Goal: Task Accomplishment & Management: Manage account settings

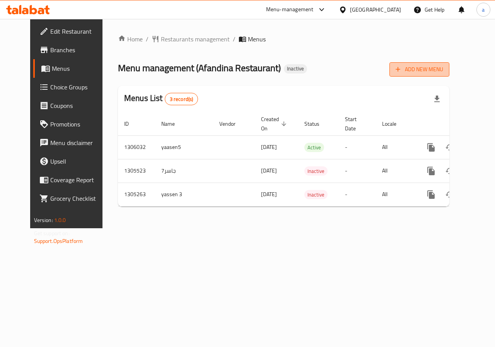
click at [443, 73] on span "Add New Menu" at bounding box center [420, 70] width 48 height 10
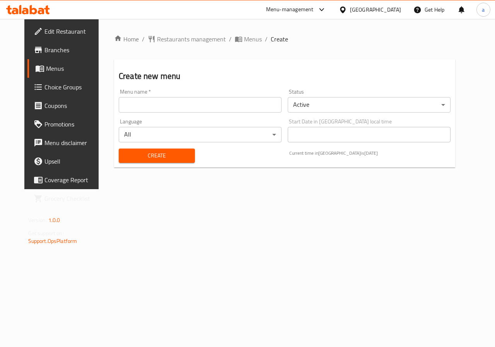
click at [239, 109] on input "text" at bounding box center [200, 104] width 163 height 15
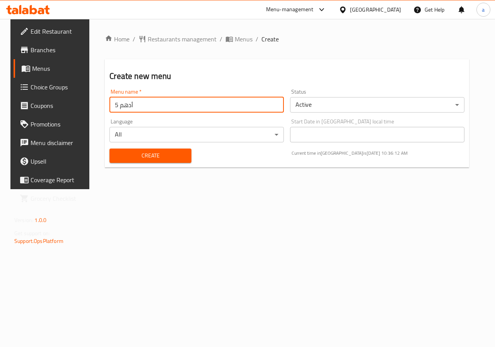
type input "أدهم 5"
click at [142, 157] on span "Create" at bounding box center [150, 156] width 69 height 10
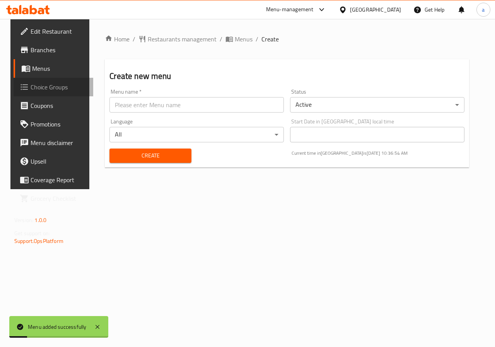
click at [33, 83] on span "Choice Groups" at bounding box center [59, 86] width 56 height 9
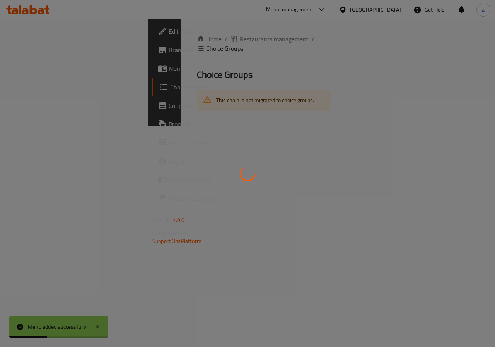
click at [37, 70] on div at bounding box center [247, 173] width 495 height 347
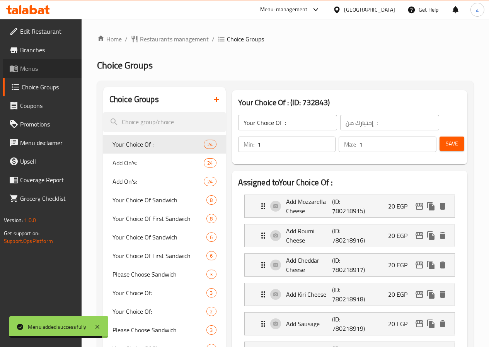
click at [37, 70] on span "Menus" at bounding box center [47, 68] width 55 height 9
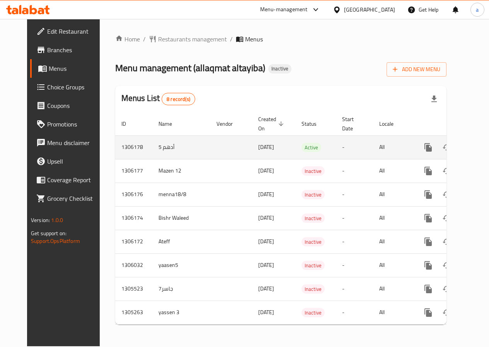
click at [475, 145] on link "enhanced table" at bounding box center [484, 147] width 19 height 19
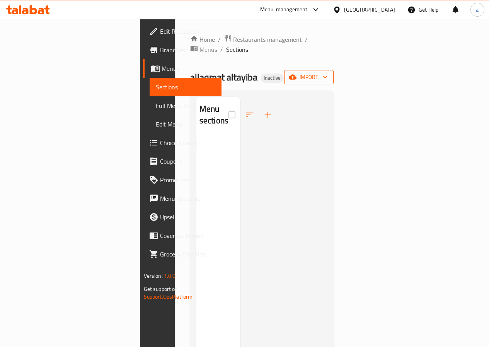
click at [328, 72] on span "import" at bounding box center [309, 77] width 37 height 10
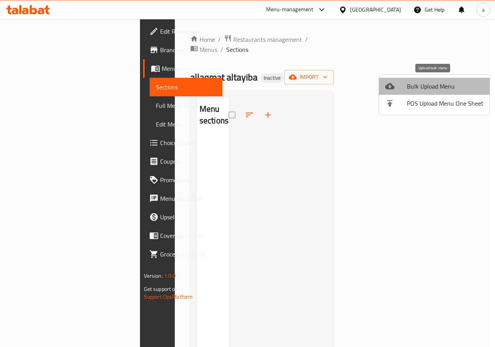
click at [447, 91] on span "Bulk Upload Menu" at bounding box center [445, 86] width 77 height 9
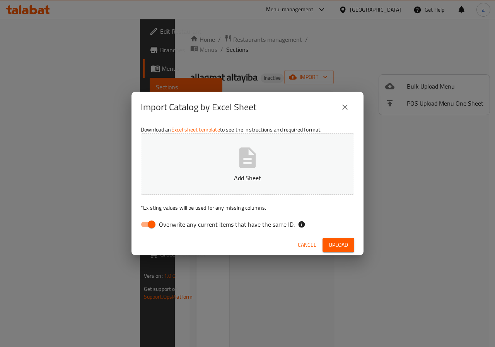
click at [150, 224] on input "Overwrite any current items that have the same ID." at bounding box center [152, 224] width 44 height 15
checkbox input "false"
click at [264, 161] on button "Add Sheet" at bounding box center [248, 163] width 214 height 61
click at [333, 244] on span "Upload" at bounding box center [338, 245] width 19 height 10
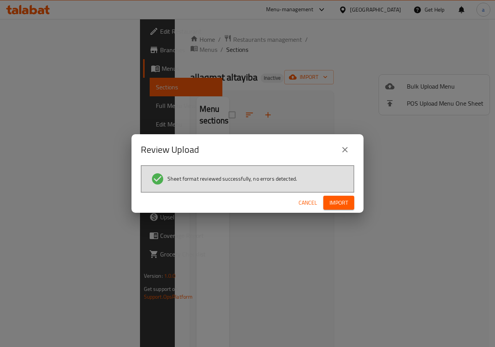
click at [348, 203] on span "Import" at bounding box center [339, 203] width 19 height 10
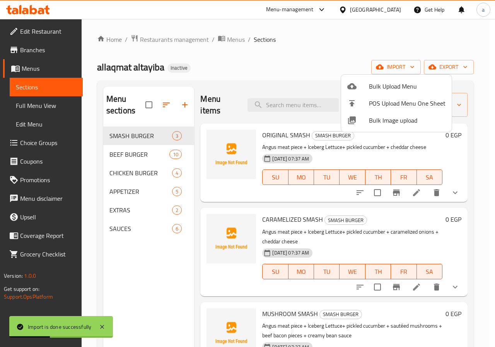
click at [45, 106] on div at bounding box center [247, 173] width 495 height 347
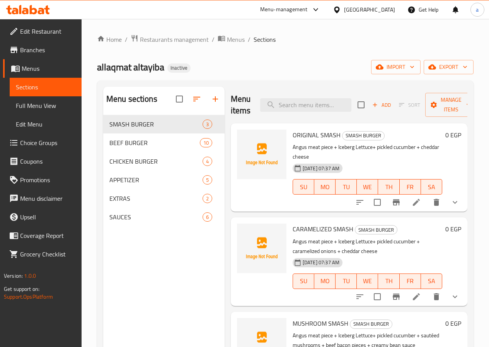
click at [56, 103] on span "Full Menu View" at bounding box center [46, 105] width 60 height 9
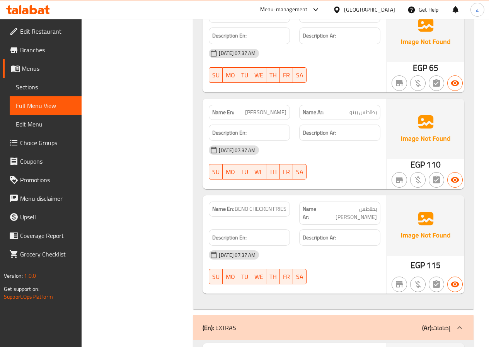
scroll to position [3603, 0]
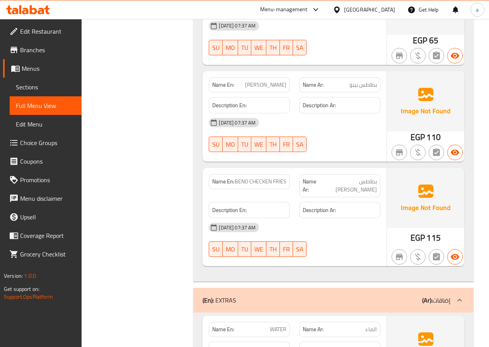
click at [22, 128] on span "Edit Menu" at bounding box center [46, 124] width 60 height 9
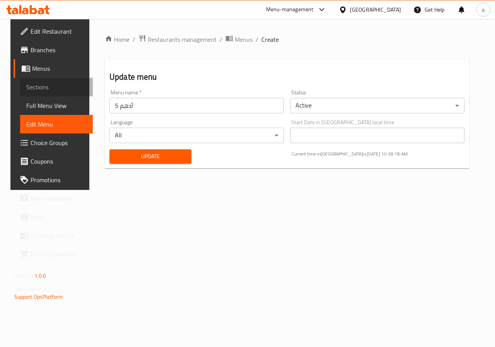
click at [40, 83] on span "Sections" at bounding box center [56, 86] width 61 height 9
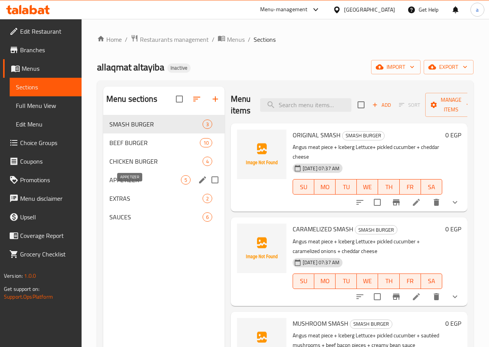
click at [138, 185] on span "APPETIZER" at bounding box center [145, 179] width 72 height 9
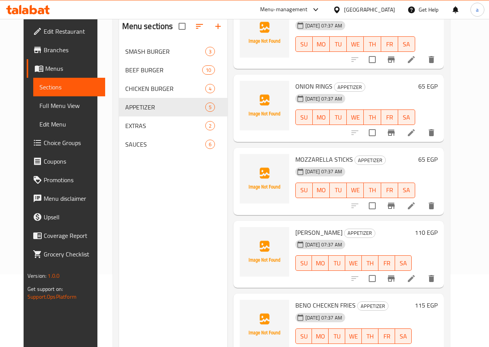
scroll to position [108, 0]
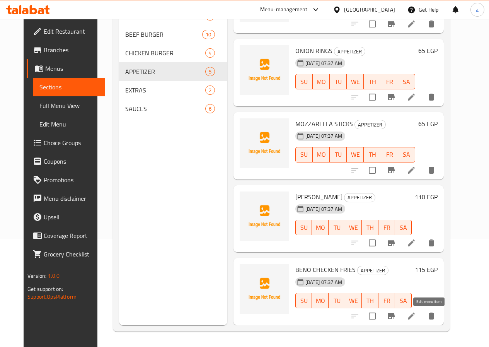
click at [416, 319] on icon at bounding box center [411, 315] width 9 height 9
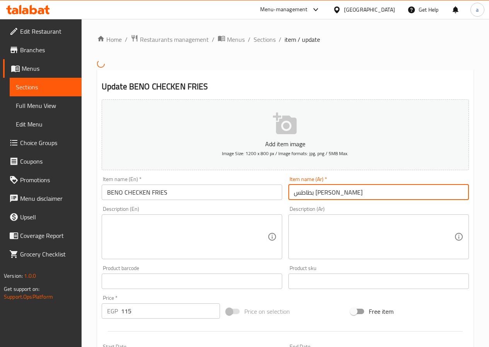
click at [307, 194] on input "بطاطس بينو تشيكين" at bounding box center [379, 192] width 181 height 15
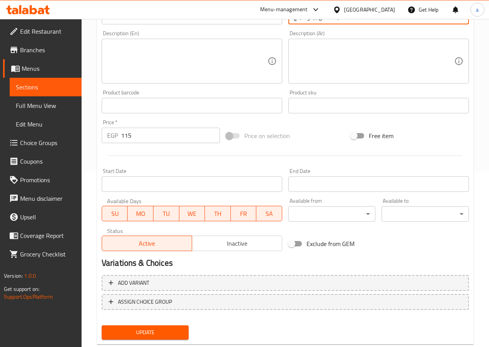
scroll to position [195, 0]
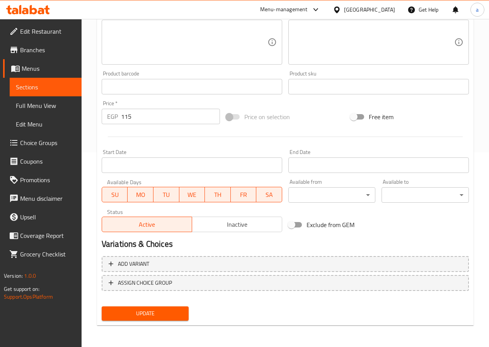
type input "بطاطس بينو دجاج"
click at [168, 315] on span "Update" at bounding box center [145, 314] width 75 height 10
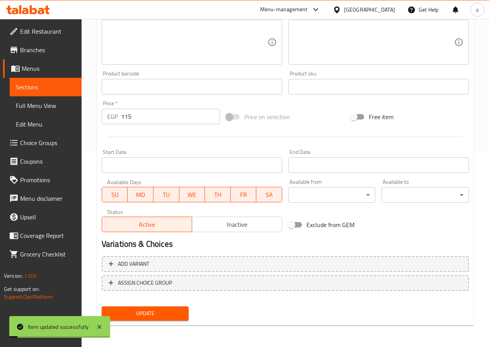
click at [27, 91] on span "Sections" at bounding box center [46, 86] width 60 height 9
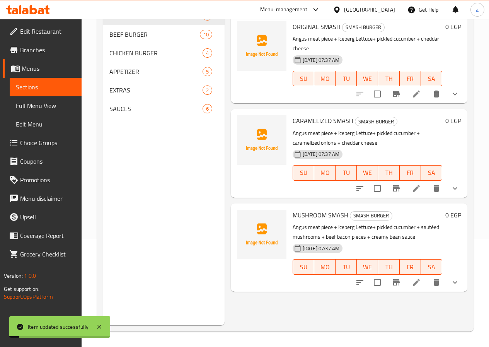
scroll to position [108, 0]
click at [123, 113] on span "SAUCES" at bounding box center [145, 108] width 72 height 9
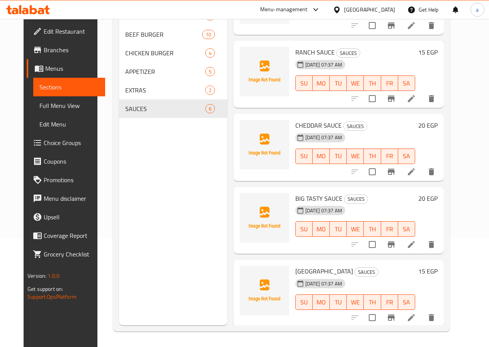
scroll to position [44, 0]
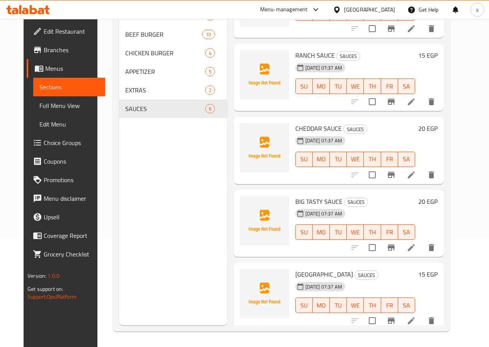
click at [41, 123] on span "Edit Menu" at bounding box center [69, 124] width 60 height 9
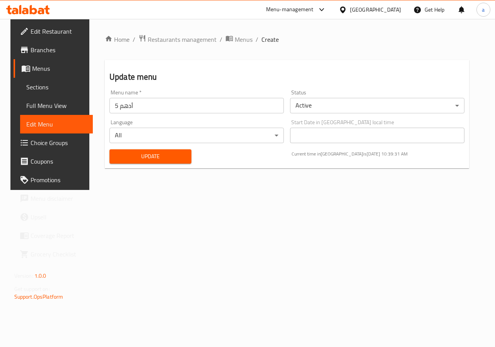
click at [31, 108] on span "Full Menu View" at bounding box center [56, 105] width 61 height 9
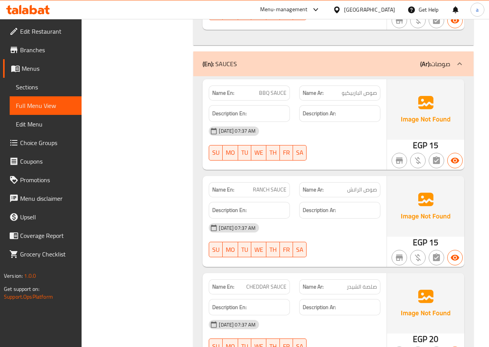
scroll to position [4121, 0]
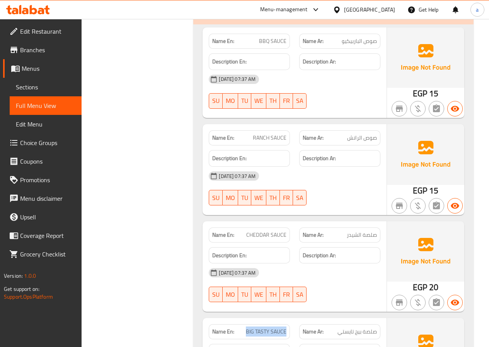
drag, startPoint x: 247, startPoint y: 276, endPoint x: 291, endPoint y: 275, distance: 44.1
copy span "BIG TASTY SAUCE"
click at [36, 85] on span "Sections" at bounding box center [46, 86] width 60 height 9
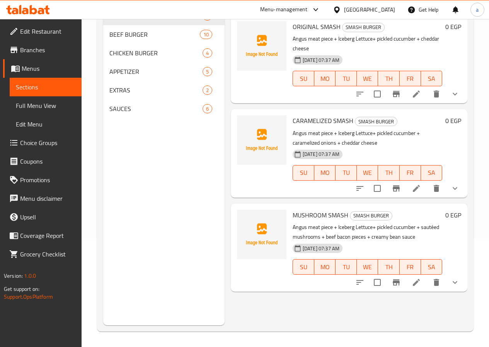
scroll to position [108, 0]
click at [129, 113] on span "SAUCES" at bounding box center [145, 108] width 72 height 9
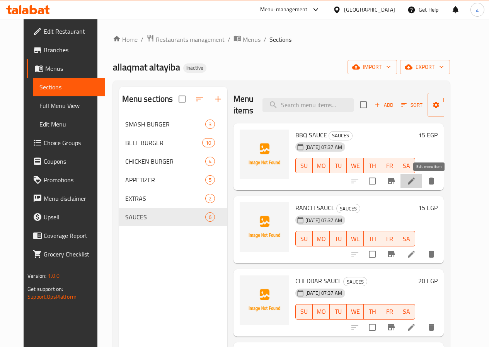
click at [416, 183] on icon at bounding box center [411, 180] width 9 height 9
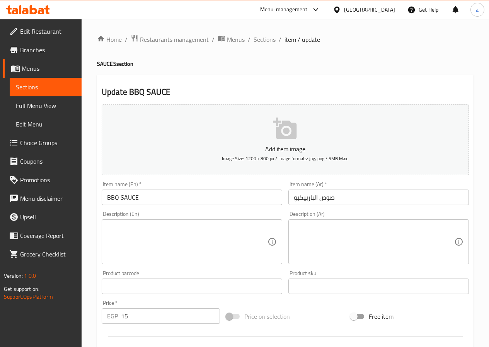
click at [42, 90] on span "Sections" at bounding box center [46, 86] width 60 height 9
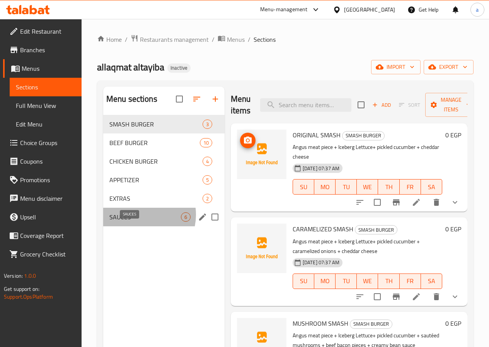
click at [139, 222] on span "SAUCES" at bounding box center [145, 216] width 72 height 9
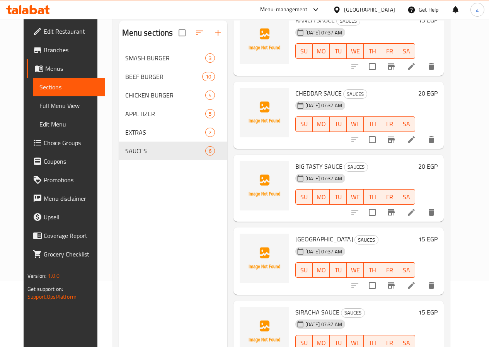
scroll to position [108, 0]
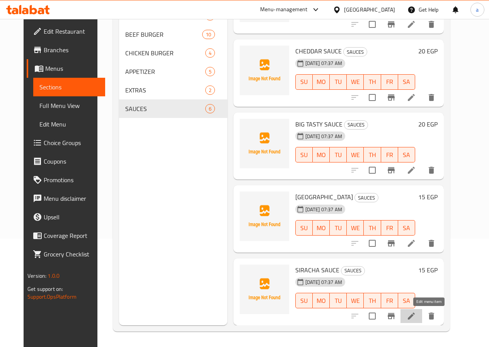
click at [416, 320] on icon at bounding box center [411, 315] width 9 height 9
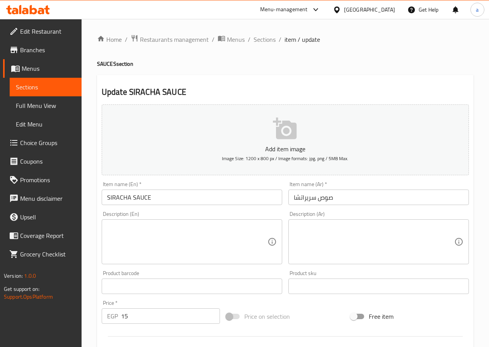
click at [38, 89] on span "Sections" at bounding box center [46, 86] width 60 height 9
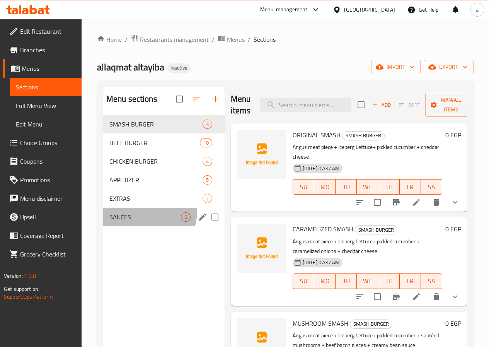
click at [147, 223] on div "SAUCES 6" at bounding box center [163, 217] width 121 height 19
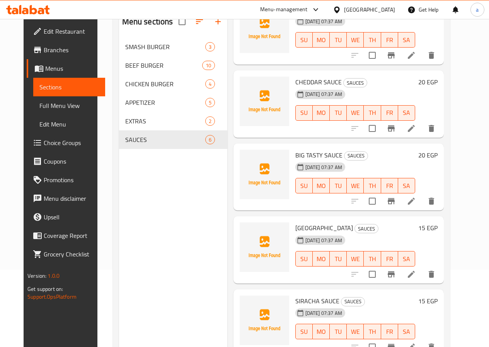
scroll to position [108, 0]
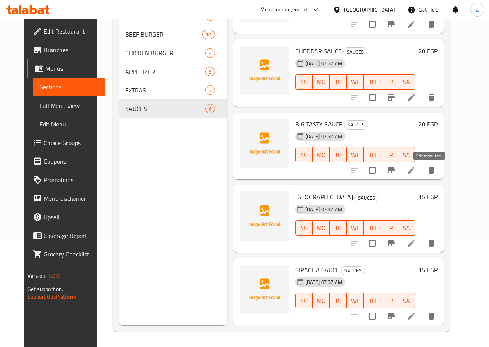
click at [416, 166] on icon at bounding box center [411, 170] width 9 height 9
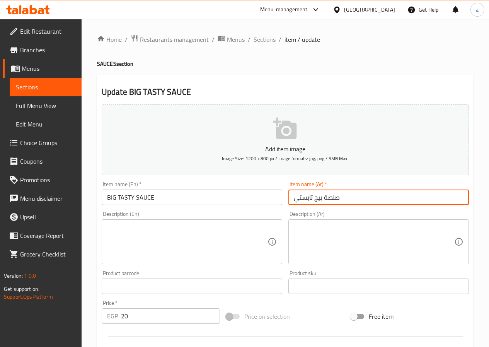
click at [334, 200] on input "صلصة بيج تايستي" at bounding box center [379, 197] width 181 height 15
click at [334, 199] on input "صلصة بيج تايستي" at bounding box center [379, 197] width 181 height 15
click at [334, 199] on input "بيج تايستي" at bounding box center [379, 197] width 181 height 15
type input "بيج تايستي"
click at [322, 199] on input "بيج تايستي" at bounding box center [379, 197] width 181 height 15
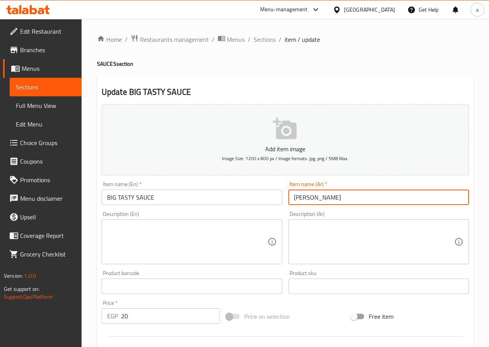
click at [322, 199] on input "بيج تايستي" at bounding box center [379, 197] width 181 height 15
paste input "بيج تايستي"
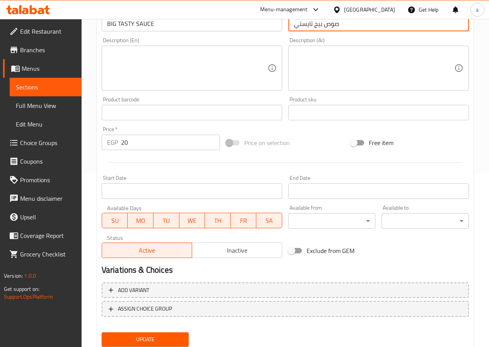
scroll to position [200, 0]
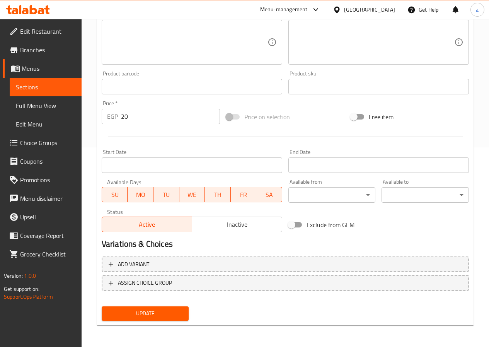
type input "صوص بيج تايستي"
click at [161, 309] on span "Update" at bounding box center [145, 314] width 75 height 10
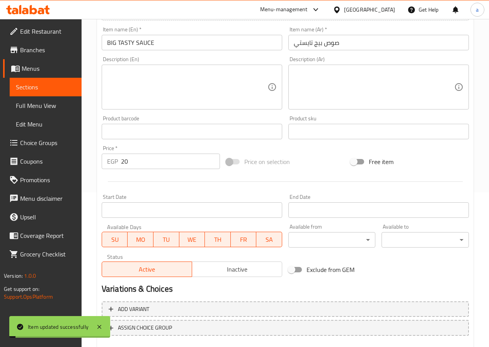
scroll to position [84, 0]
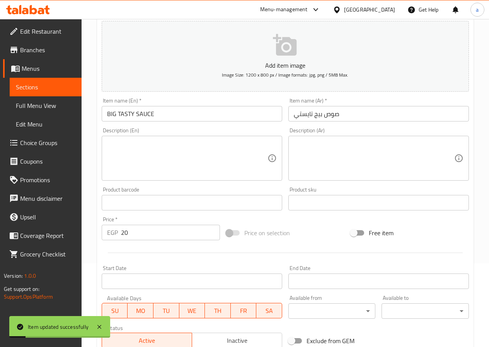
click at [38, 91] on span "Sections" at bounding box center [46, 86] width 60 height 9
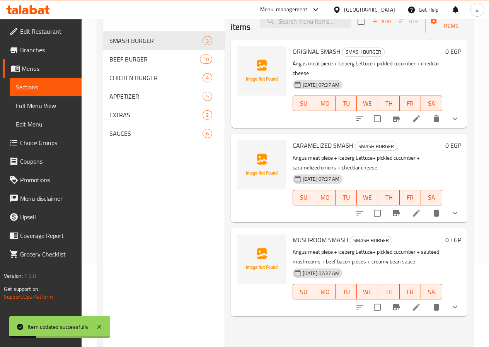
scroll to position [70, 0]
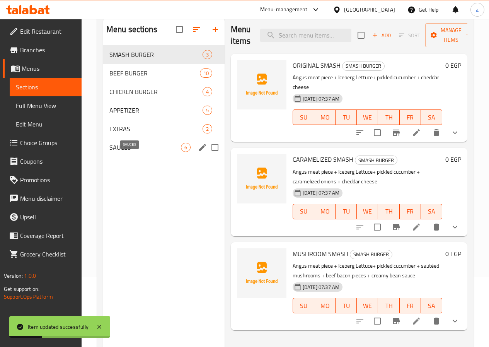
click at [142, 152] on span "SAUCES" at bounding box center [145, 147] width 72 height 9
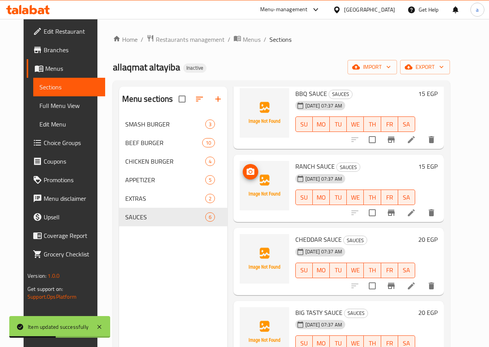
scroll to position [77, 0]
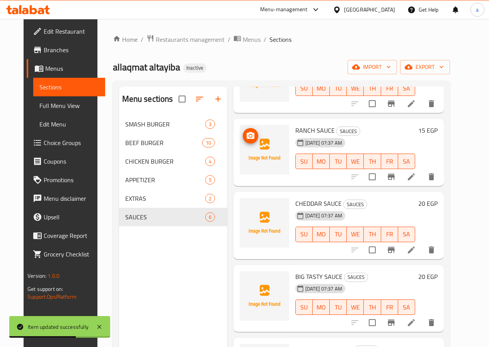
click at [416, 245] on icon at bounding box center [411, 249] width 9 height 9
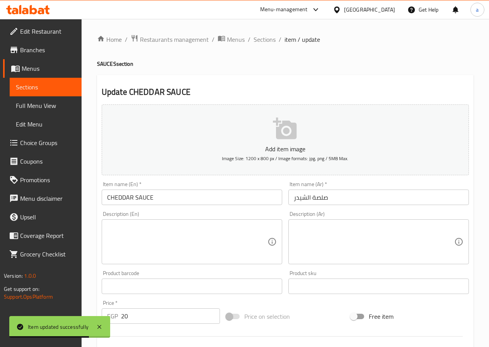
click at [319, 196] on input "صلصة الشيدر" at bounding box center [379, 197] width 181 height 15
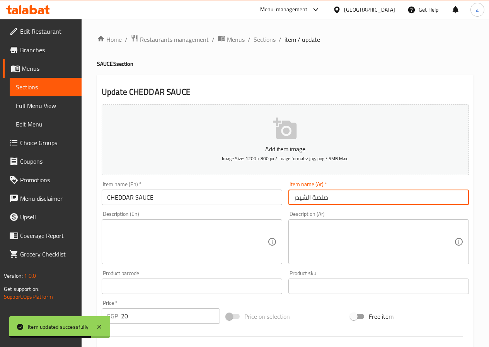
click at [319, 196] on input "صلصة الشيدر" at bounding box center [379, 197] width 181 height 15
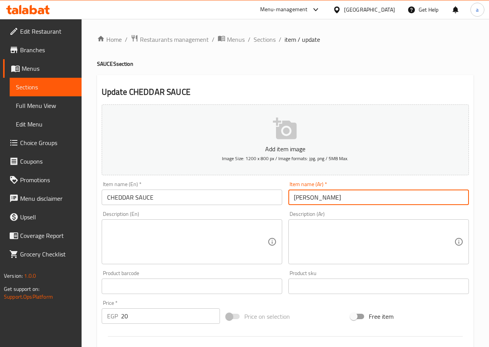
click at [319, 196] on input "الشيدر" at bounding box center [379, 197] width 181 height 15
click at [292, 202] on input "الشيدر" at bounding box center [379, 197] width 181 height 15
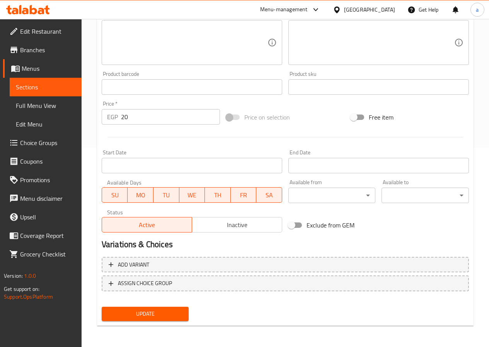
scroll to position [200, 0]
type input "صوص الشيدر"
drag, startPoint x: 163, startPoint y: 313, endPoint x: 166, endPoint y: 306, distance: 7.8
click at [162, 312] on span "Update" at bounding box center [145, 314] width 75 height 10
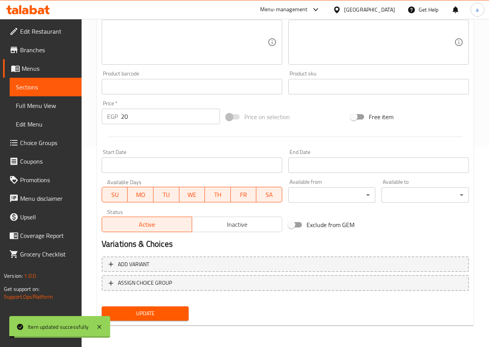
click at [44, 87] on span "Sections" at bounding box center [46, 86] width 60 height 9
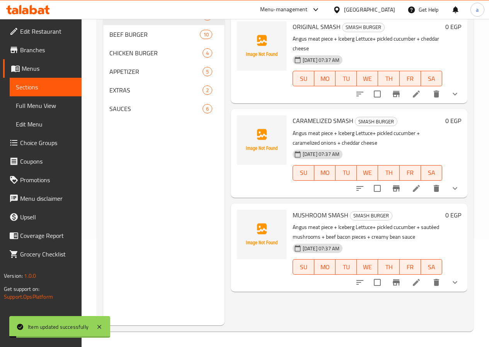
scroll to position [108, 0]
click at [123, 113] on span "SAUCES" at bounding box center [145, 108] width 72 height 9
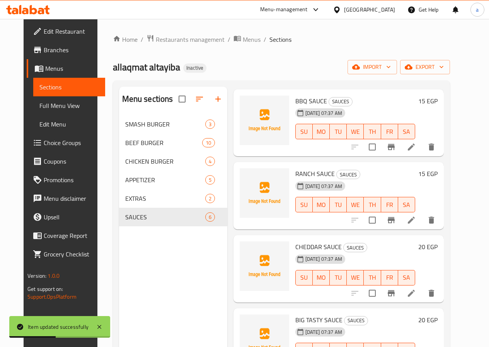
scroll to position [77, 0]
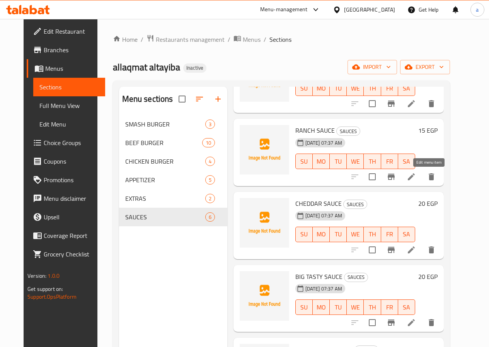
click at [416, 179] on icon at bounding box center [411, 176] width 9 height 9
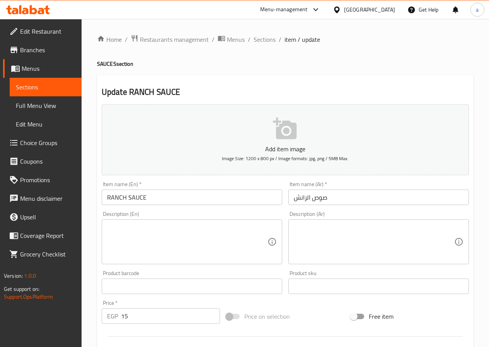
click at [39, 88] on span "Sections" at bounding box center [46, 86] width 60 height 9
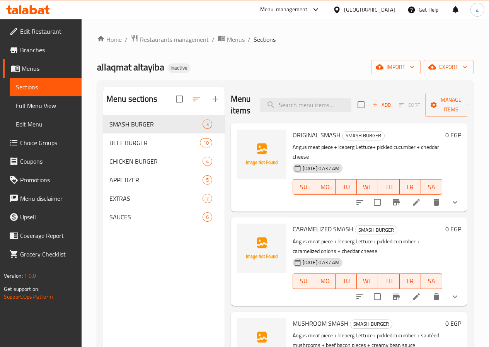
click at [48, 120] on span "Edit Menu" at bounding box center [46, 124] width 60 height 9
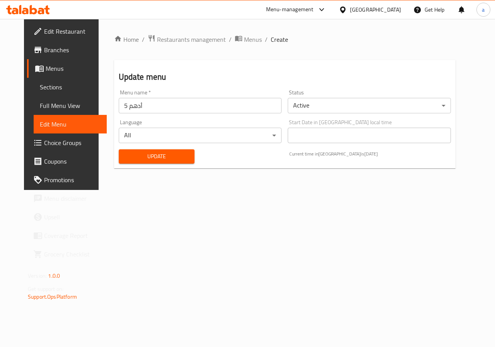
click at [47, 106] on span "Full Menu View" at bounding box center [70, 105] width 61 height 9
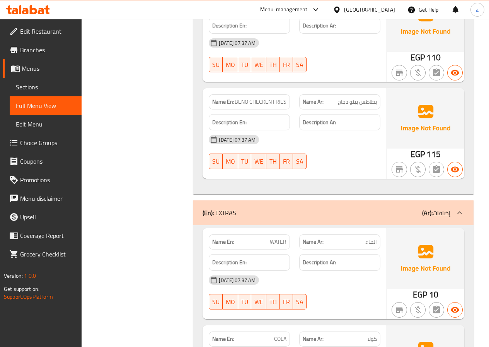
scroll to position [3567, 0]
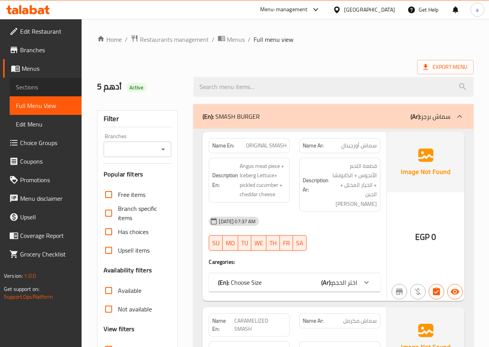
click at [39, 89] on span "Sections" at bounding box center [46, 86] width 60 height 9
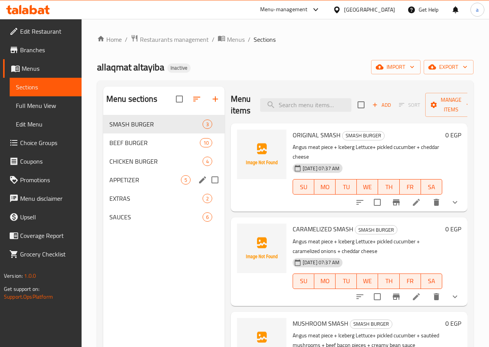
click at [130, 189] on div "APPETIZER 5" at bounding box center [163, 180] width 121 height 19
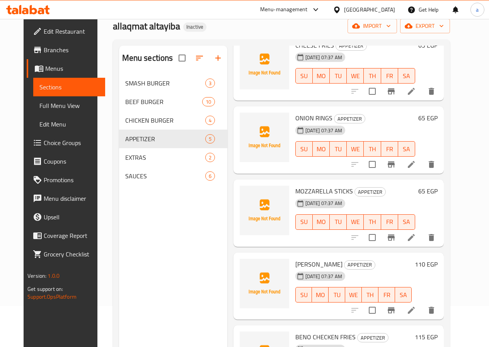
scroll to position [108, 0]
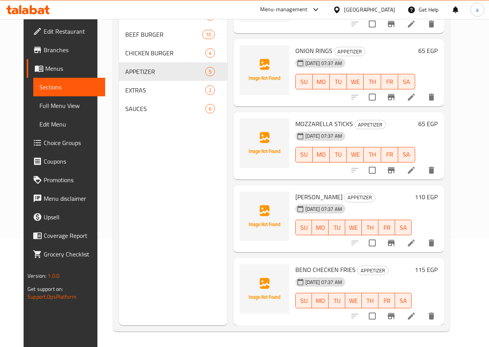
click at [416, 318] on icon at bounding box center [411, 315] width 9 height 9
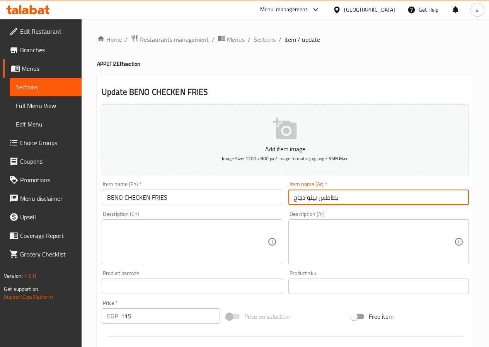
click at [300, 198] on input "بطاطس بينو دجاج" at bounding box center [379, 197] width 181 height 15
click at [307, 198] on input "بطاطس بينو" at bounding box center [379, 197] width 181 height 15
paste input "دجاج"
click at [316, 200] on input "بطاطسدجاج بينو" at bounding box center [379, 197] width 181 height 15
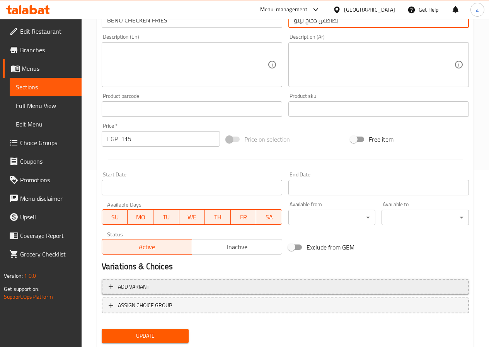
scroll to position [200, 0]
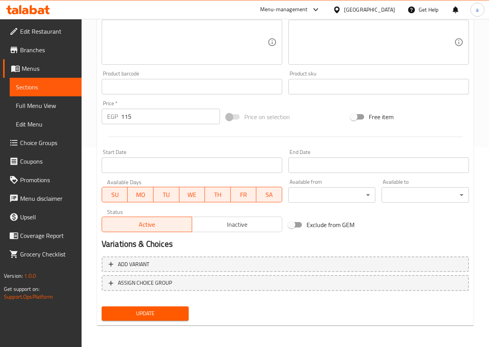
type input "بطاطس دجاج بينو"
click at [160, 317] on span "Update" at bounding box center [145, 314] width 75 height 10
click at [126, 315] on span "Update" at bounding box center [145, 314] width 75 height 10
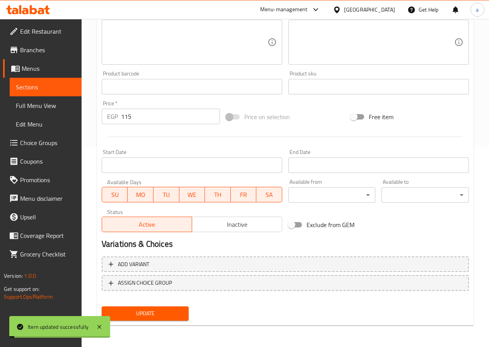
click at [43, 82] on link "Sections" at bounding box center [46, 87] width 72 height 19
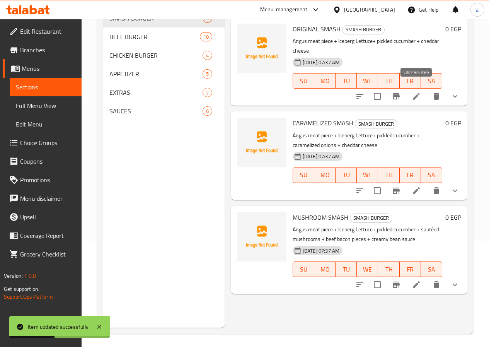
scroll to position [31, 0]
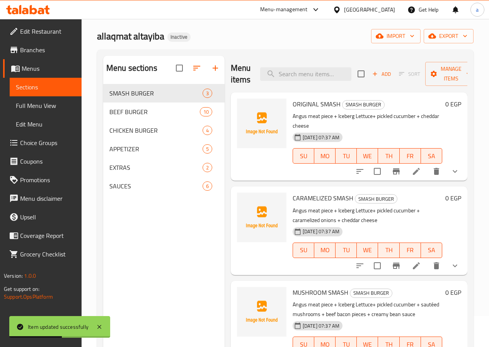
click at [411, 164] on li at bounding box center [417, 171] width 22 height 14
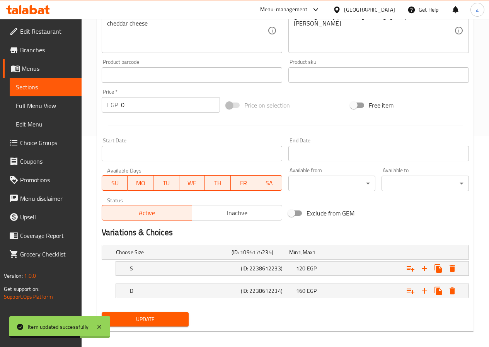
scroll to position [217, 0]
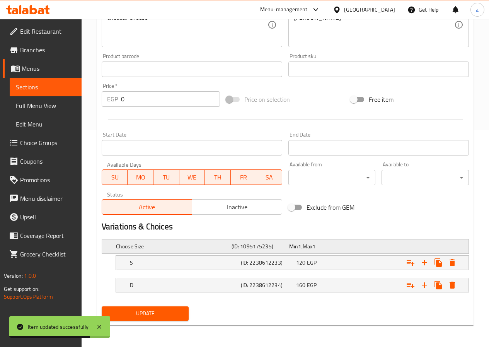
click at [313, 250] on span "Max" at bounding box center [308, 246] width 10 height 10
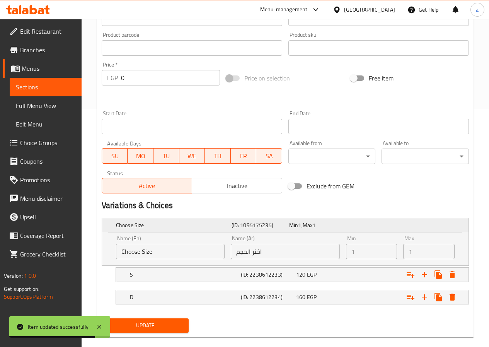
scroll to position [250, 0]
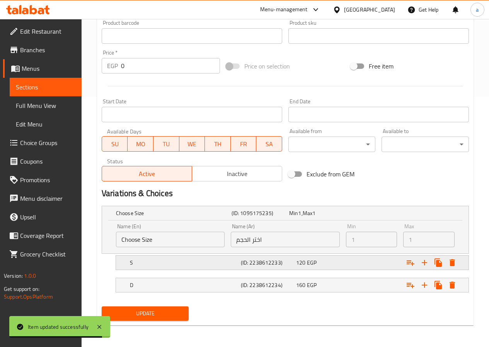
click at [286, 217] on h5 "(ID: 2238612233)" at bounding box center [259, 213] width 55 height 8
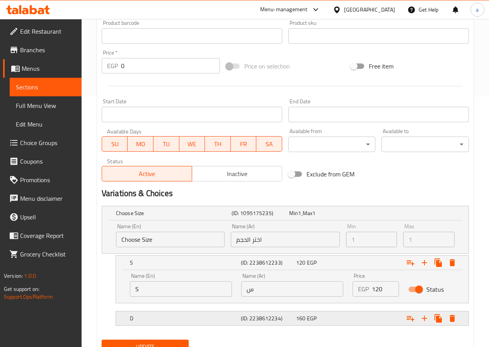
click at [273, 217] on h5 "(ID: 2238612234)" at bounding box center [259, 213] width 55 height 8
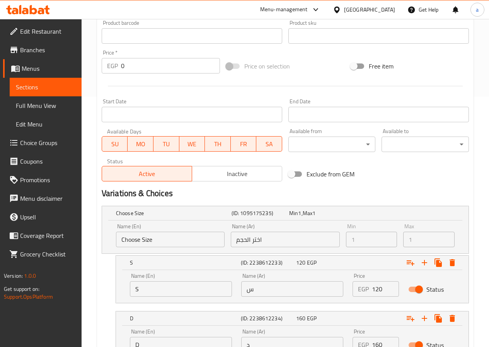
click at [266, 286] on input "س" at bounding box center [292, 288] width 102 height 15
type input "s"
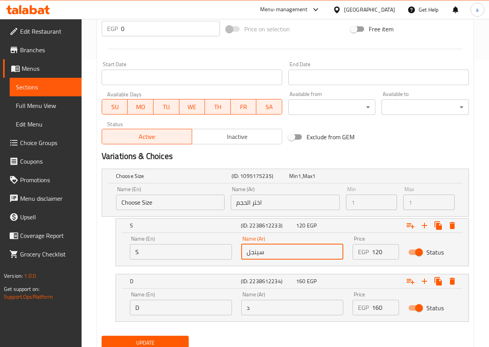
scroll to position [317, 0]
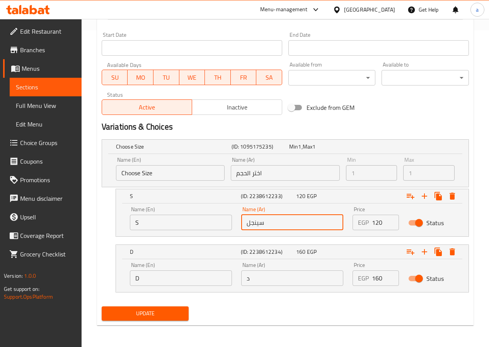
type input "سينجل"
click at [281, 283] on input "د" at bounding box center [292, 277] width 102 height 15
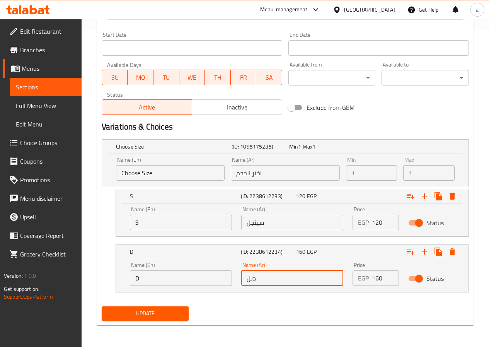
type input "دبل"
click at [162, 314] on span "Update" at bounding box center [145, 314] width 75 height 10
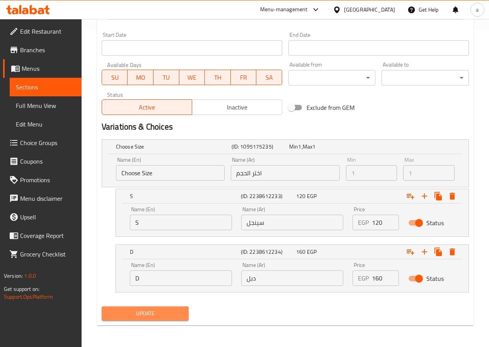
click at [148, 320] on button "Update" at bounding box center [145, 313] width 87 height 14
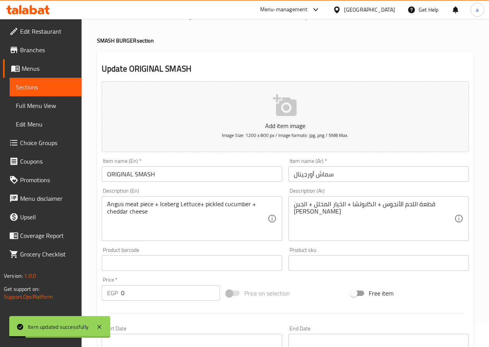
scroll to position [0, 0]
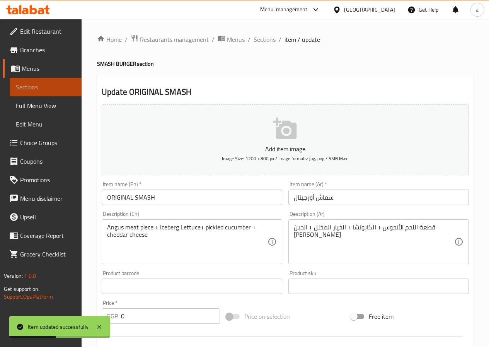
click at [38, 89] on span "Sections" at bounding box center [46, 86] width 60 height 9
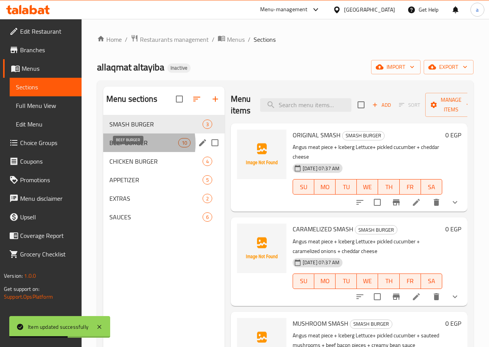
click at [132, 147] on span "BEEF BURGER" at bounding box center [143, 142] width 69 height 9
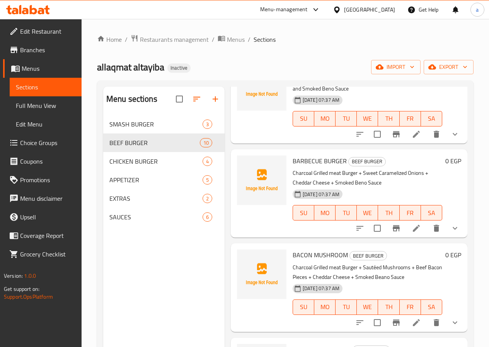
scroll to position [152, 0]
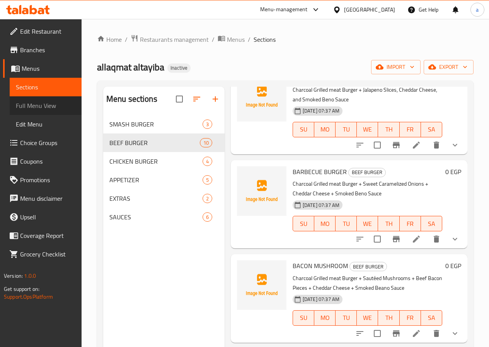
click at [36, 104] on span "Full Menu View" at bounding box center [46, 105] width 60 height 9
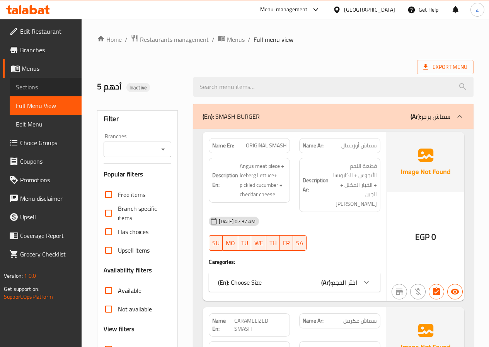
click at [43, 89] on span "Sections" at bounding box center [46, 86] width 60 height 9
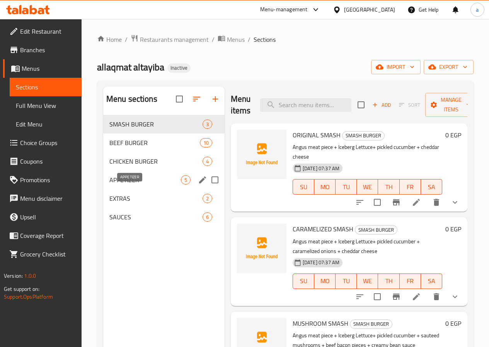
click at [117, 185] on span "APPETIZER" at bounding box center [145, 179] width 72 height 9
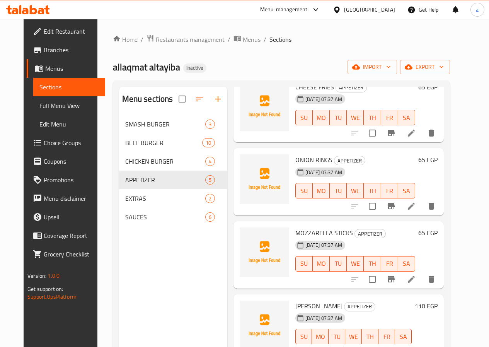
scroll to position [49, 0]
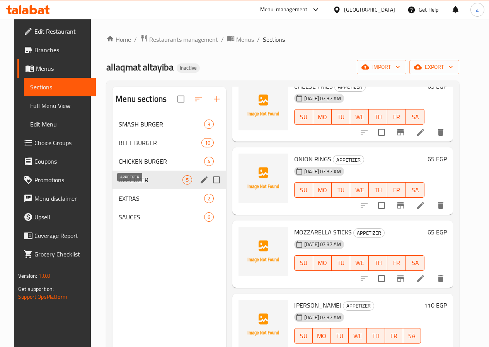
click at [131, 185] on span "APPETIZER" at bounding box center [151, 179] width 64 height 9
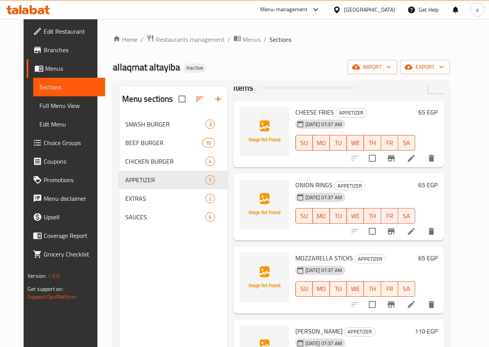
scroll to position [0, 0]
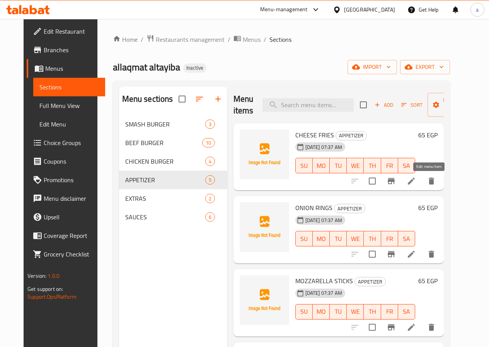
click at [415, 178] on icon at bounding box center [411, 181] width 7 height 7
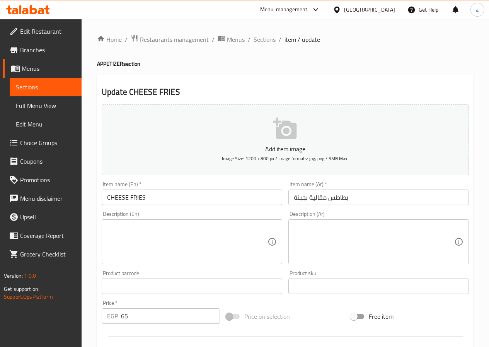
click at [306, 196] on input "بطاطس مقالية بجبنة" at bounding box center [379, 197] width 181 height 15
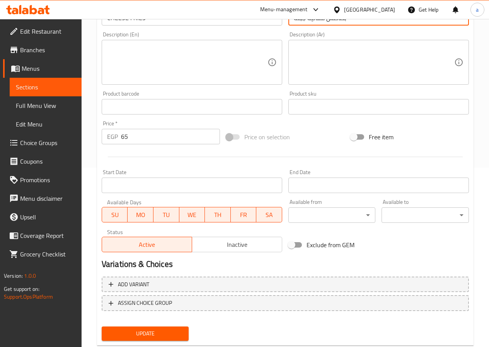
scroll to position [200, 0]
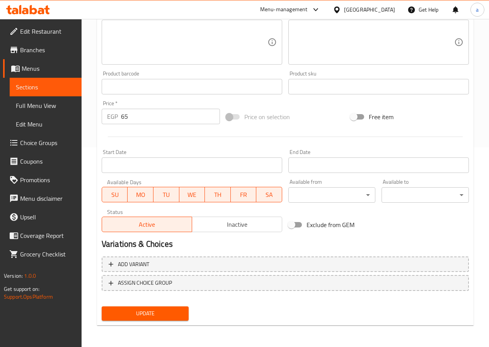
type input "بطاطس مقالية جبنة"
click at [127, 316] on span "Update" at bounding box center [145, 314] width 75 height 10
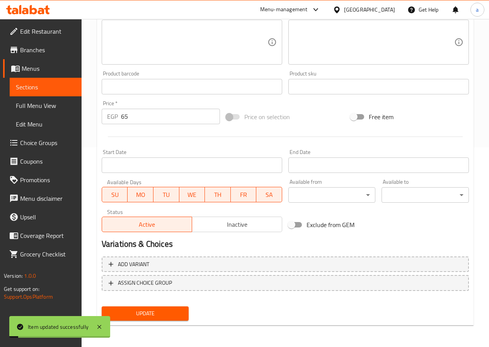
click at [62, 80] on link "Sections" at bounding box center [46, 87] width 72 height 19
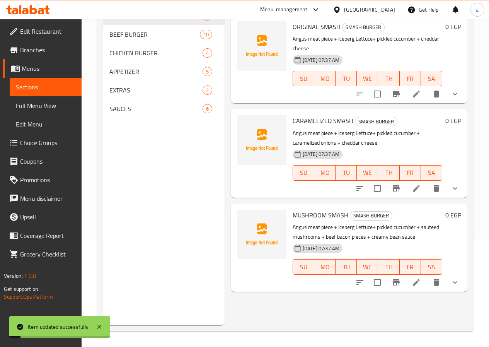
scroll to position [108, 0]
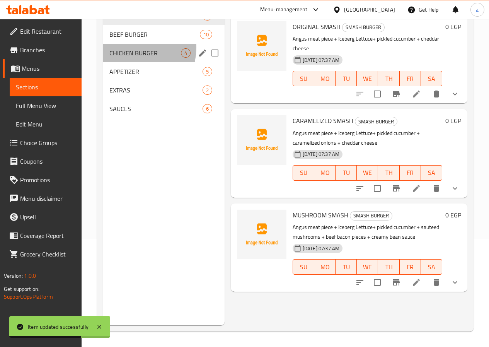
click at [133, 59] on div "CHICKEN BURGER 4" at bounding box center [163, 53] width 121 height 19
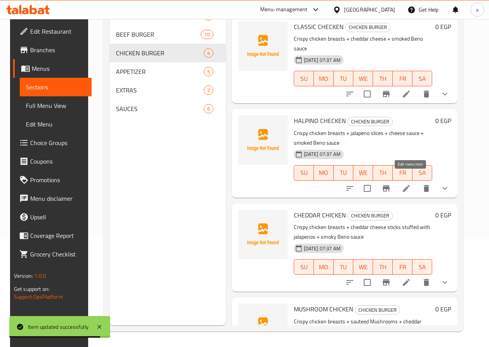
click at [410, 184] on icon at bounding box center [406, 188] width 9 height 9
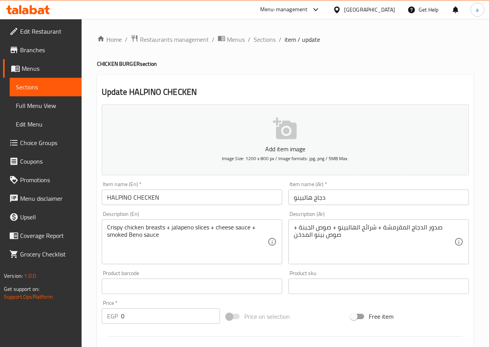
click at [128, 197] on input "HALPINO CHECKEN" at bounding box center [192, 197] width 181 height 15
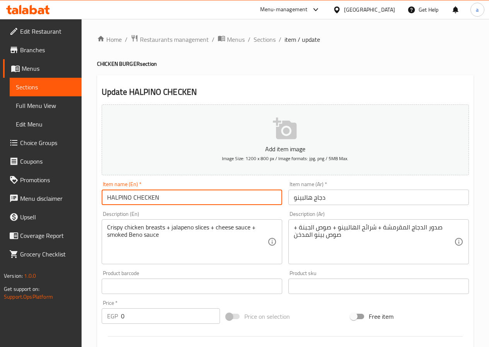
click at [128, 197] on input "HALPINO CHECKEN" at bounding box center [192, 197] width 181 height 15
paste input "jalapeno"
click at [109, 198] on input "jalapeno CHECKEN" at bounding box center [192, 197] width 181 height 15
click at [169, 199] on input "Jalapeno CHECKEN" at bounding box center [192, 197] width 181 height 15
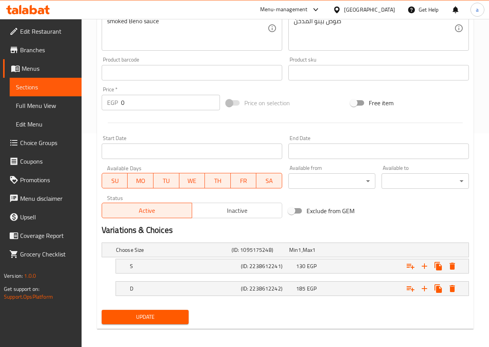
scroll to position [217, 0]
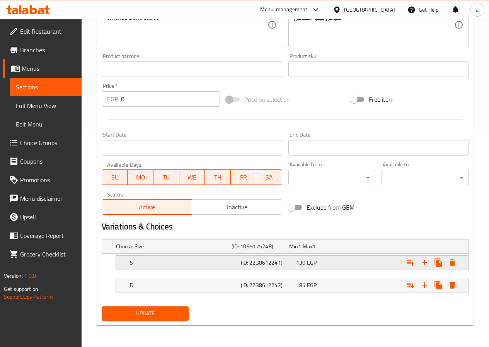
type input "Jalapeno CHECKEN"
click at [248, 255] on div "S (ID: 2238612241) 130 EGP" at bounding box center [288, 246] width 347 height 17
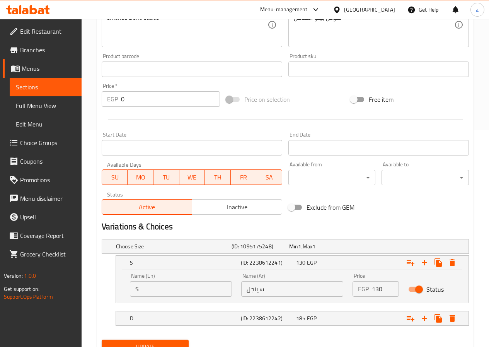
scroll to position [250, 0]
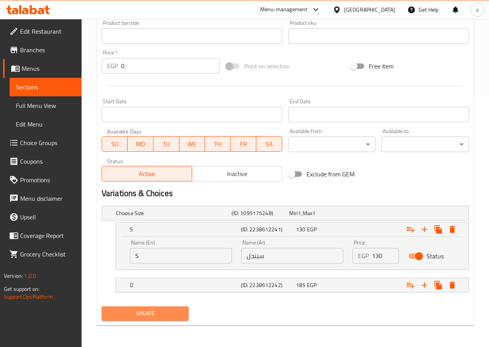
click at [181, 314] on span "Update" at bounding box center [145, 314] width 75 height 10
drag, startPoint x: 158, startPoint y: 312, endPoint x: 176, endPoint y: 275, distance: 41.0
click at [158, 312] on span "Update" at bounding box center [145, 314] width 75 height 10
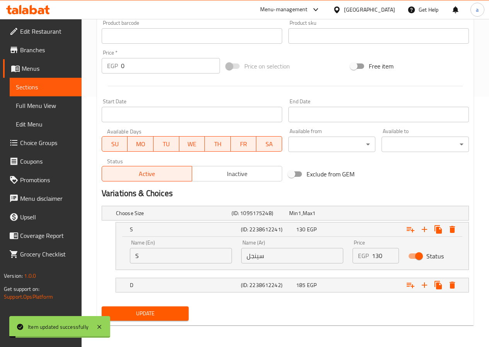
click at [47, 84] on span "Sections" at bounding box center [46, 86] width 60 height 9
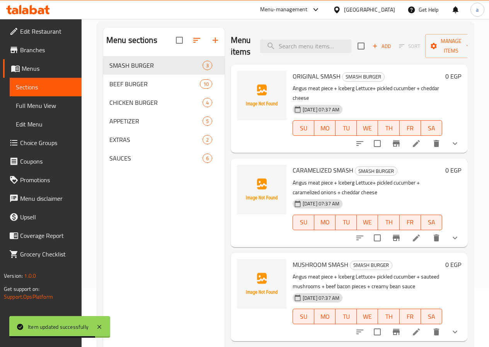
scroll to position [108, 0]
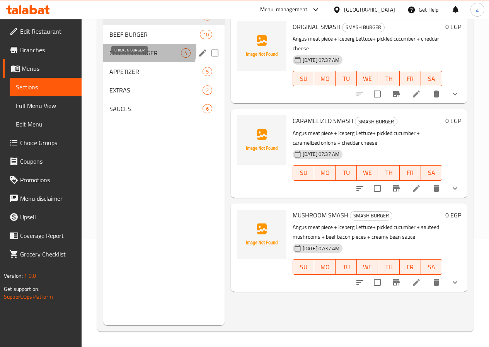
click at [130, 58] on span "CHICKEN BURGER" at bounding box center [145, 52] width 72 height 9
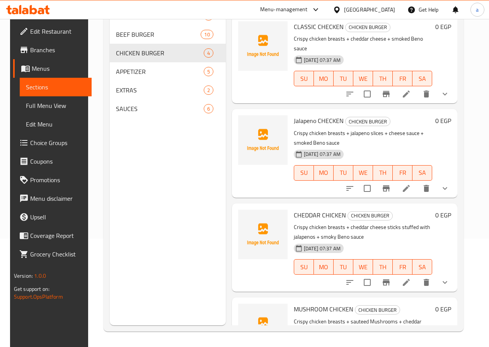
click at [333, 128] on p "Crispy chicken breasts + jalapeno slices + cheese sauce + smoked Beno sauce" at bounding box center [363, 137] width 138 height 19
click at [28, 105] on span "Full Menu View" at bounding box center [56, 105] width 60 height 9
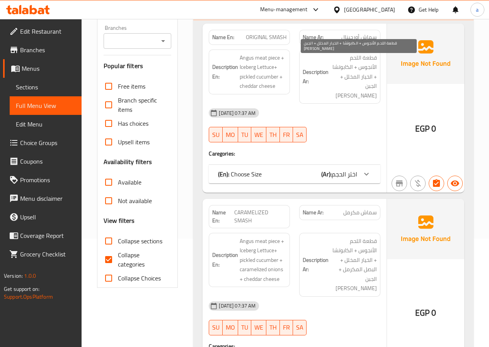
click at [372, 76] on span "قطعة اللحم الأنجوس + الكابوتشا + الخيار المخلل + الجبن الشيدر" at bounding box center [353, 77] width 47 height 48
copy span "المخلل"
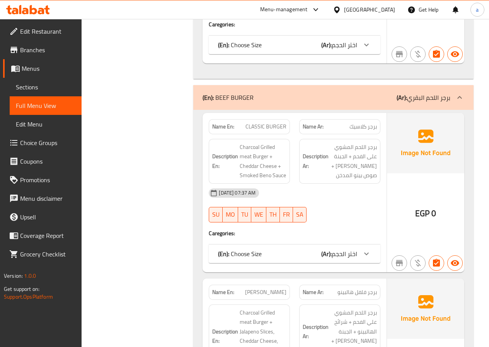
scroll to position [689, 0]
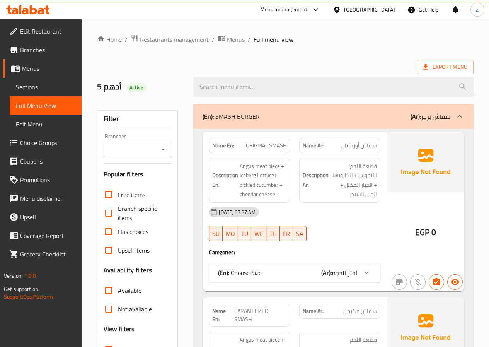
click at [42, 121] on span "Edit Menu" at bounding box center [46, 124] width 60 height 9
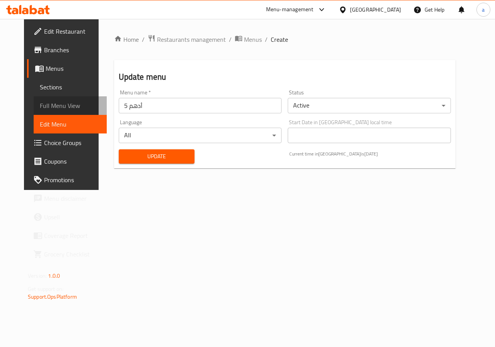
click at [41, 103] on span "Full Menu View" at bounding box center [70, 105] width 61 height 9
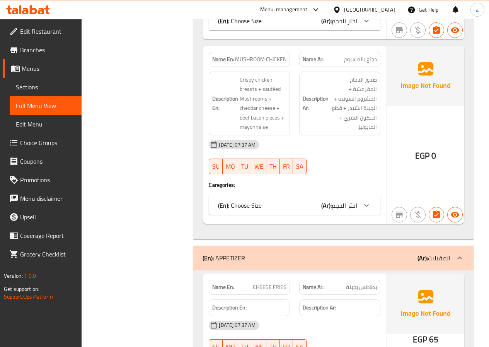
scroll to position [3005, 0]
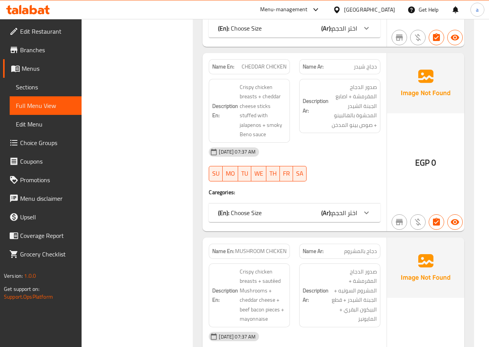
scroll to position [2889, 0]
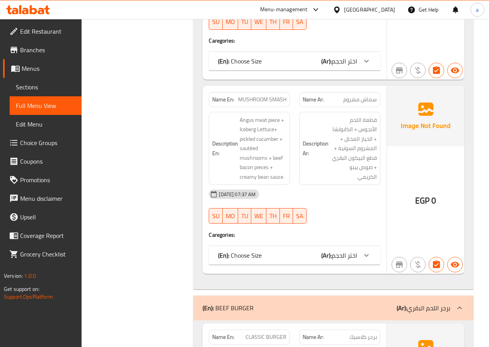
scroll to position [335, 0]
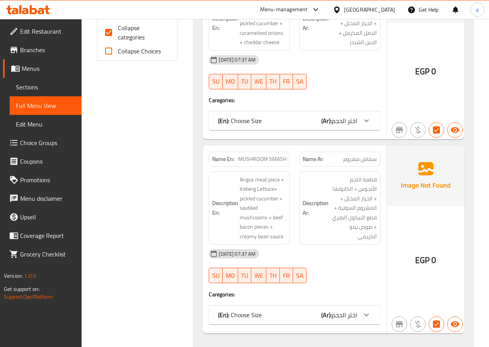
click at [45, 142] on span "Choice Groups" at bounding box center [47, 142] width 55 height 9
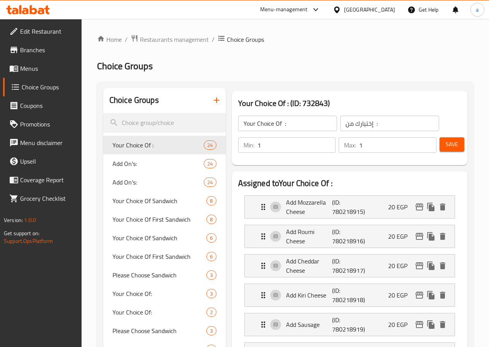
click at [39, 67] on span "Menus" at bounding box center [47, 68] width 55 height 9
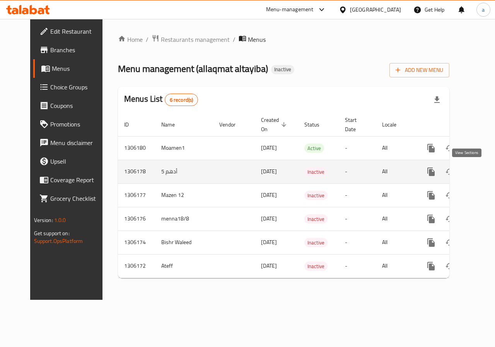
click at [484, 173] on icon "enhanced table" at bounding box center [487, 171] width 7 height 7
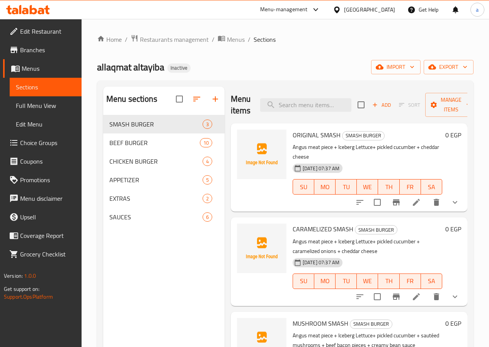
click at [34, 120] on span "Edit Menu" at bounding box center [46, 124] width 60 height 9
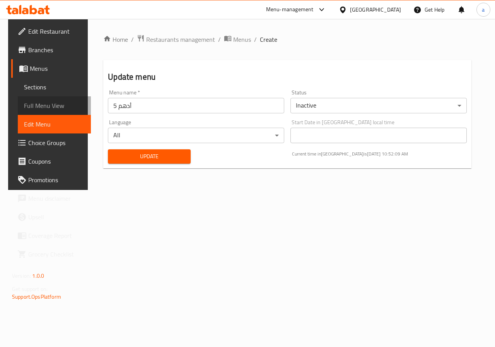
click at [42, 108] on span "Full Menu View" at bounding box center [54, 105] width 61 height 9
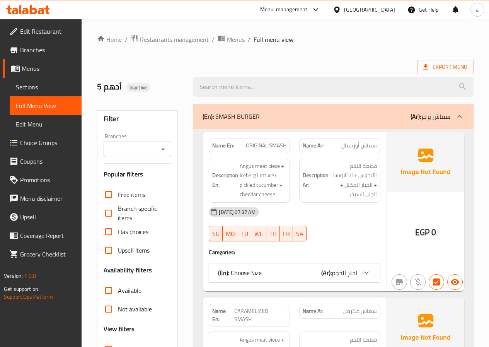
click at [349, 265] on div "(En): Choose Size (Ar): اختر الحجم" at bounding box center [295, 272] width 172 height 19
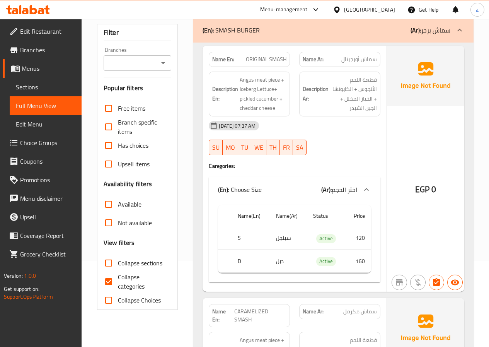
scroll to position [116, 0]
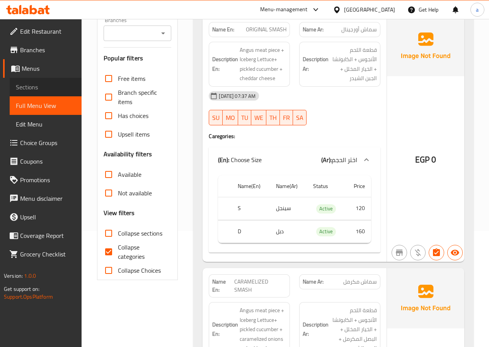
click at [48, 81] on link "Sections" at bounding box center [46, 87] width 72 height 19
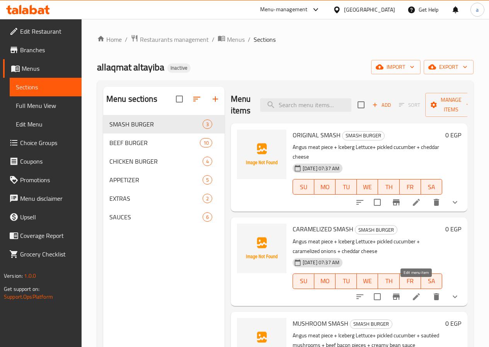
click at [414, 292] on icon at bounding box center [416, 296] width 9 height 9
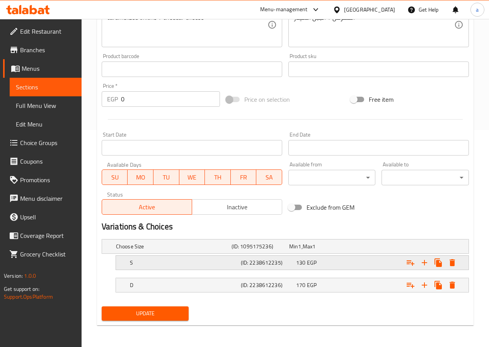
click at [298, 251] on span "130" at bounding box center [293, 246] width 9 height 10
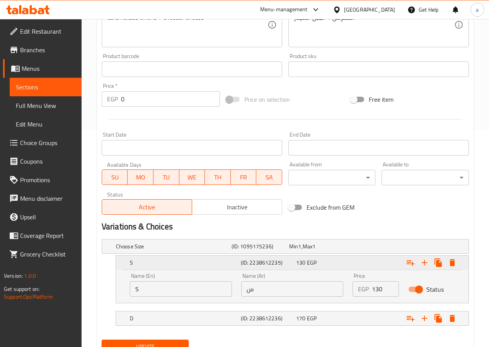
scroll to position [250, 0]
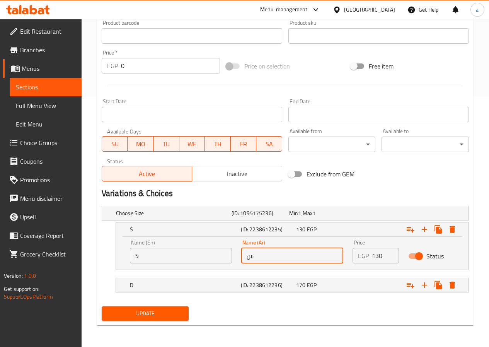
click at [285, 252] on input "س" at bounding box center [292, 255] width 102 height 15
click at [286, 217] on h5 "(ID: 2238612236)" at bounding box center [259, 213] width 55 height 8
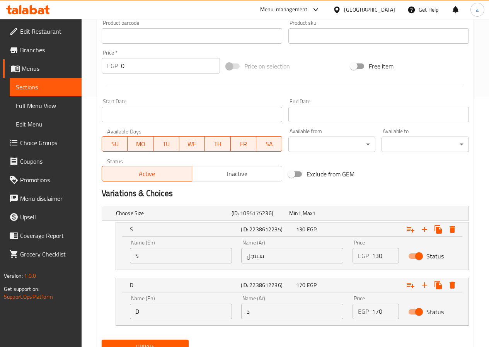
click at [258, 255] on input "سينجل" at bounding box center [292, 255] width 102 height 15
click at [286, 259] on input "سنجل" at bounding box center [292, 255] width 102 height 15
paste input "نجل"
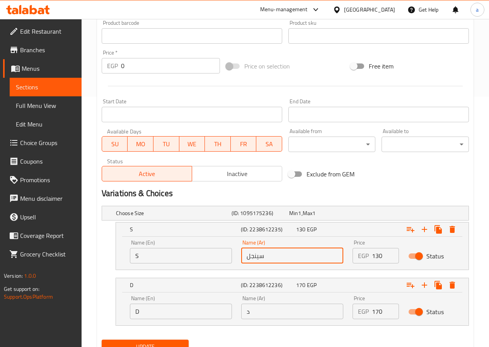
type input "سينجل"
click at [255, 312] on input "د" at bounding box center [292, 311] width 102 height 15
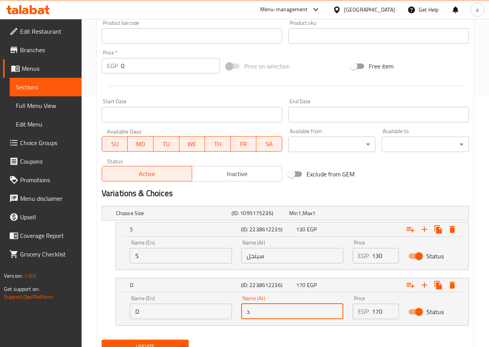
click at [255, 312] on input "د" at bounding box center [292, 311] width 102 height 15
type input "دبل"
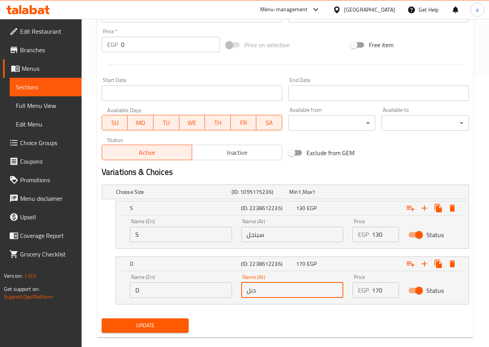
scroll to position [284, 0]
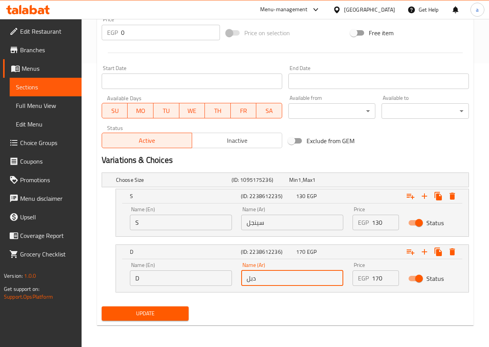
click at [149, 316] on span "Update" at bounding box center [145, 314] width 75 height 10
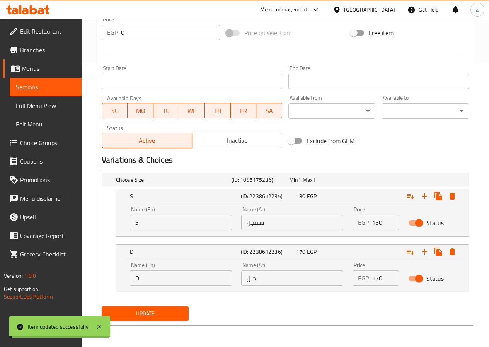
click at [39, 85] on span "Sections" at bounding box center [46, 86] width 60 height 9
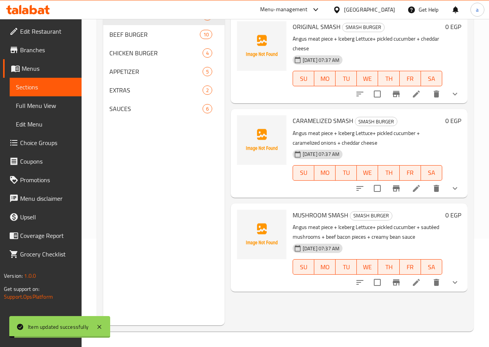
scroll to position [108, 0]
click at [408, 275] on li at bounding box center [417, 282] width 22 height 14
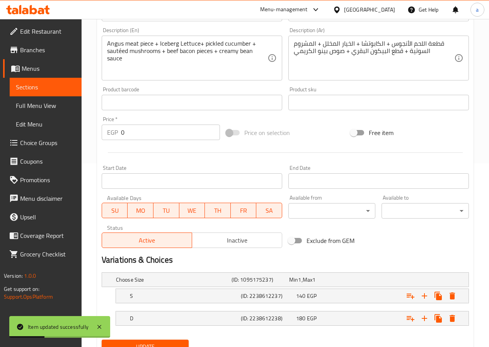
scroll to position [217, 0]
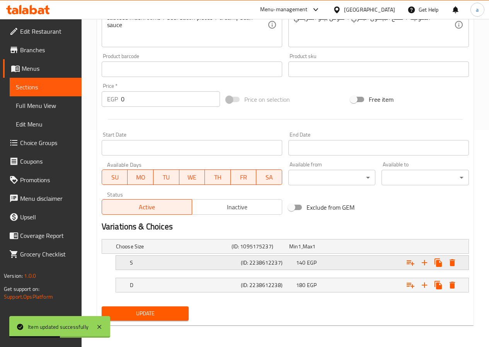
click at [298, 251] on span "140" at bounding box center [293, 246] width 9 height 10
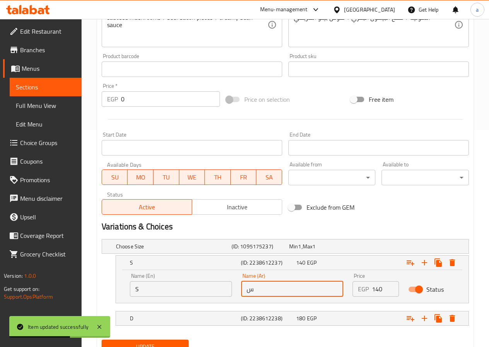
click at [308, 294] on input "س" at bounding box center [292, 288] width 102 height 15
type input "سينجل"
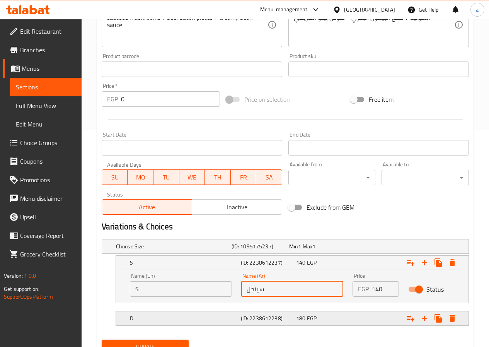
click at [271, 250] on h5 "(ID: 2238612238)" at bounding box center [259, 247] width 55 height 8
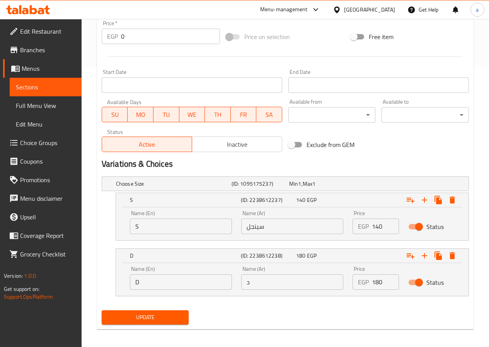
scroll to position [284, 0]
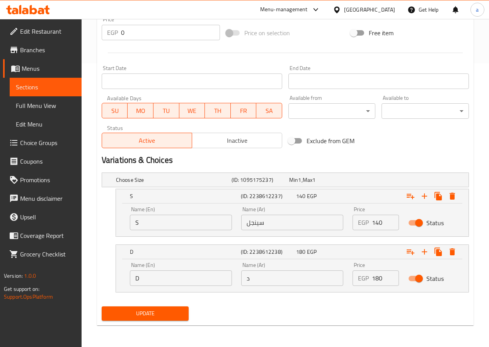
click at [283, 278] on input "د" at bounding box center [292, 277] width 102 height 15
type input "دبل"
click at [171, 314] on span "Update" at bounding box center [145, 314] width 75 height 10
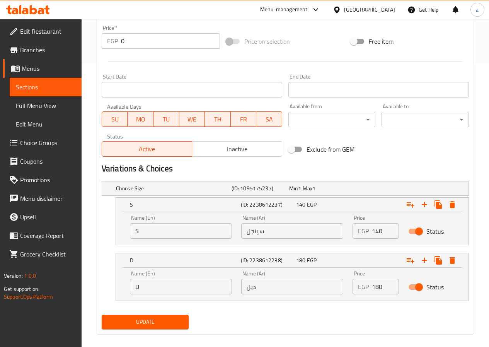
scroll to position [55, 0]
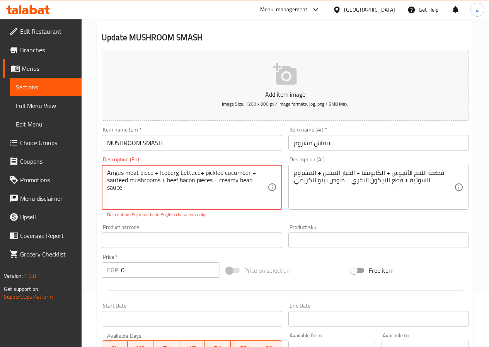
click at [122, 179] on textarea "Angus meat piece + Iceberg Lettuce+ pickled cucumber + sautéed mushrooms + beef…" at bounding box center [187, 187] width 161 height 37
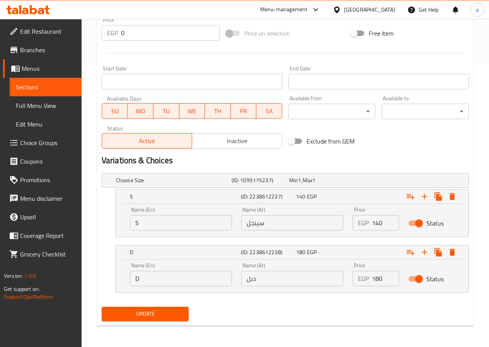
scroll to position [284, 0]
type textarea "Angus meat piece + Iceberg Lettuce+ pickled cucumber + sauteed mushrooms + beef…"
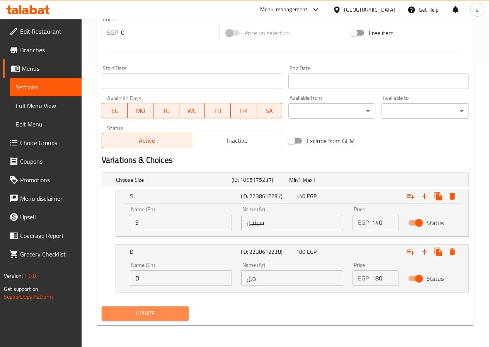
click at [176, 314] on span "Update" at bounding box center [145, 314] width 75 height 10
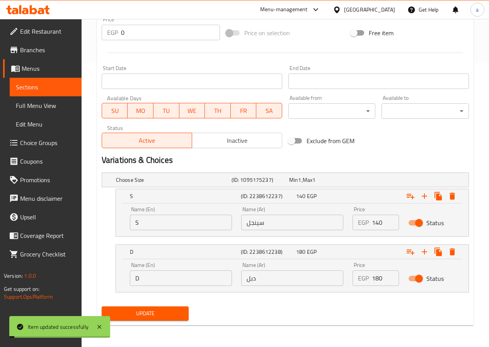
click at [37, 87] on span "Sections" at bounding box center [46, 86] width 60 height 9
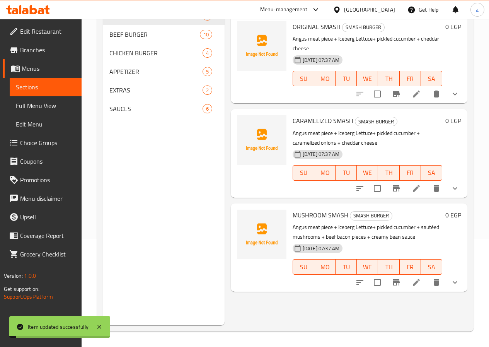
scroll to position [108, 0]
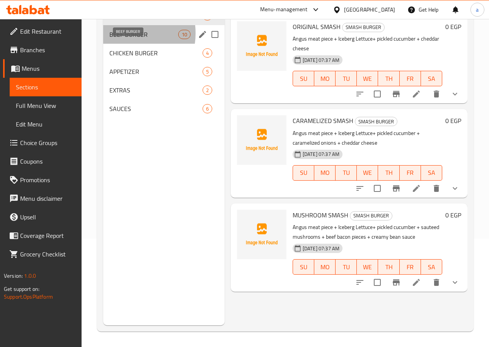
click at [123, 39] on span "BEEF BURGER" at bounding box center [143, 34] width 69 height 9
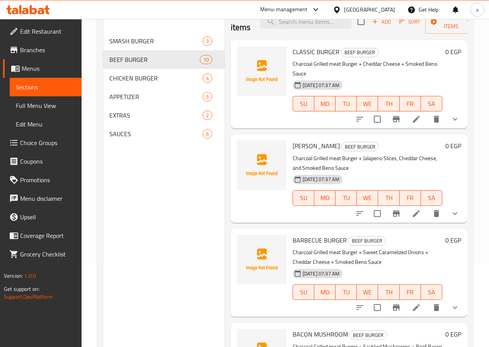
scroll to position [70, 0]
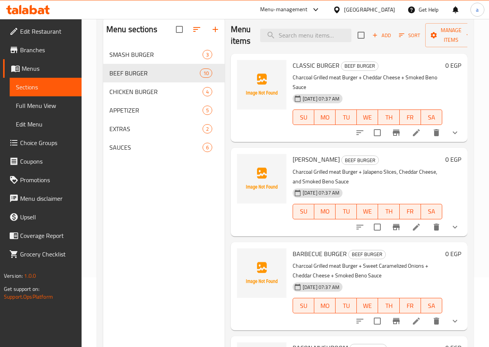
click at [417, 126] on li at bounding box center [417, 133] width 22 height 14
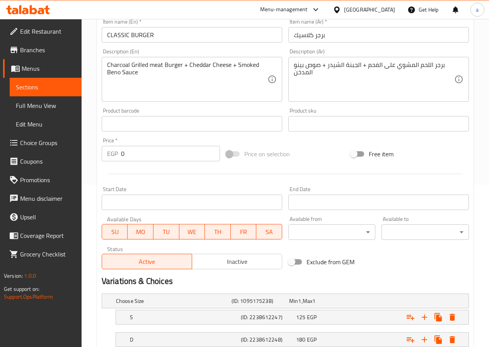
scroll to position [217, 0]
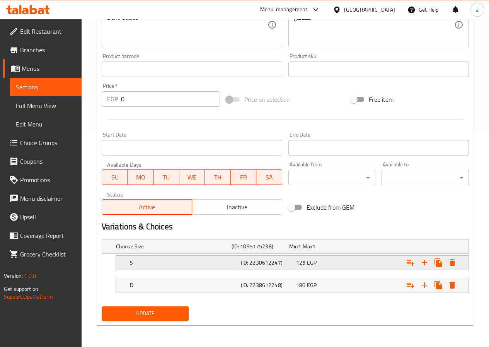
click at [298, 255] on div "S (ID: 2238612247) 125 EGP" at bounding box center [288, 246] width 347 height 17
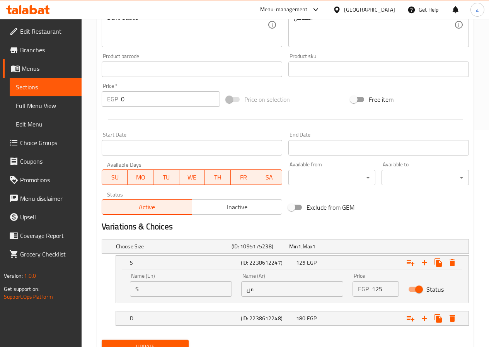
click at [313, 291] on input "س" at bounding box center [292, 288] width 102 height 15
type input "سينجل"
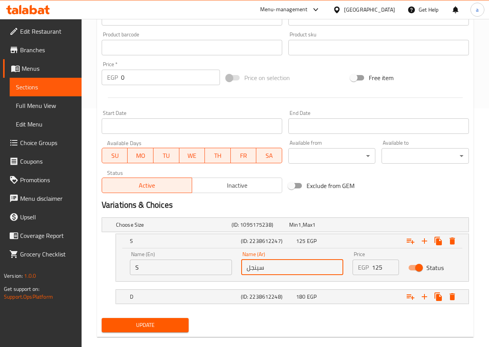
scroll to position [250, 0]
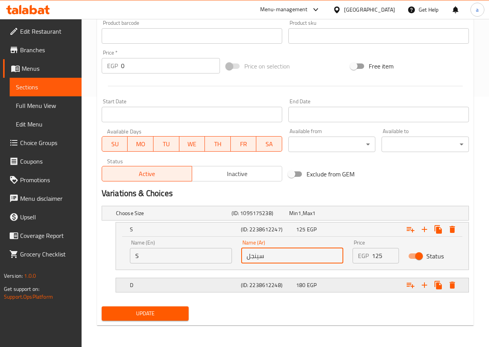
click at [298, 218] on span "180" at bounding box center [293, 213] width 9 height 10
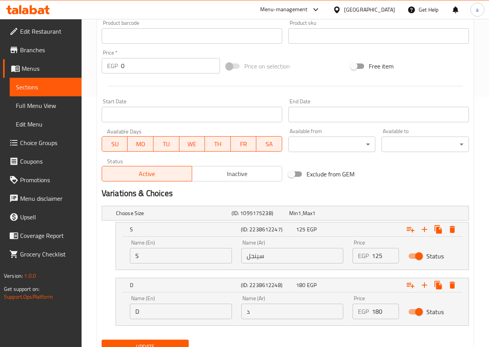
click at [310, 314] on input "د" at bounding box center [292, 311] width 102 height 15
type input "دبل"
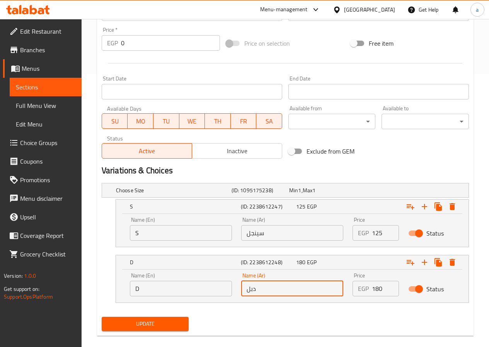
scroll to position [284, 0]
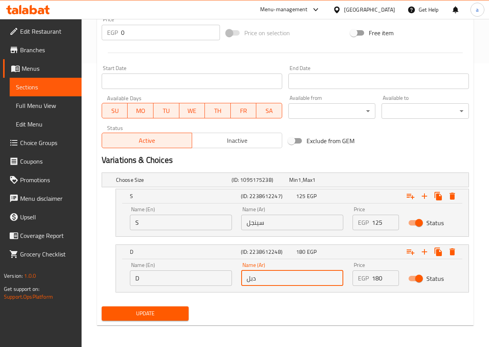
click at [161, 311] on span "Update" at bounding box center [145, 314] width 75 height 10
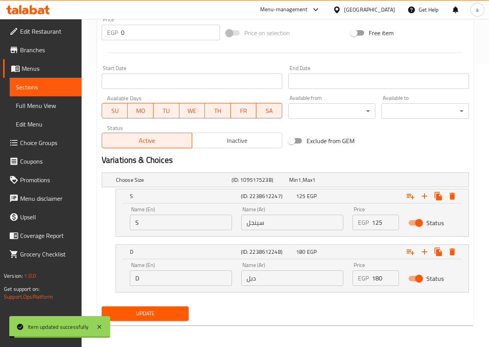
click at [46, 91] on span "Sections" at bounding box center [46, 86] width 60 height 9
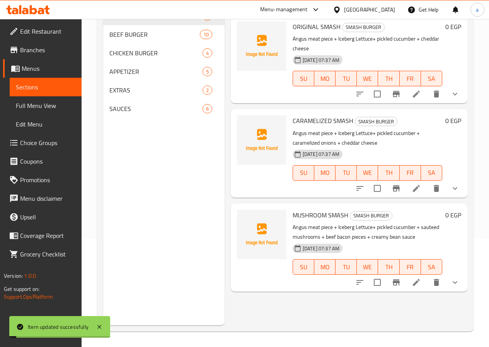
scroll to position [108, 0]
click at [123, 39] on span "BEEF BURGER" at bounding box center [143, 34] width 69 height 9
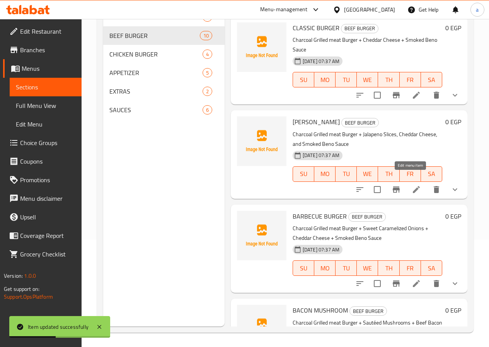
scroll to position [108, 0]
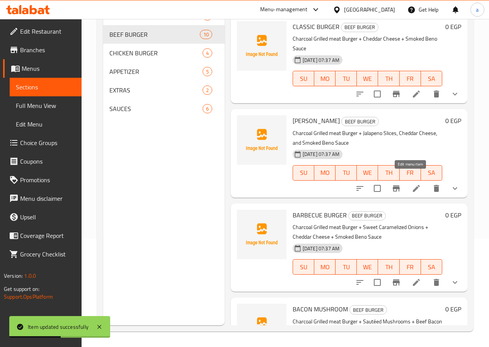
click at [412, 184] on icon at bounding box center [416, 188] width 9 height 9
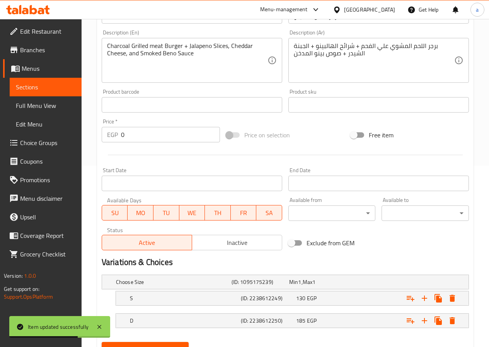
scroll to position [217, 0]
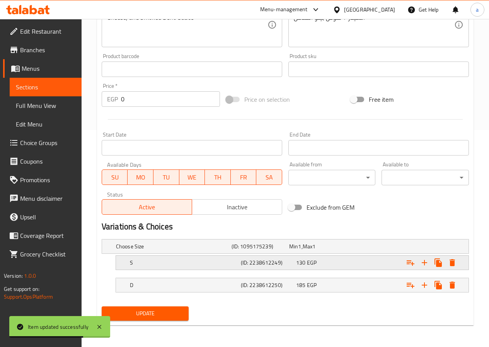
click at [288, 252] on div "(ID: 2238612249)" at bounding box center [259, 246] width 58 height 11
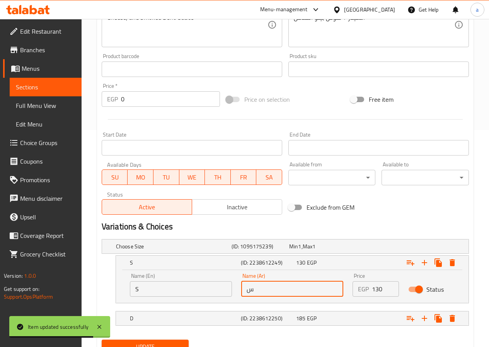
click at [304, 291] on input "س" at bounding box center [292, 288] width 102 height 15
type input "سينجل"
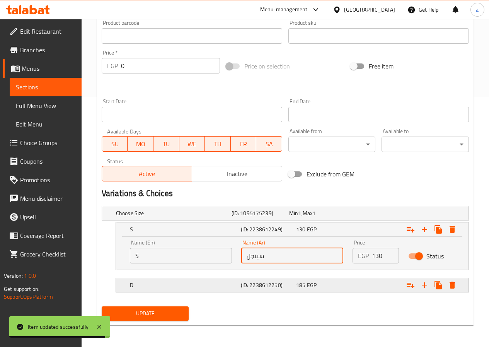
click at [288, 219] on div "(ID: 2238612250)" at bounding box center [259, 213] width 58 height 11
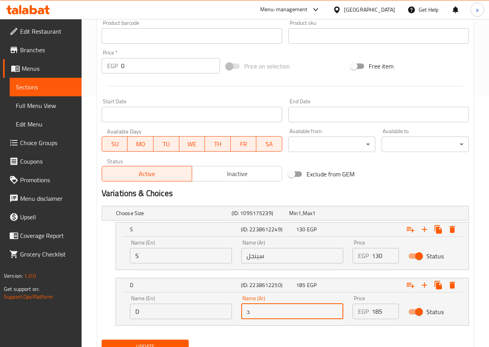
click at [313, 313] on input "د" at bounding box center [292, 311] width 102 height 15
type input "دبل"
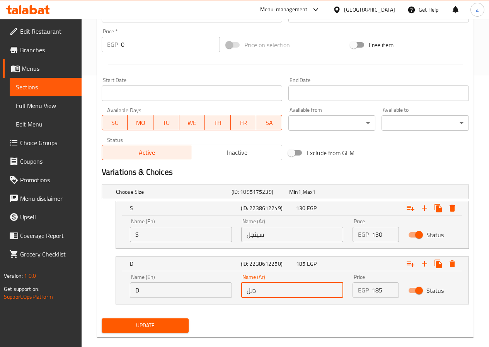
scroll to position [284, 0]
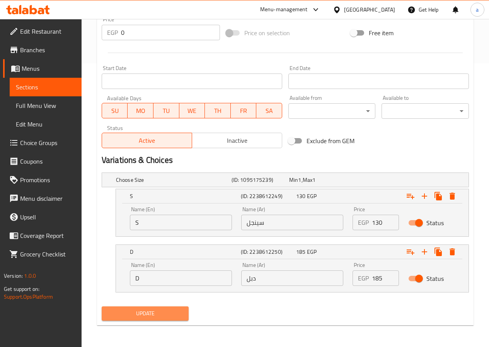
click at [159, 308] on button "Update" at bounding box center [145, 313] width 87 height 14
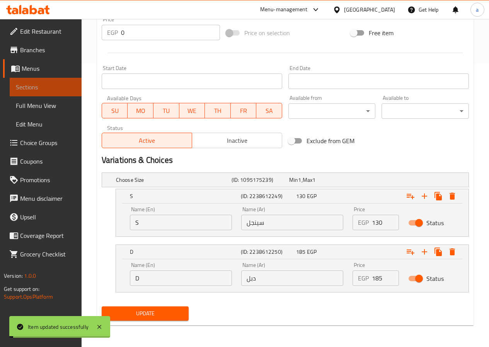
click at [37, 85] on span "Sections" at bounding box center [46, 86] width 60 height 9
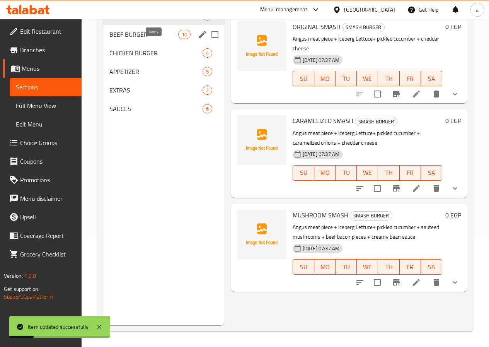
click at [179, 38] on span "10" at bounding box center [185, 34] width 12 height 7
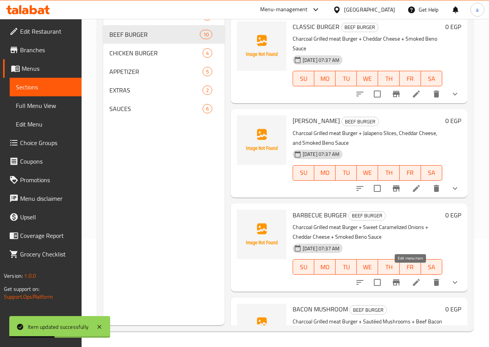
click at [412, 278] on icon at bounding box center [416, 282] width 9 height 9
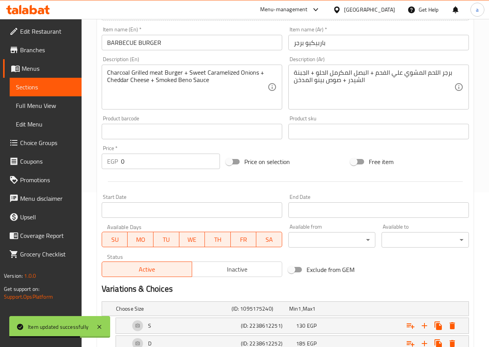
scroll to position [208, 0]
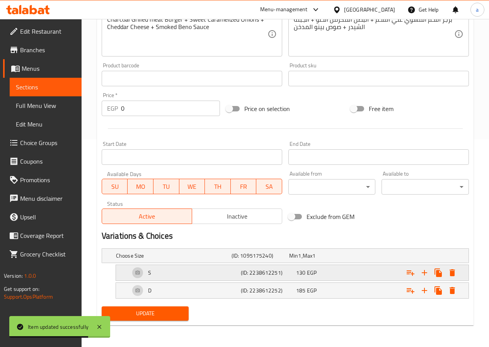
click at [298, 261] on span "130" at bounding box center [293, 256] width 9 height 10
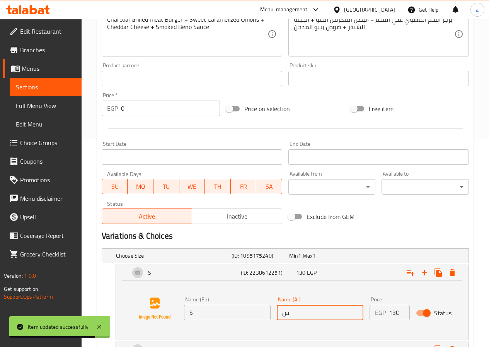
click at [308, 310] on input "س" at bounding box center [320, 312] width 87 height 15
type input "سينجل"
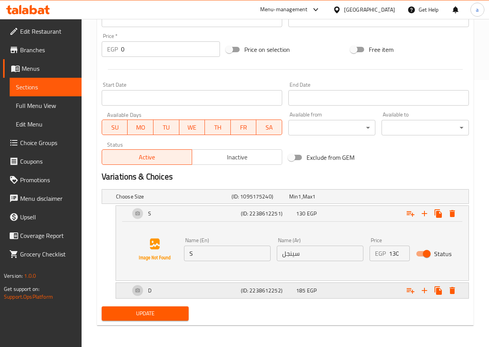
click at [301, 202] on span "EGP" at bounding box center [299, 196] width 3 height 10
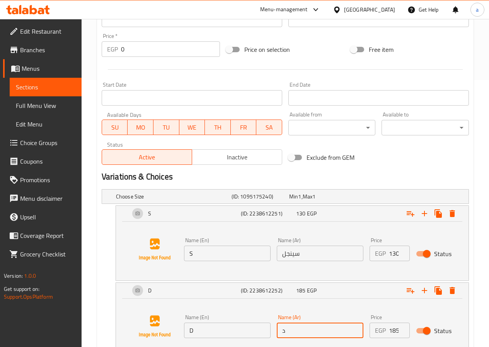
click at [318, 325] on input "د" at bounding box center [320, 330] width 87 height 15
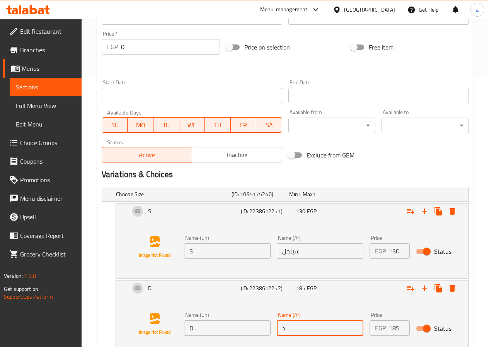
scroll to position [326, 0]
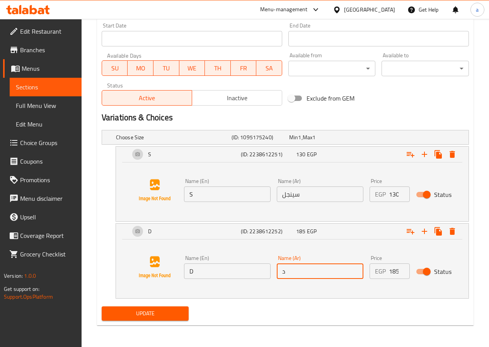
click at [288, 270] on input "د" at bounding box center [320, 270] width 87 height 15
type input "دبل"
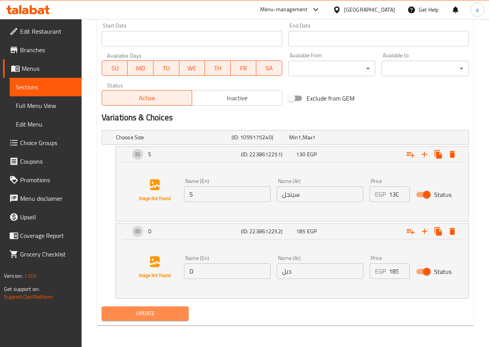
drag, startPoint x: 176, startPoint y: 316, endPoint x: 174, endPoint y: 296, distance: 20.2
click at [174, 297] on div "Add item image Image Size: 1200 x 800 px / Image formats: jpg, png / 5MB Max. I…" at bounding box center [286, 49] width 374 height 548
click at [135, 312] on span "Update" at bounding box center [145, 314] width 75 height 10
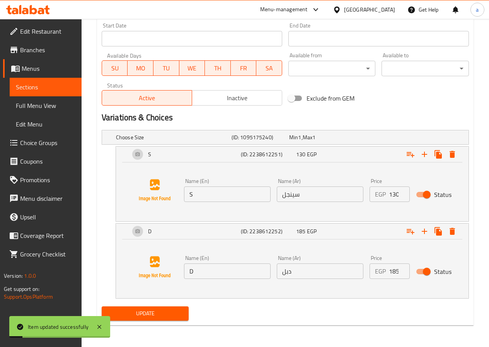
click at [45, 91] on span "Sections" at bounding box center [46, 86] width 60 height 9
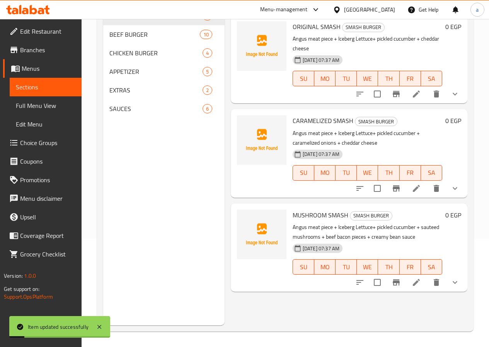
scroll to position [108, 0]
click at [140, 39] on span "BEEF BURGER" at bounding box center [143, 34] width 69 height 9
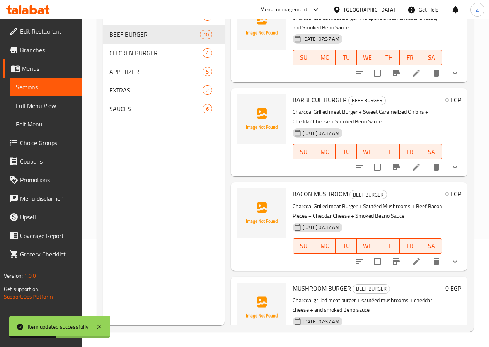
scroll to position [116, 0]
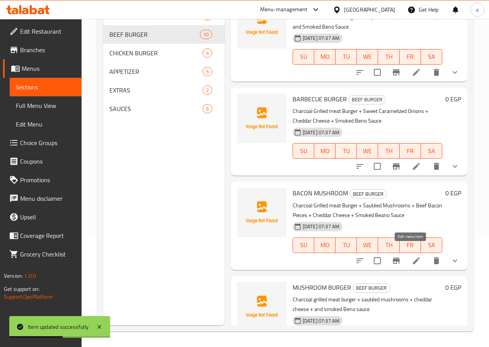
click at [412, 256] on icon at bounding box center [416, 260] width 9 height 9
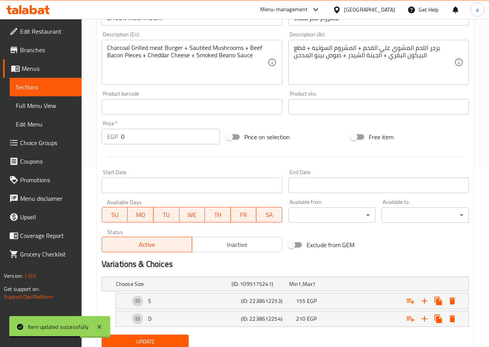
scroll to position [208, 0]
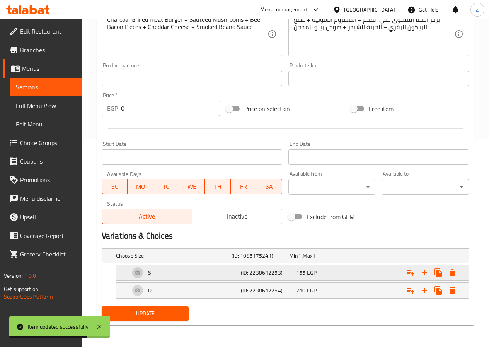
click at [301, 261] on span "EGP" at bounding box center [299, 256] width 3 height 10
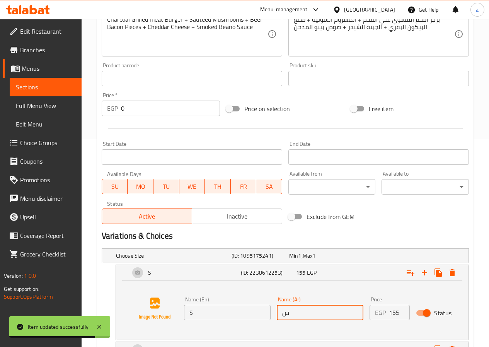
click at [318, 313] on input "س" at bounding box center [320, 312] width 87 height 15
type input "سينجل"
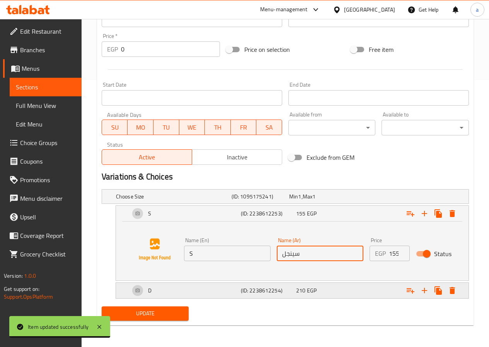
click at [301, 202] on span "EGP" at bounding box center [299, 196] width 3 height 10
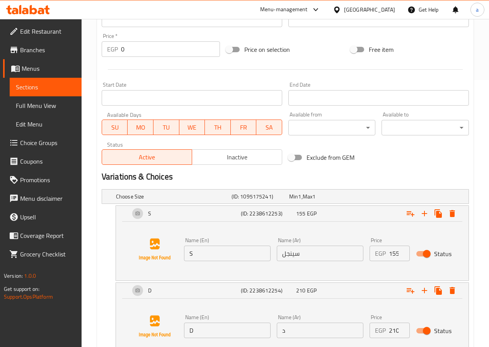
click at [309, 329] on input "د" at bounding box center [320, 330] width 87 height 15
type input "دبل"
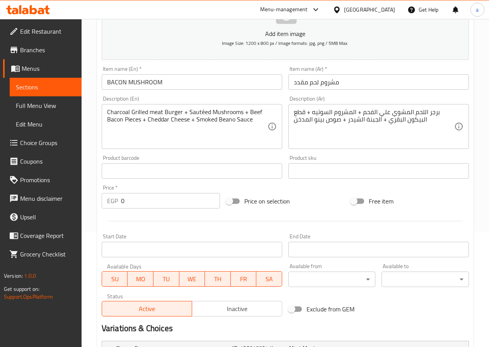
scroll to position [116, 0]
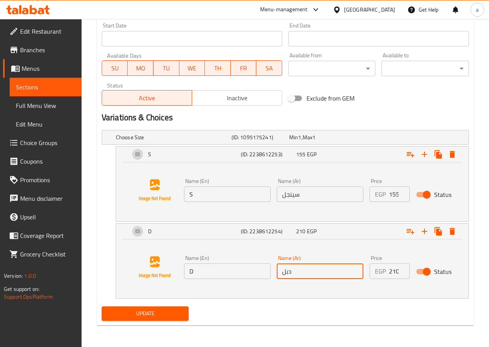
click at [168, 314] on span "Update" at bounding box center [145, 314] width 75 height 10
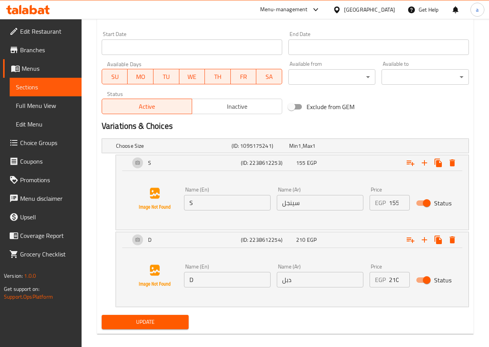
scroll to position [55, 0]
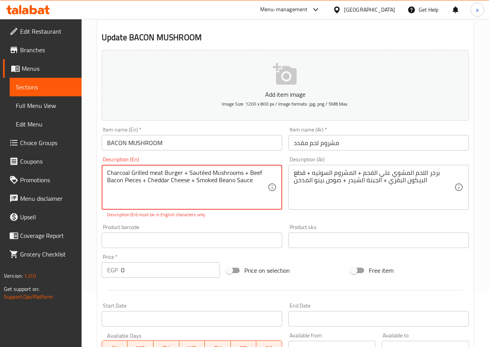
click at [202, 172] on textarea "Charcoal Grilled meat Burger + Sautéed Mushrooms + Beef Bacon Pieces + Cheddar …" at bounding box center [187, 187] width 161 height 37
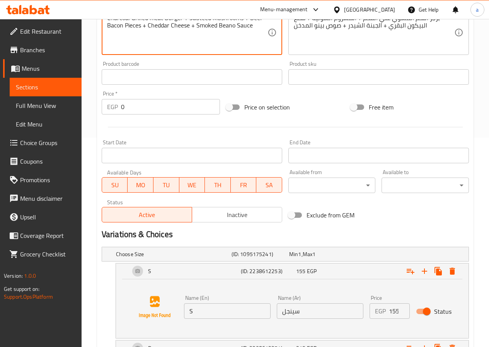
scroll to position [326, 0]
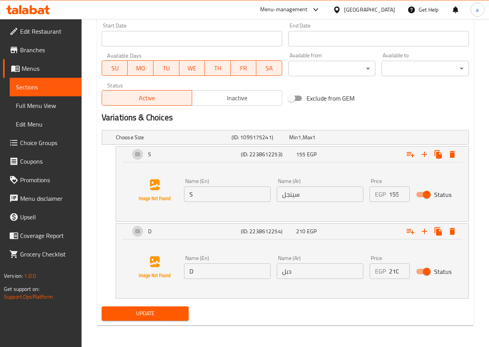
type textarea "Charcoal Grilled meat Burger + Sauteed Mushrooms + Beef Bacon Pieces + Cheddar …"
click at [162, 316] on span "Update" at bounding box center [145, 314] width 75 height 10
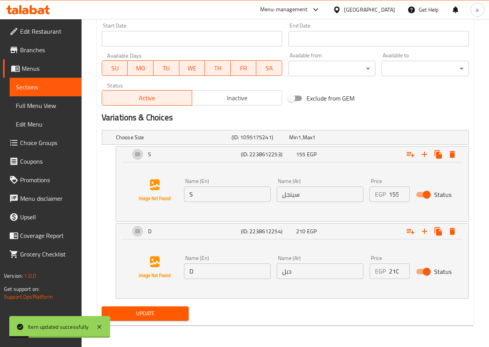
click at [35, 87] on span "Sections" at bounding box center [46, 86] width 60 height 9
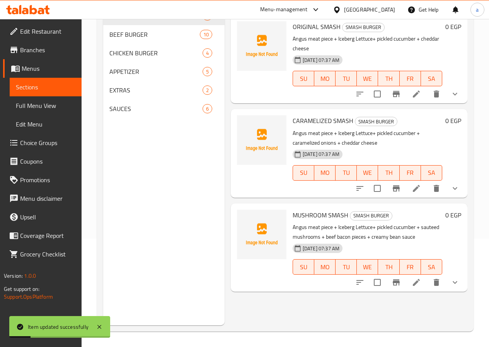
scroll to position [108, 0]
click at [130, 39] on span "BEEF BURGER" at bounding box center [143, 34] width 69 height 9
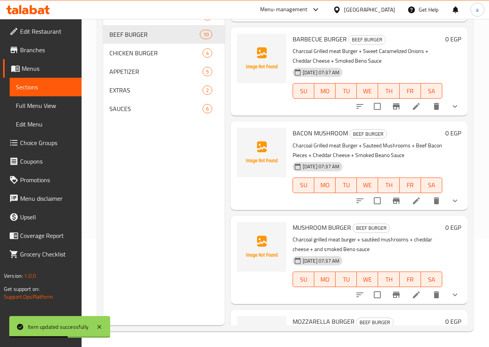
scroll to position [271, 0]
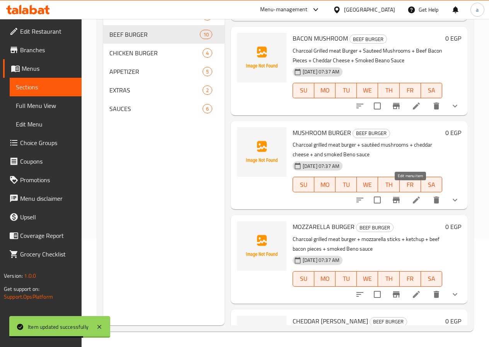
click at [413, 197] on icon at bounding box center [416, 200] width 7 height 7
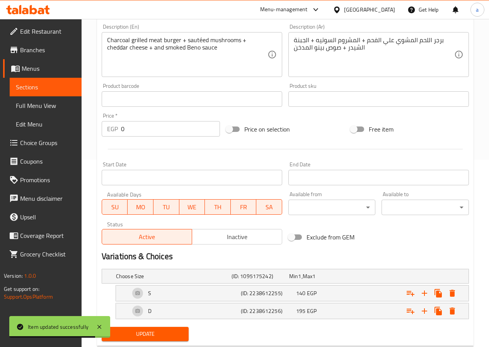
scroll to position [208, 0]
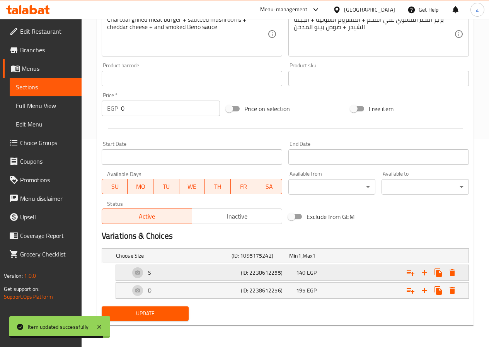
click at [298, 261] on span "140" at bounding box center [293, 256] width 9 height 10
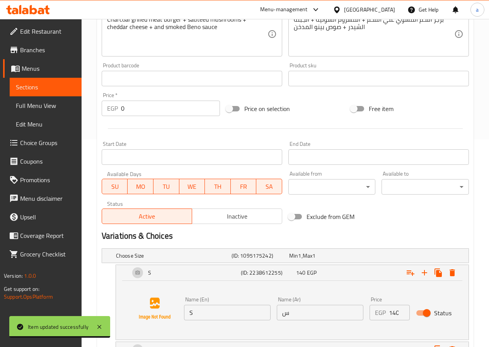
click at [307, 311] on input "س" at bounding box center [320, 312] width 87 height 15
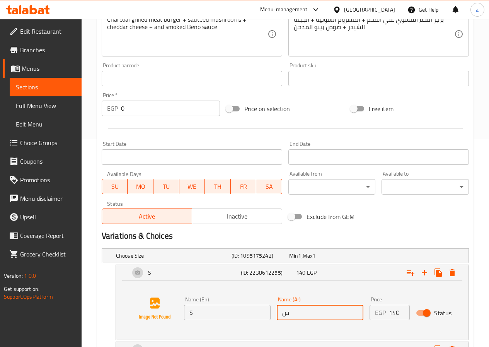
type input "سينجل"
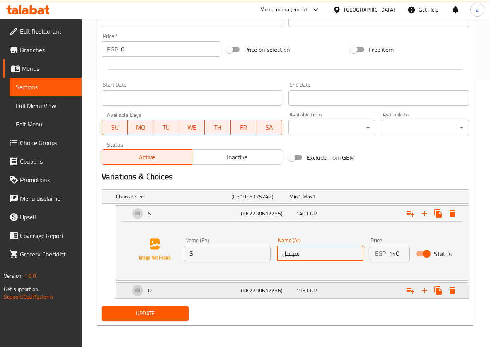
click at [301, 202] on span "EGP" at bounding box center [299, 196] width 3 height 10
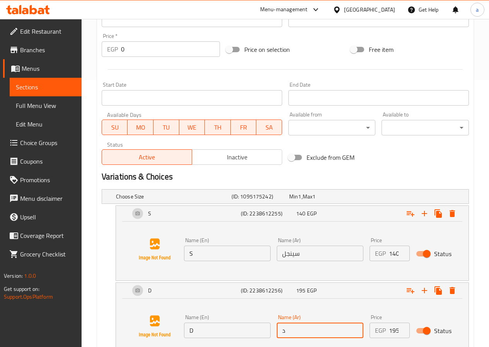
click at [312, 326] on input "د" at bounding box center [320, 330] width 87 height 15
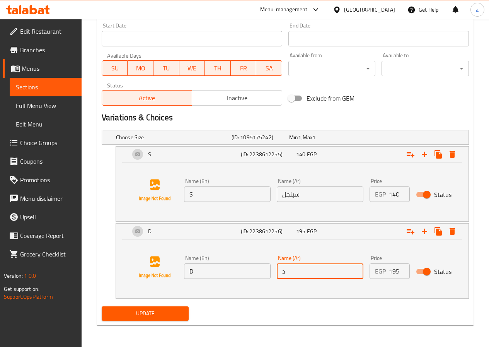
click at [326, 267] on input "د" at bounding box center [320, 270] width 87 height 15
type input "دبل"
click at [153, 313] on span "Update" at bounding box center [145, 314] width 75 height 10
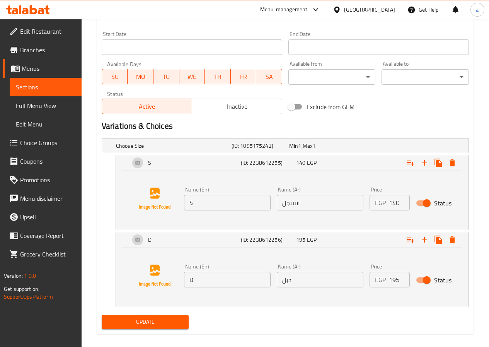
scroll to position [55, 0]
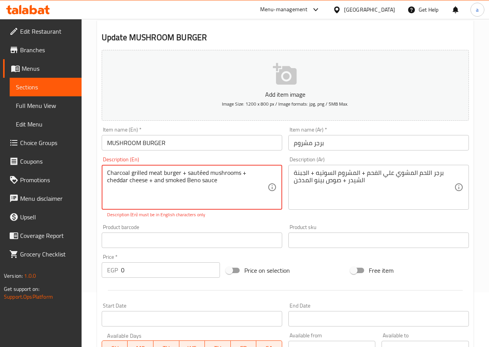
click at [201, 171] on textarea "Charcoal grilled meat burger + sautéed mushrooms + cheddar cheese + and smoked …" at bounding box center [187, 187] width 161 height 37
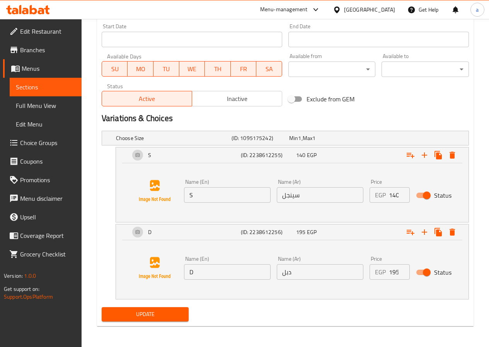
scroll to position [326, 0]
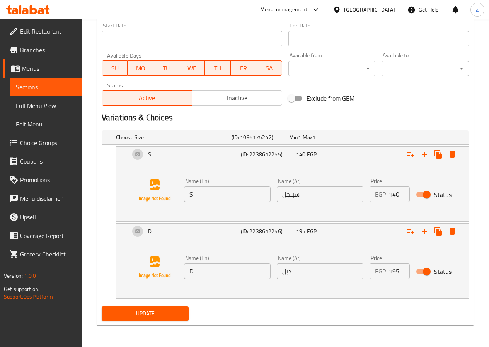
type textarea "Charcoal grilled meat burger + sauteed mushrooms + cheddar cheese + and smoked …"
click at [164, 317] on span "Update" at bounding box center [145, 314] width 75 height 10
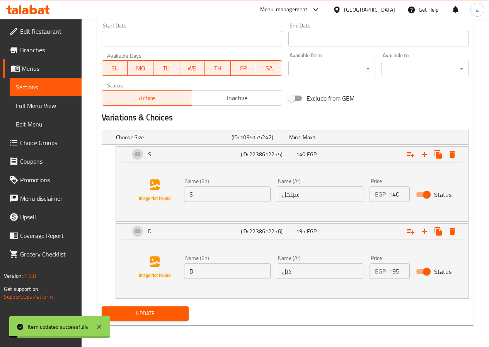
click at [33, 85] on span "Sections" at bounding box center [46, 86] width 60 height 9
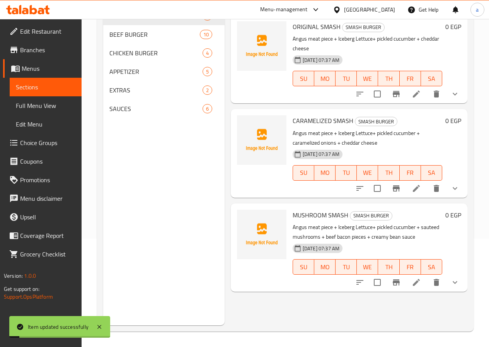
scroll to position [108, 0]
drag, startPoint x: 136, startPoint y: 47, endPoint x: 155, endPoint y: 59, distance: 22.4
click at [136, 39] on span "BEEF BURGER" at bounding box center [143, 34] width 69 height 9
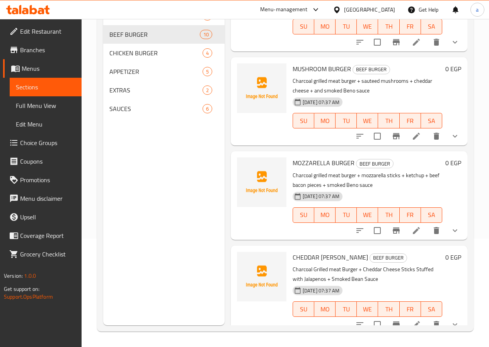
scroll to position [348, 0]
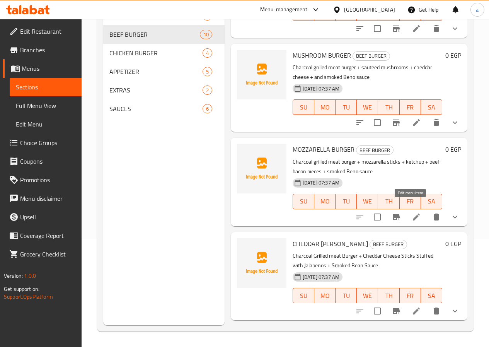
click at [412, 212] on icon at bounding box center [416, 216] width 9 height 9
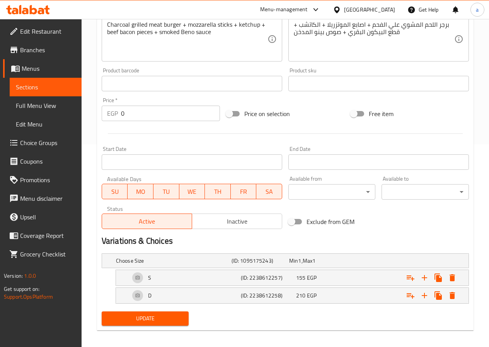
scroll to position [208, 0]
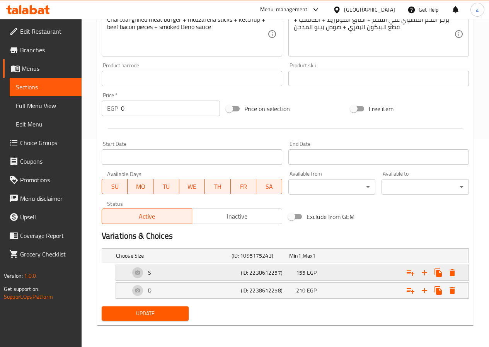
click at [319, 260] on div "155 EGP" at bounding box center [316, 256] width 55 height 8
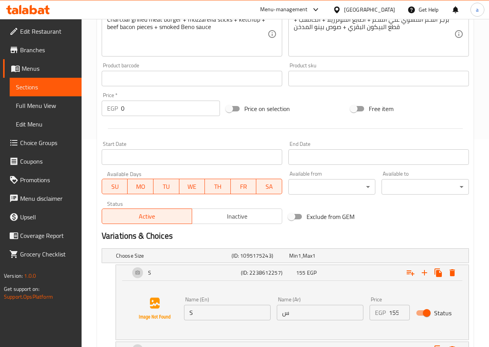
click at [332, 309] on input "س" at bounding box center [320, 312] width 87 height 15
type input "سينجل"
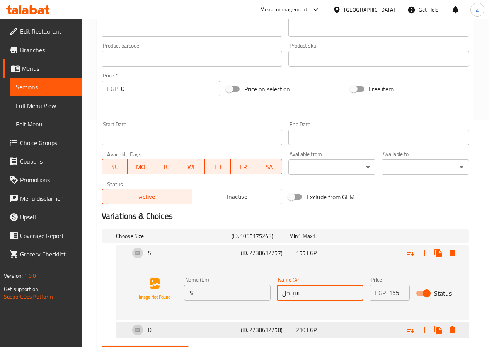
scroll to position [246, 0]
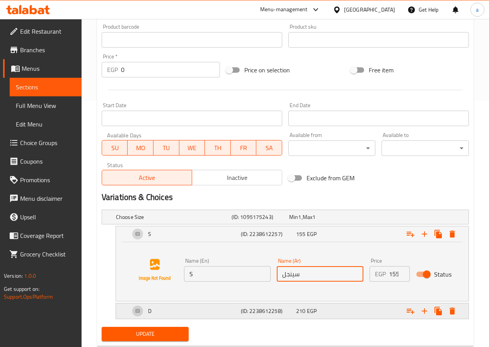
click at [320, 221] on div "210 EGP" at bounding box center [316, 217] width 55 height 8
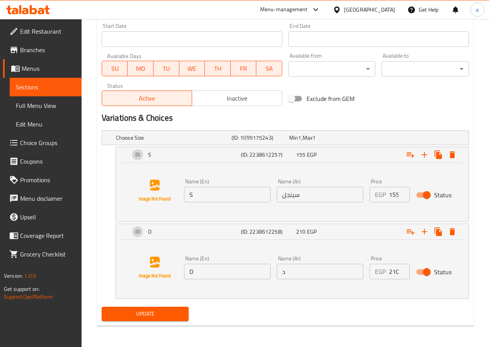
scroll to position [326, 0]
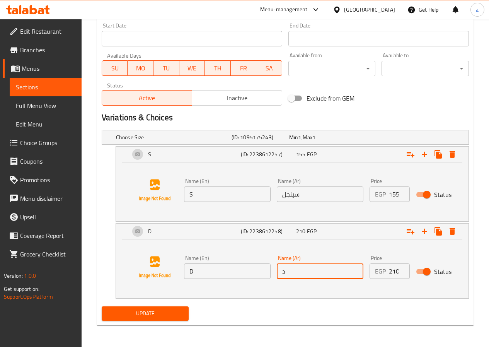
drag, startPoint x: 319, startPoint y: 274, endPoint x: 316, endPoint y: 279, distance: 5.9
click at [319, 274] on input "د" at bounding box center [320, 270] width 87 height 15
type input "دبل"
click at [134, 316] on span "Update" at bounding box center [145, 314] width 75 height 10
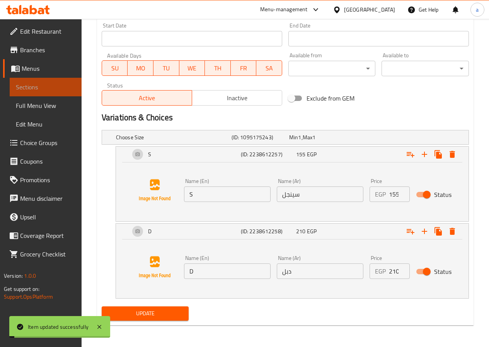
click at [35, 83] on span "Sections" at bounding box center [46, 86] width 60 height 9
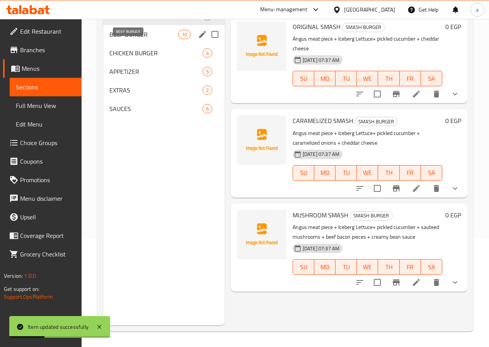
click at [130, 39] on span "BEEF BURGER" at bounding box center [143, 34] width 69 height 9
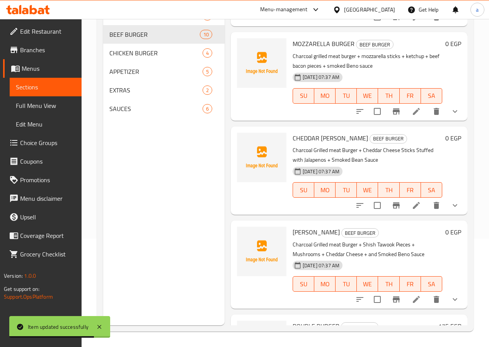
scroll to position [464, 0]
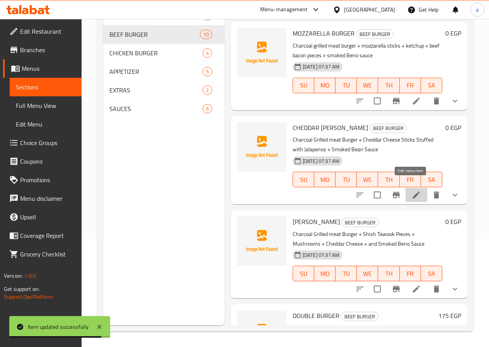
click at [412, 190] on icon at bounding box center [416, 194] width 9 height 9
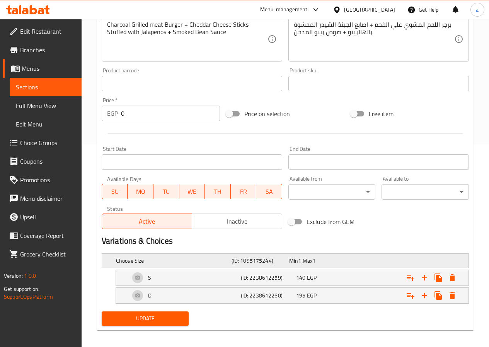
scroll to position [208, 0]
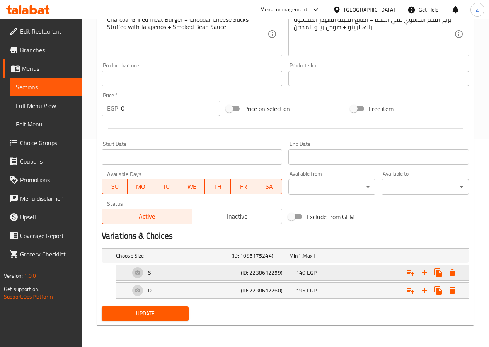
click at [306, 260] on div "140 EGP" at bounding box center [316, 256] width 55 height 8
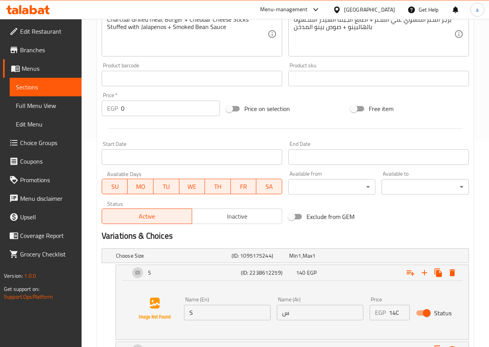
click at [315, 317] on input "س" at bounding box center [320, 312] width 87 height 15
type input "سينجل"
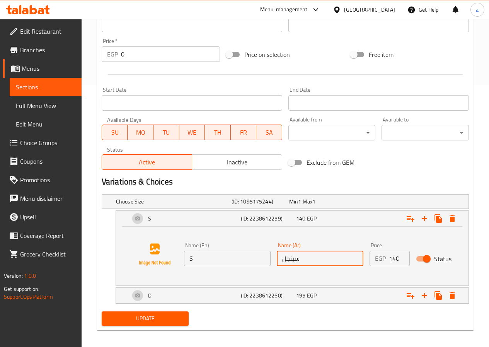
scroll to position [267, 0]
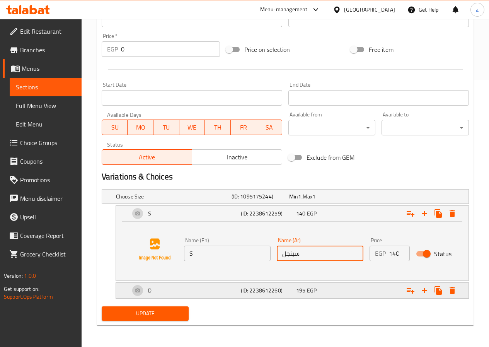
click at [319, 200] on div "195 EGP" at bounding box center [316, 197] width 55 height 8
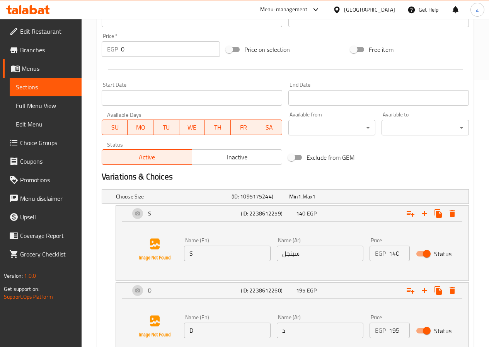
click at [314, 321] on div "Name (Ar) د Name (Ar)" at bounding box center [320, 327] width 87 height 24
click at [314, 324] on input "د" at bounding box center [320, 330] width 87 height 15
type input "دبل"
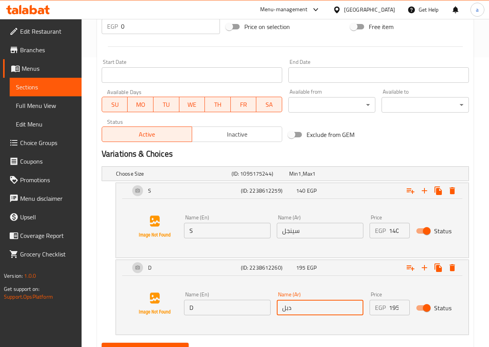
scroll to position [326, 0]
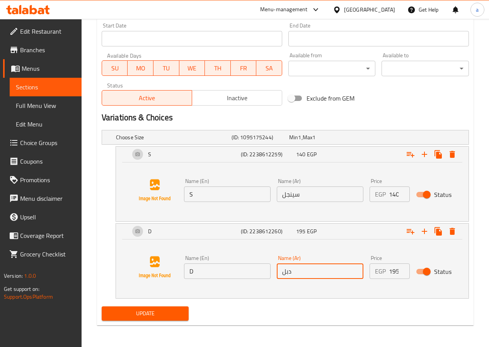
click at [181, 314] on span "Update" at bounding box center [145, 314] width 75 height 10
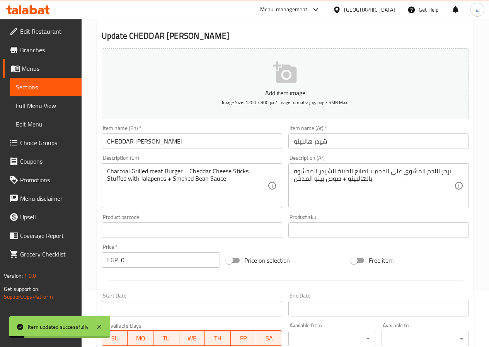
scroll to position [17, 0]
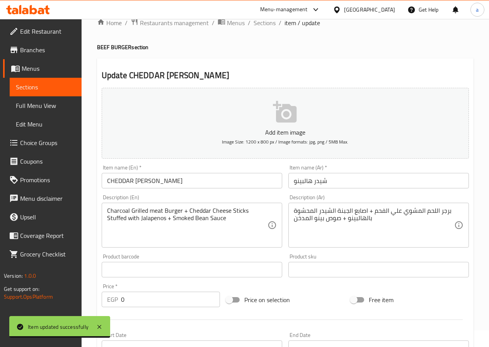
click at [43, 89] on span "Sections" at bounding box center [46, 86] width 60 height 9
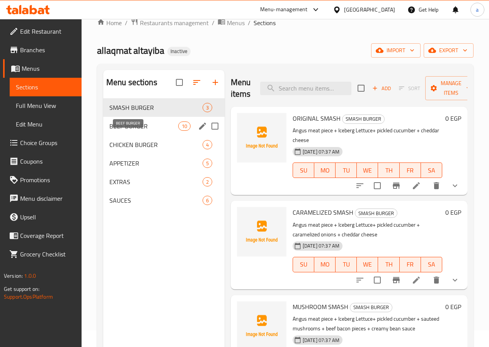
click at [129, 131] on span "BEEF BURGER" at bounding box center [143, 125] width 69 height 9
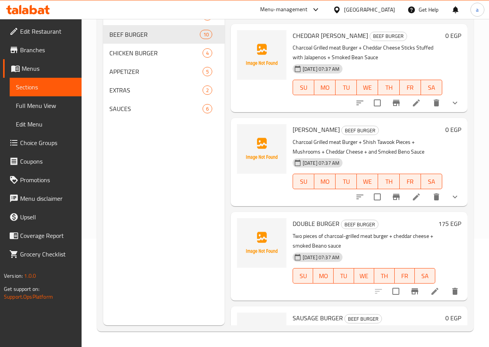
scroll to position [616, 0]
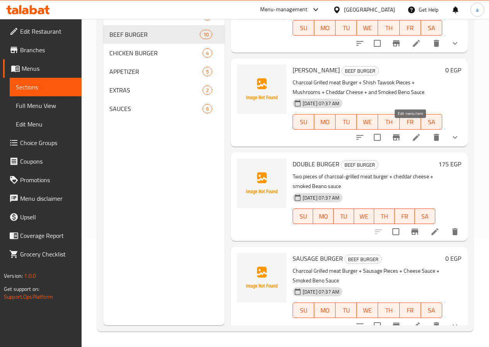
click at [413, 134] on icon at bounding box center [416, 137] width 7 height 7
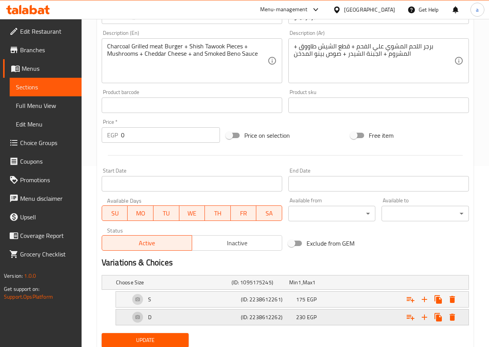
scroll to position [208, 0]
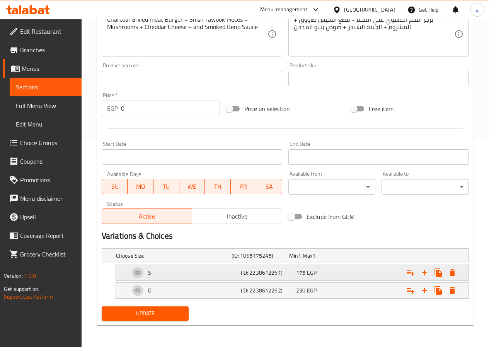
click at [286, 260] on h5 "(ID: 2238612261)" at bounding box center [259, 256] width 55 height 8
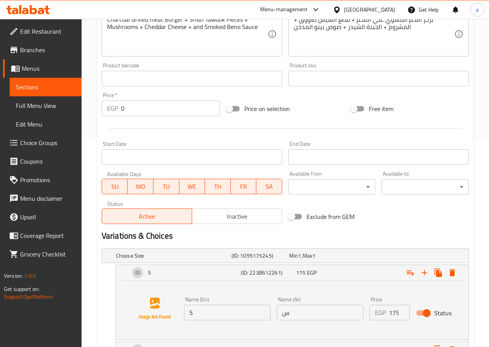
scroll to position [267, 0]
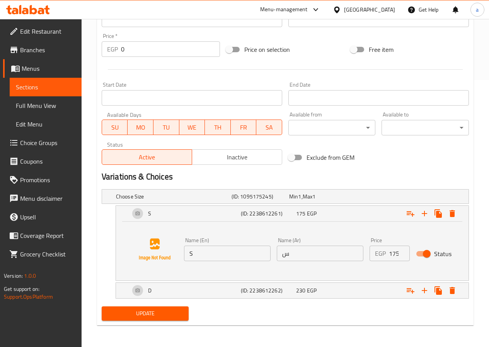
click at [298, 256] on input "س" at bounding box center [320, 253] width 87 height 15
type input "سينجل"
click at [298, 202] on span "230" at bounding box center [293, 196] width 9 height 10
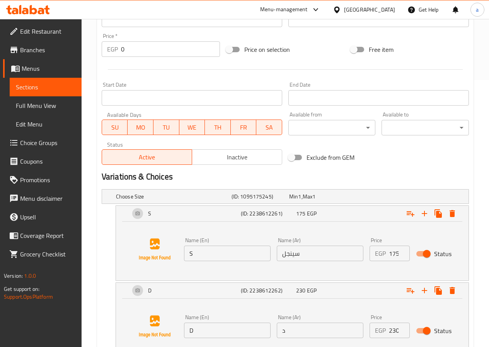
click at [306, 327] on input "د" at bounding box center [320, 330] width 87 height 15
type input "دبل"
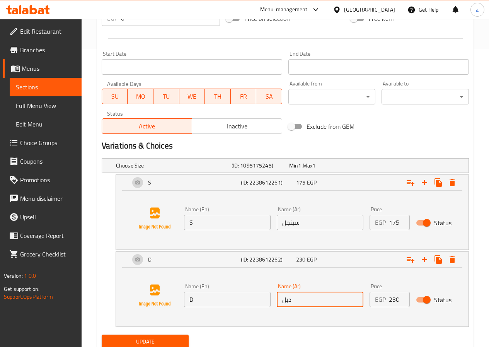
scroll to position [326, 0]
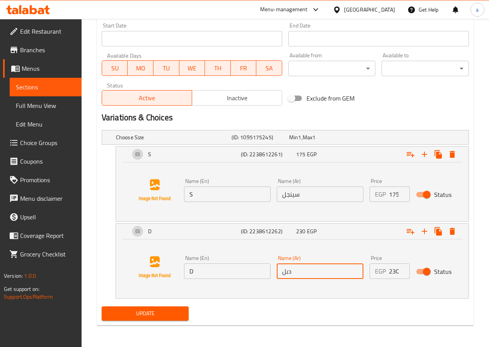
click at [162, 314] on span "Update" at bounding box center [145, 314] width 75 height 10
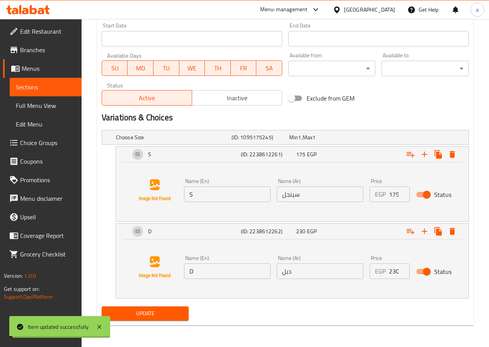
click at [22, 91] on span "Sections" at bounding box center [46, 86] width 60 height 9
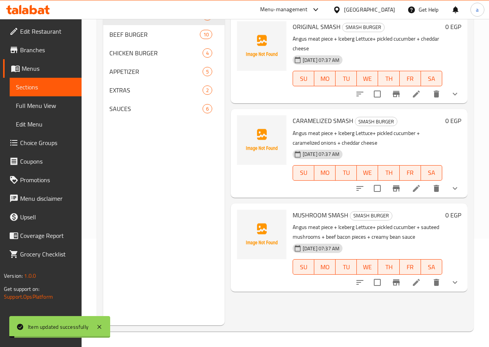
scroll to position [108, 0]
click at [133, 39] on span "BEEF BURGER" at bounding box center [143, 34] width 69 height 9
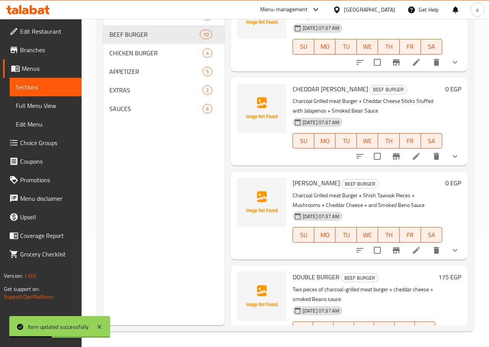
scroll to position [616, 0]
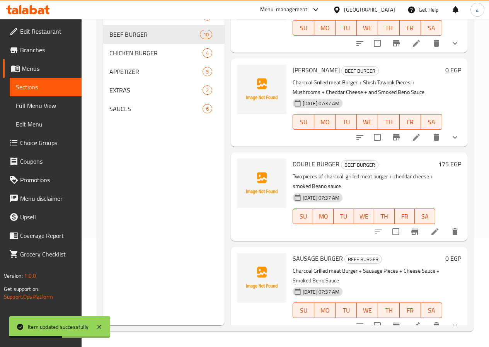
click at [431, 227] on icon at bounding box center [435, 231] width 9 height 9
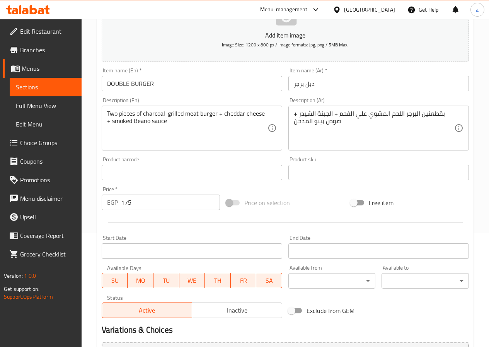
scroll to position [193, 0]
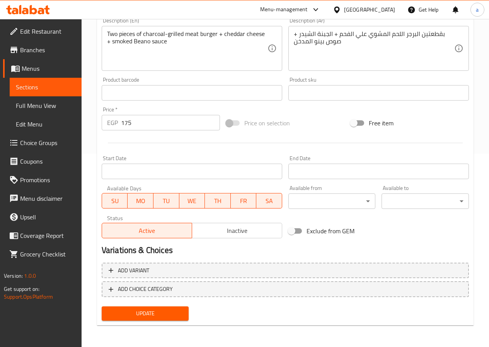
drag, startPoint x: 156, startPoint y: 316, endPoint x: 141, endPoint y: 293, distance: 28.2
click at [156, 316] on span "Update" at bounding box center [145, 314] width 75 height 10
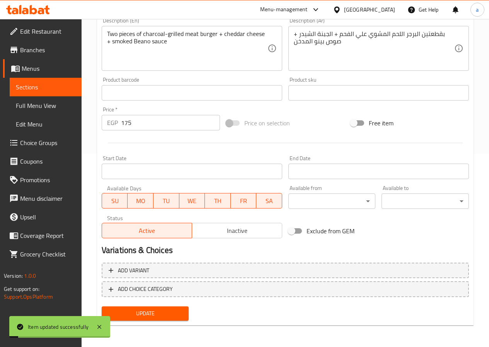
click at [26, 91] on span "Sections" at bounding box center [46, 86] width 60 height 9
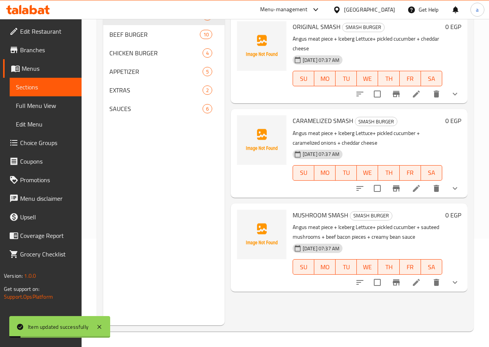
scroll to position [108, 0]
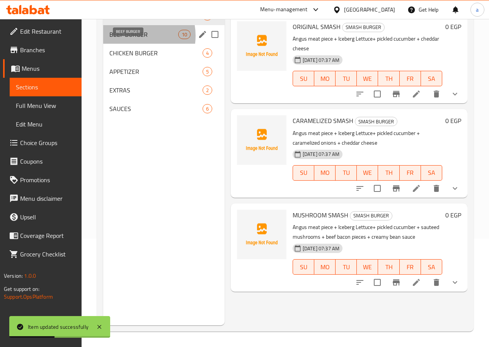
click at [131, 39] on span "BEEF BURGER" at bounding box center [143, 34] width 69 height 9
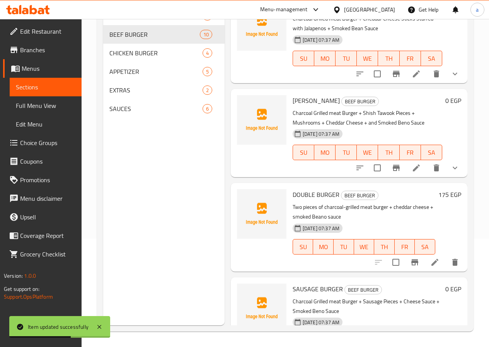
scroll to position [616, 0]
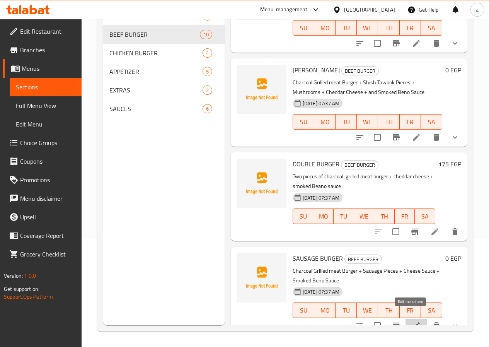
click at [414, 321] on icon at bounding box center [416, 325] width 9 height 9
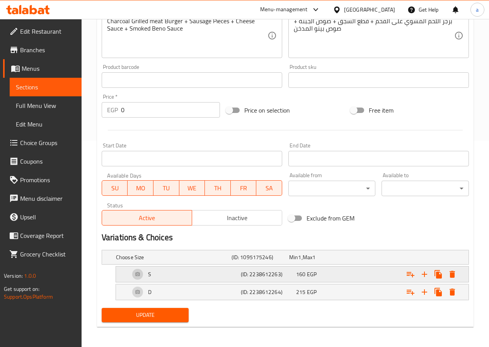
scroll to position [208, 0]
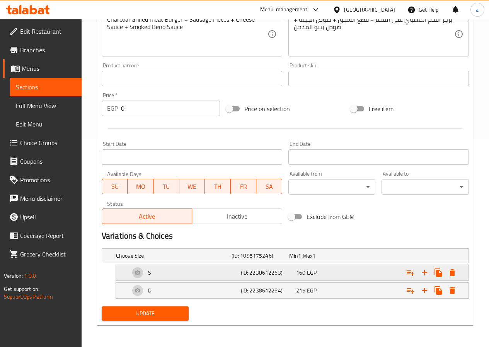
click at [286, 260] on h5 "(ID: 2238612263)" at bounding box center [259, 256] width 55 height 8
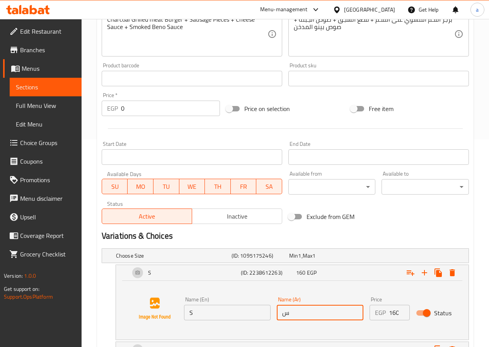
click at [311, 318] on input "س" at bounding box center [320, 312] width 87 height 15
type input "سينجل"
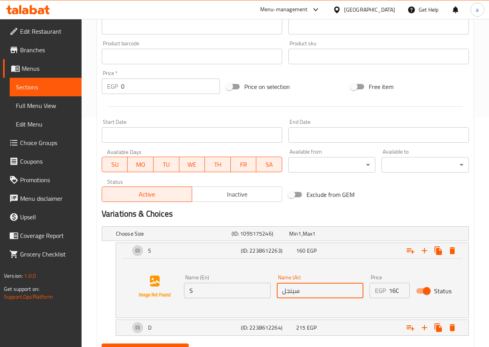
scroll to position [267, 0]
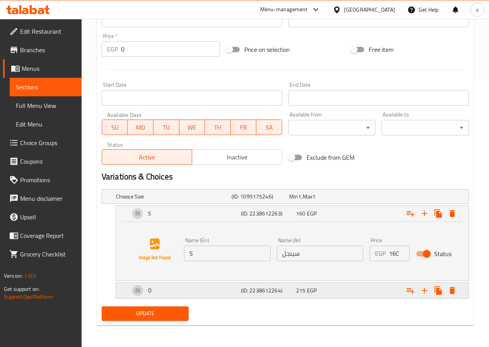
click at [301, 202] on span "EGP" at bounding box center [299, 196] width 3 height 10
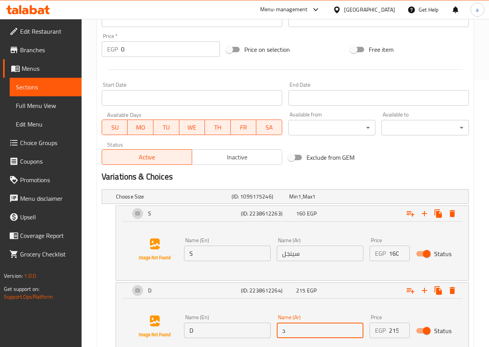
click at [320, 325] on input "د" at bounding box center [320, 330] width 87 height 15
type input "دبل"
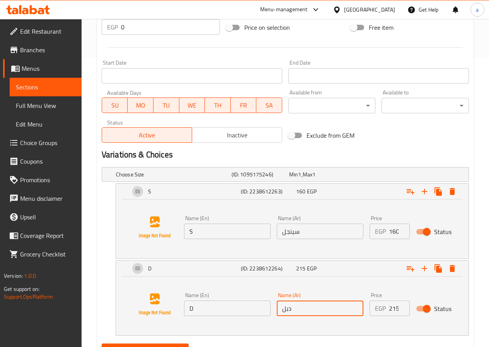
scroll to position [326, 0]
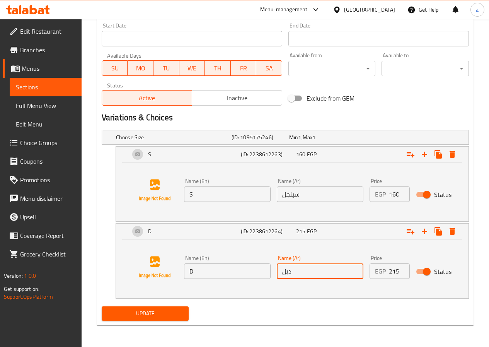
click at [150, 310] on span "Update" at bounding box center [145, 314] width 75 height 10
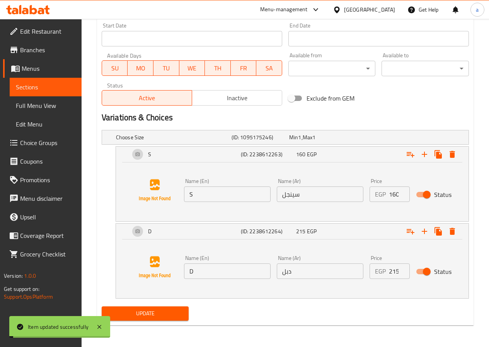
click at [15, 85] on link "Sections" at bounding box center [46, 87] width 72 height 19
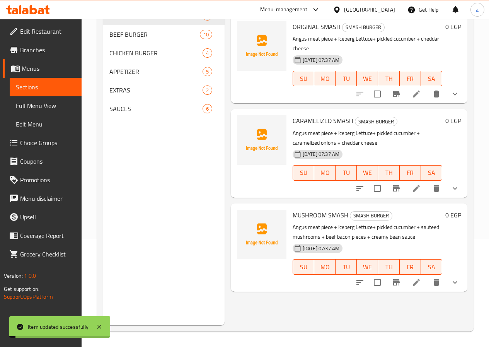
scroll to position [108, 0]
click at [133, 58] on span "CHICKEN BURGER" at bounding box center [145, 52] width 72 height 9
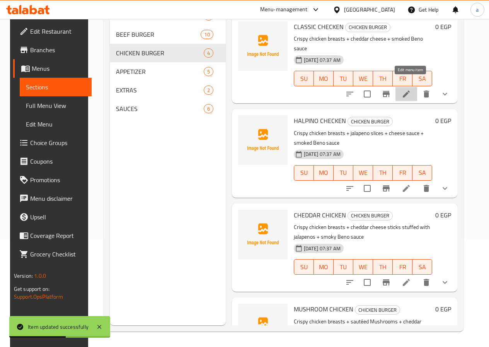
click at [408, 89] on icon at bounding box center [406, 93] width 9 height 9
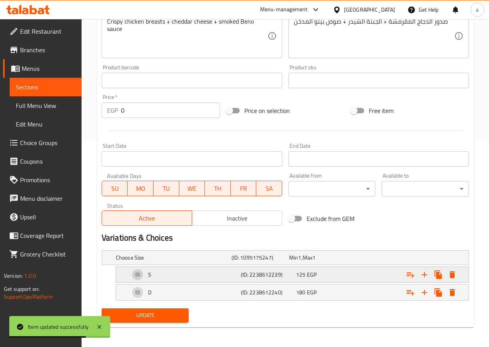
scroll to position [208, 0]
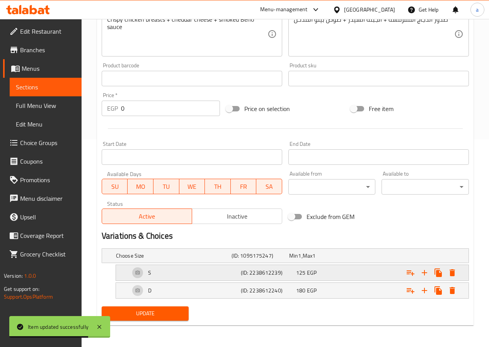
click at [287, 264] on div "S (ID: 2238612239) 125 EGP" at bounding box center [288, 255] width 347 height 17
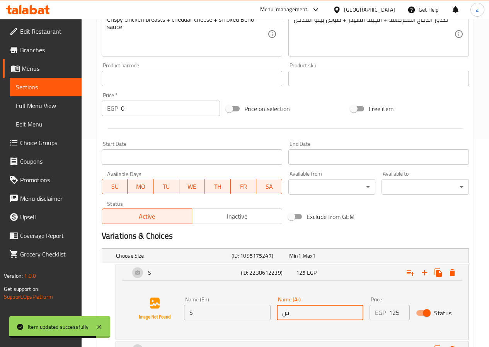
click at [333, 316] on input "س" at bounding box center [320, 312] width 87 height 15
type input "سينجل"
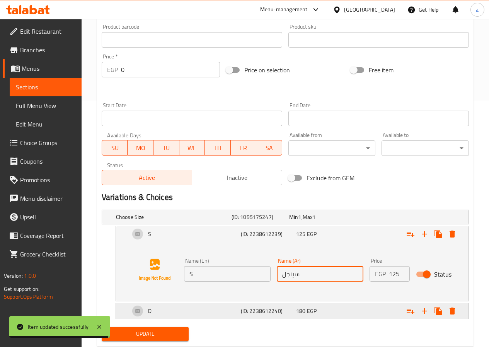
click at [301, 222] on span "EGP" at bounding box center [299, 217] width 3 height 10
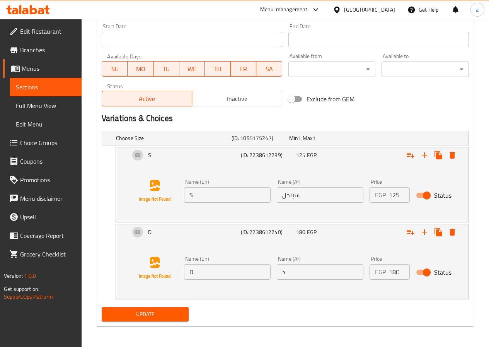
scroll to position [326, 0]
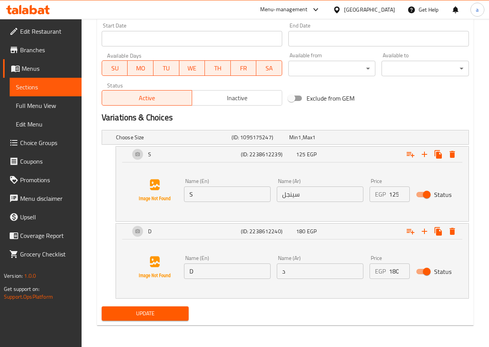
click at [311, 272] on input "د" at bounding box center [320, 270] width 87 height 15
type input "دبل"
click at [173, 308] on button "Update" at bounding box center [145, 313] width 87 height 14
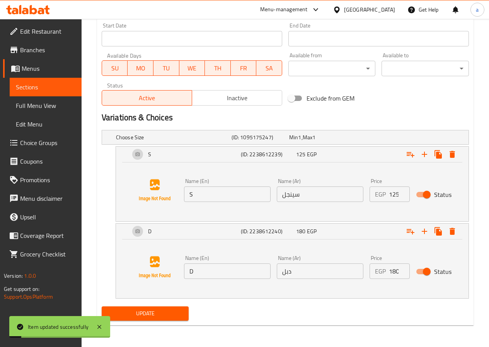
click at [45, 84] on span "Sections" at bounding box center [46, 86] width 60 height 9
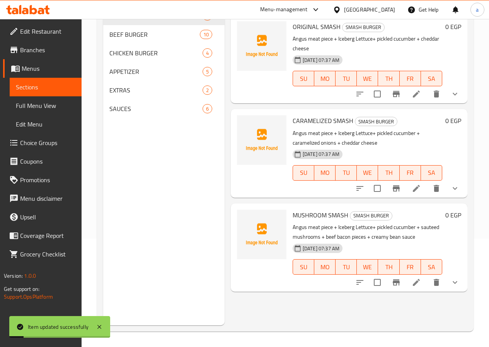
scroll to position [108, 0]
click at [133, 58] on span "CHICKEN BURGER" at bounding box center [145, 52] width 72 height 9
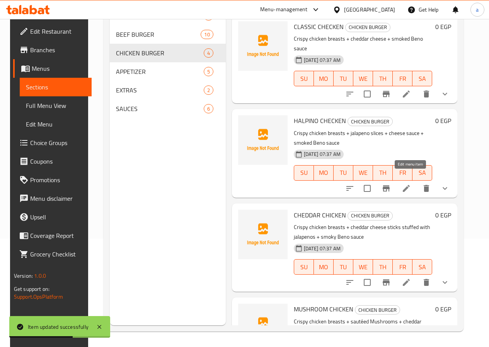
click at [409, 184] on icon at bounding box center [406, 188] width 9 height 9
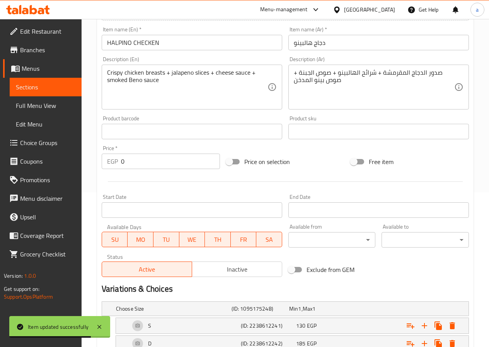
scroll to position [208, 0]
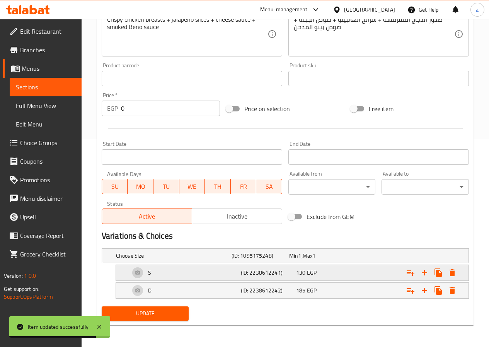
click at [268, 260] on h5 "(ID: 2238612241)" at bounding box center [259, 256] width 55 height 8
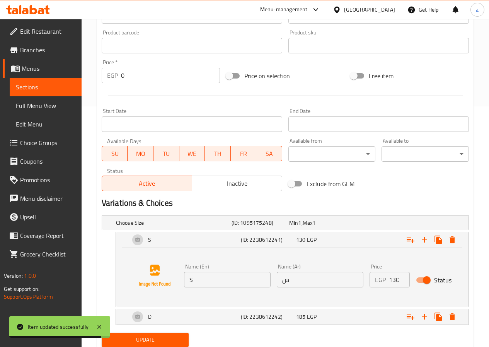
scroll to position [267, 0]
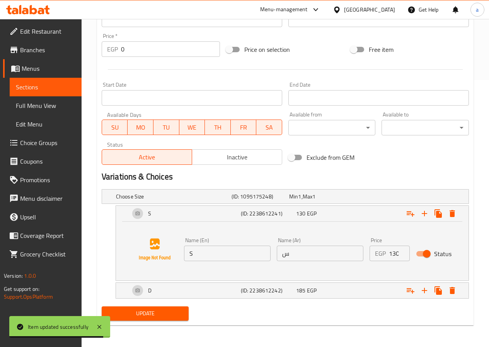
click at [309, 254] on input "س" at bounding box center [320, 253] width 87 height 15
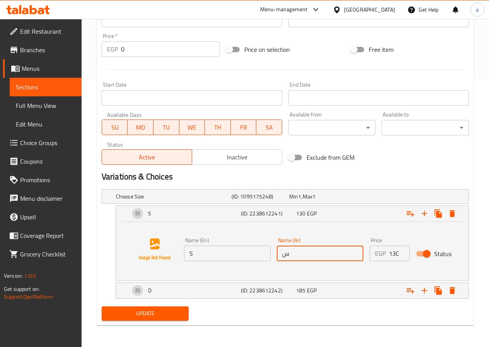
type input "سينجل"
click at [298, 202] on span "185" at bounding box center [293, 196] width 9 height 10
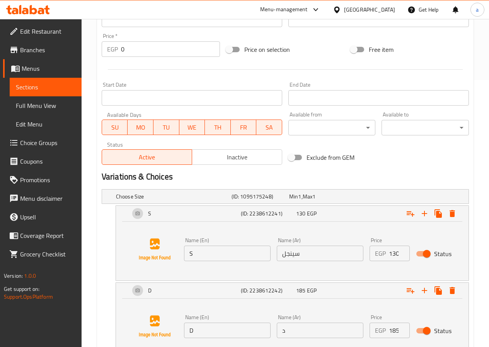
click at [329, 325] on input "د" at bounding box center [320, 330] width 87 height 15
type input "دبل"
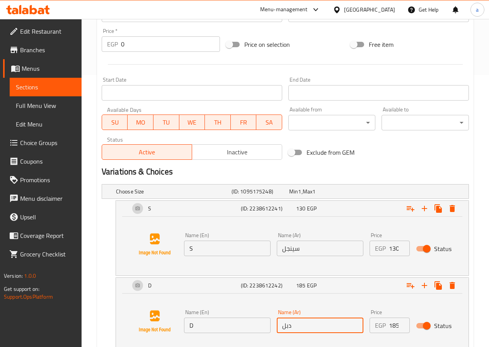
scroll to position [326, 0]
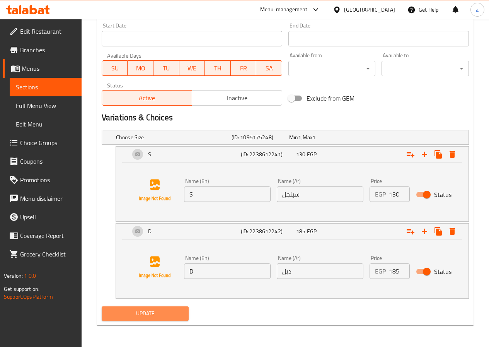
click at [150, 313] on span "Update" at bounding box center [145, 314] width 75 height 10
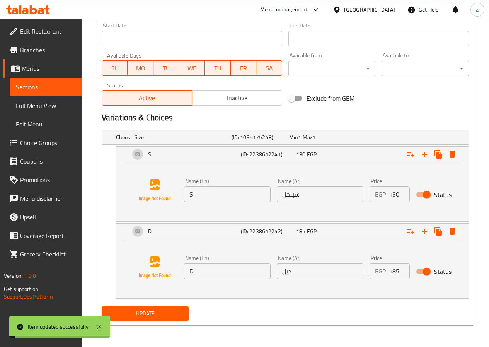
click at [41, 85] on span "Sections" at bounding box center [46, 86] width 60 height 9
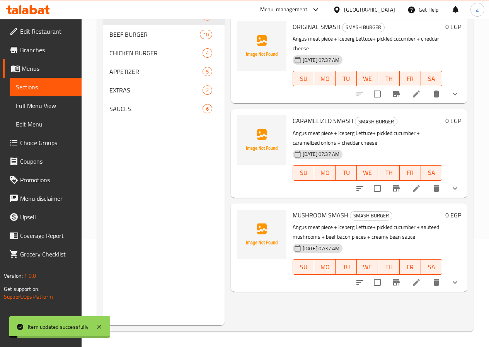
scroll to position [108, 0]
click at [134, 58] on span "CHICKEN BURGER" at bounding box center [145, 52] width 72 height 9
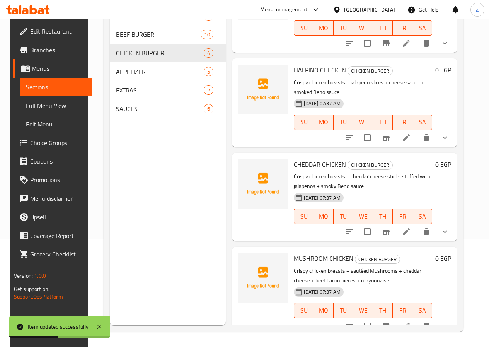
scroll to position [51, 0]
click at [411, 227] on icon at bounding box center [406, 231] width 9 height 9
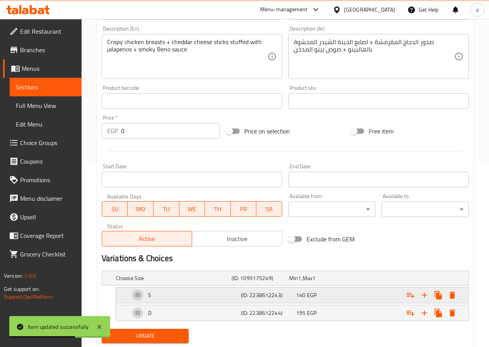
scroll to position [208, 0]
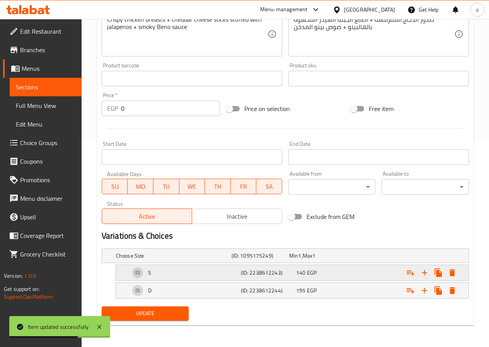
click at [262, 260] on h5 "(ID: 2238612243)" at bounding box center [259, 256] width 55 height 8
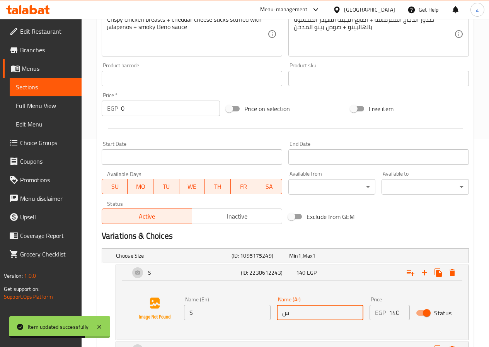
click at [316, 310] on input "س" at bounding box center [320, 312] width 87 height 15
type input "سينجل"
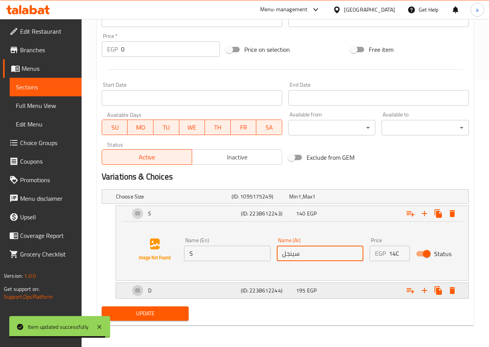
click at [320, 200] on div "195 EGP" at bounding box center [316, 197] width 55 height 8
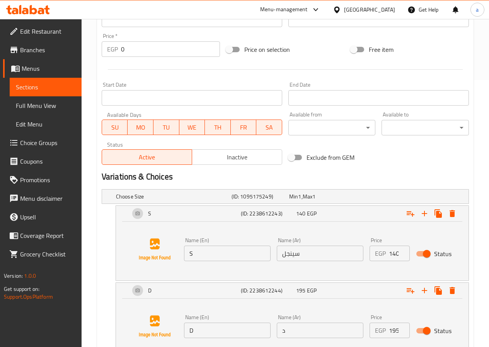
click at [325, 328] on input "د" at bounding box center [320, 330] width 87 height 15
type input "دبل"
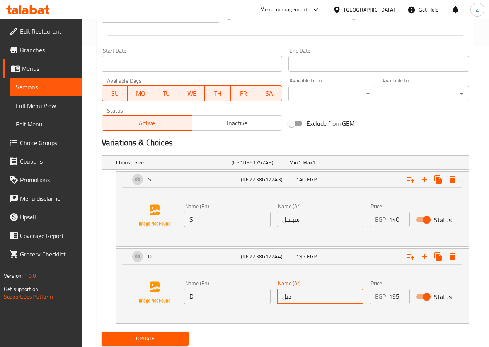
scroll to position [326, 0]
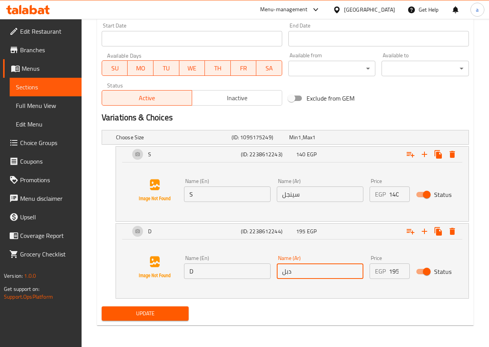
click at [145, 309] on span "Update" at bounding box center [145, 314] width 75 height 10
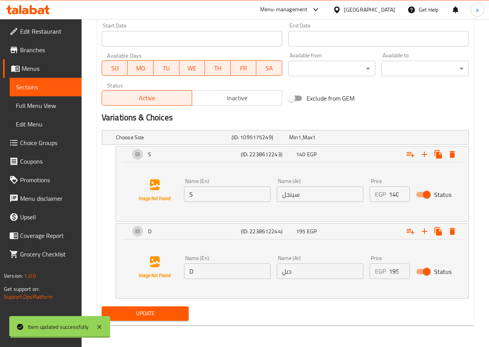
click at [32, 85] on span "Sections" at bounding box center [46, 86] width 60 height 9
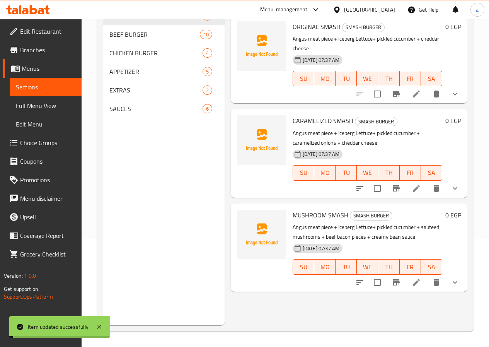
scroll to position [108, 0]
click at [414, 278] on icon at bounding box center [416, 282] width 9 height 9
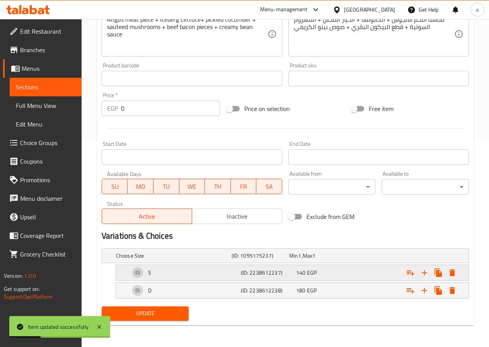
click at [301, 264] on div "S (ID: 2238612237) 140 EGP" at bounding box center [288, 255] width 347 height 17
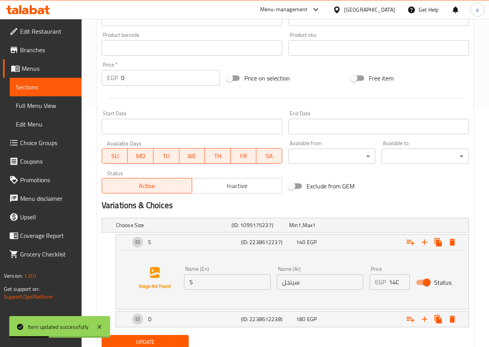
scroll to position [267, 0]
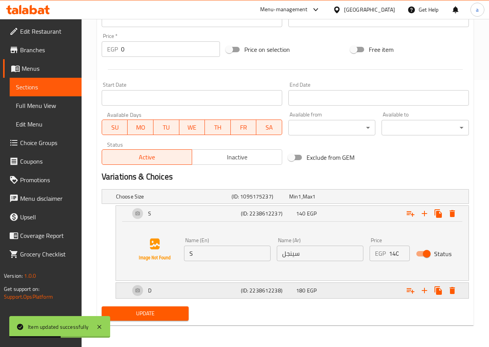
click at [266, 200] on h5 "(ID: 2238612238)" at bounding box center [259, 197] width 55 height 8
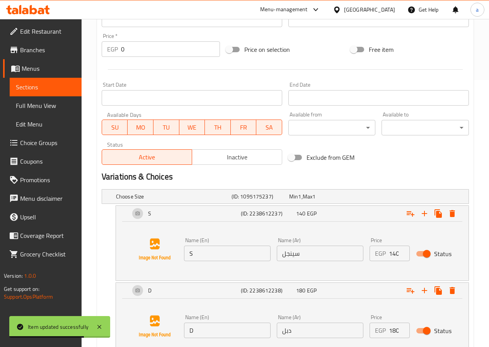
click at [43, 89] on span "Sections" at bounding box center [46, 86] width 60 height 9
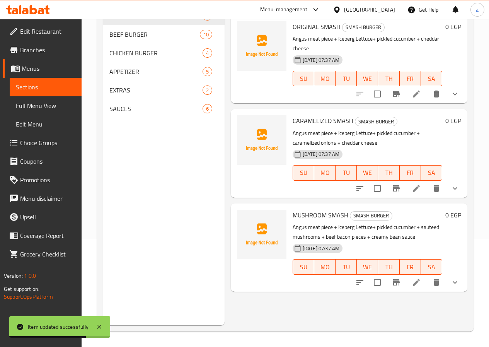
scroll to position [108, 0]
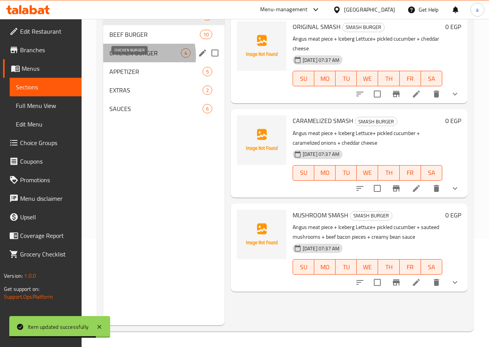
click at [132, 58] on span "CHICKEN BURGER" at bounding box center [145, 52] width 72 height 9
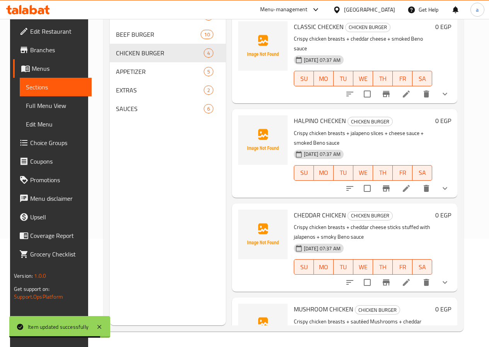
scroll to position [51, 0]
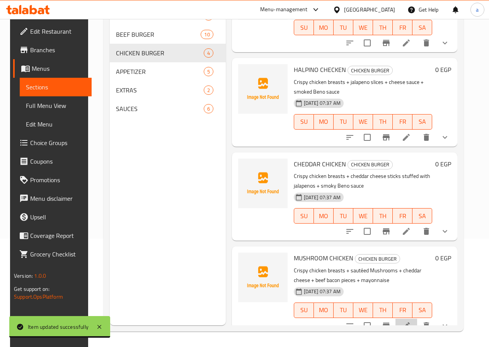
click at [417, 319] on li at bounding box center [407, 326] width 22 height 14
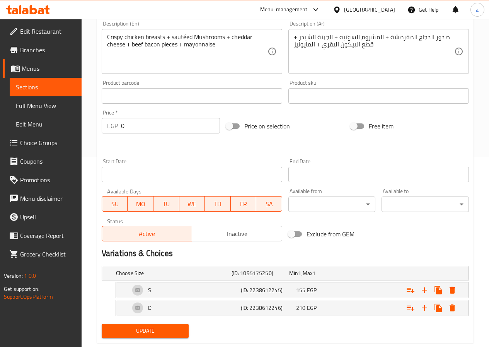
scroll to position [208, 0]
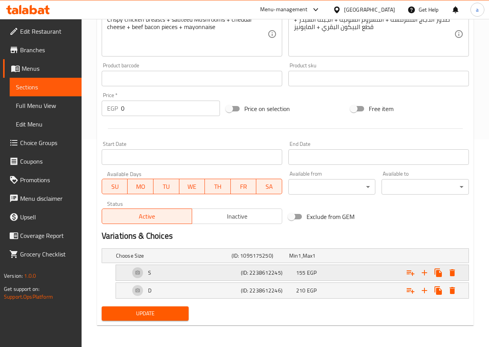
click at [275, 261] on div "(ID: 2238612245)" at bounding box center [259, 255] width 58 height 11
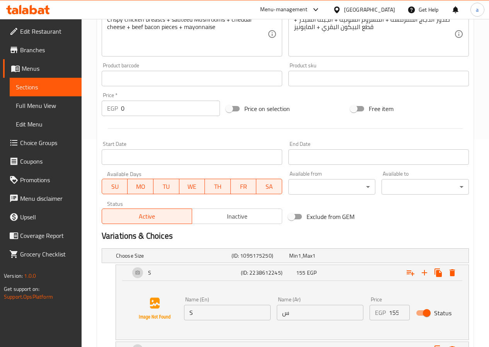
click at [307, 310] on input "س" at bounding box center [320, 312] width 87 height 15
type input "سينجل"
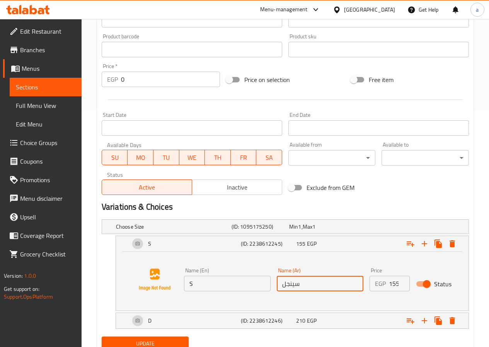
scroll to position [267, 0]
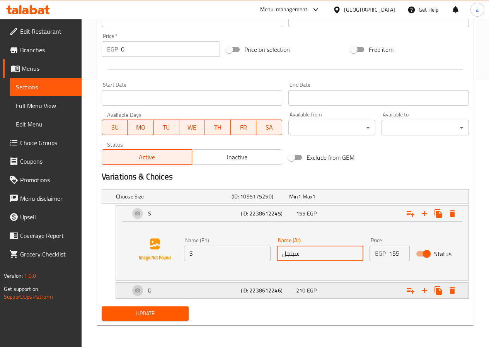
click at [301, 202] on span "EGP" at bounding box center [299, 196] width 3 height 10
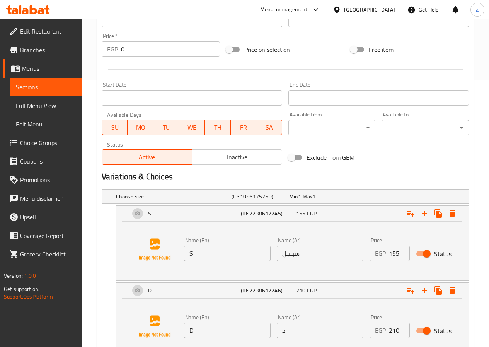
click at [322, 323] on input "د" at bounding box center [320, 330] width 87 height 15
type input "دبل"
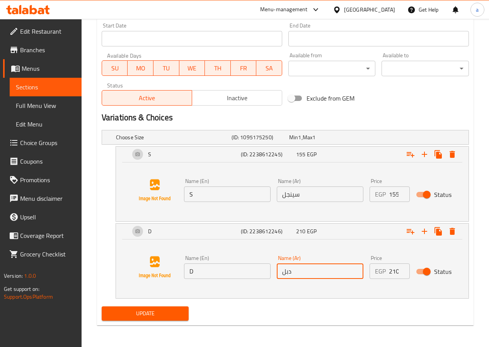
click at [116, 312] on span "Update" at bounding box center [145, 314] width 75 height 10
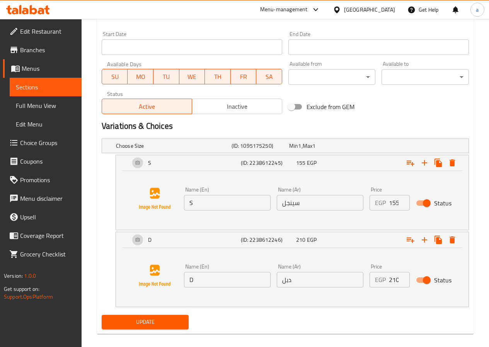
scroll to position [55, 0]
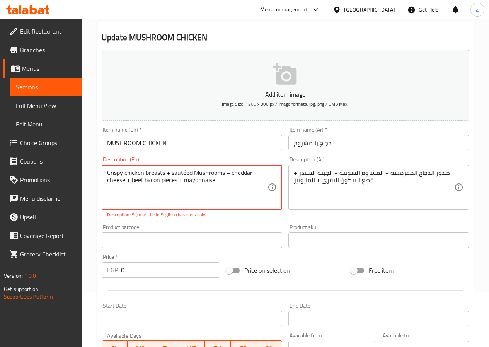
click at [185, 172] on textarea "Crispy chicken breasts + sautéed Mushrooms + cheddar cheese + beef bacon pieces…" at bounding box center [187, 187] width 161 height 37
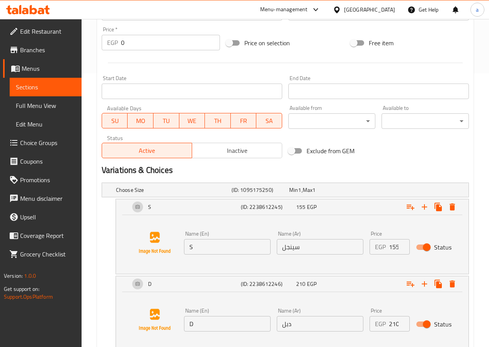
scroll to position [326, 0]
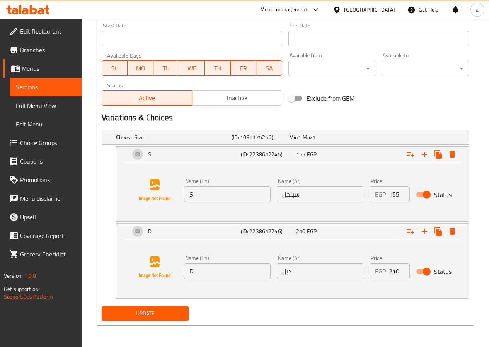
type textarea "Crispy chicken breasts + sauteed Mushrooms + cheddar cheese + beef bacon pieces…"
click at [177, 315] on span "Update" at bounding box center [145, 314] width 75 height 10
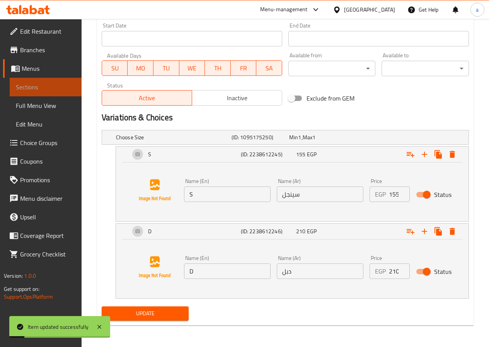
click at [34, 87] on span "Sections" at bounding box center [46, 86] width 60 height 9
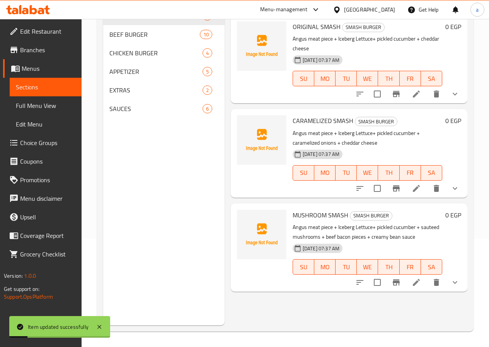
scroll to position [108, 0]
click at [134, 76] on span "APPETIZER" at bounding box center [145, 71] width 72 height 9
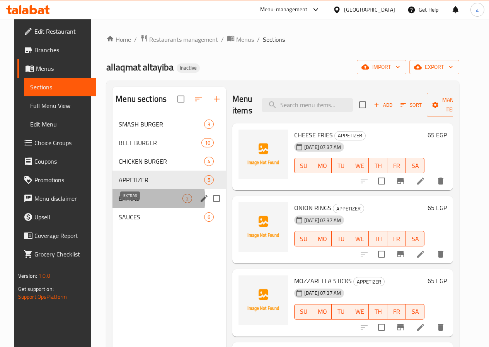
click at [137, 203] on span "EXTRAS" at bounding box center [151, 198] width 64 height 9
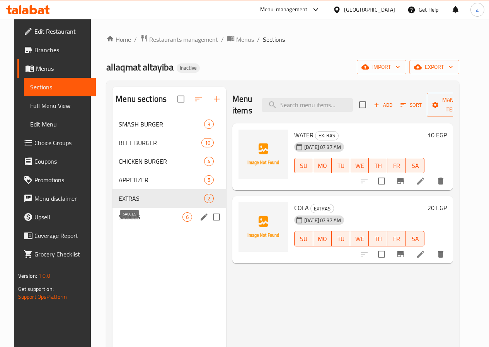
click at [140, 222] on span "SAUCES" at bounding box center [151, 216] width 64 height 9
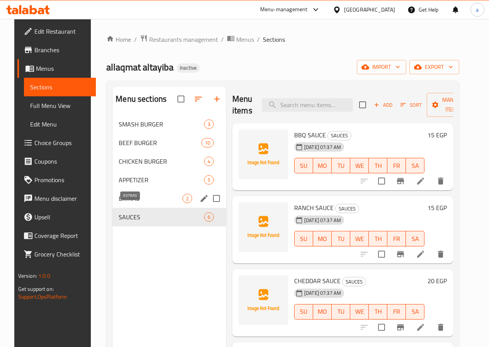
click at [138, 203] on span "EXTRAS" at bounding box center [151, 198] width 64 height 9
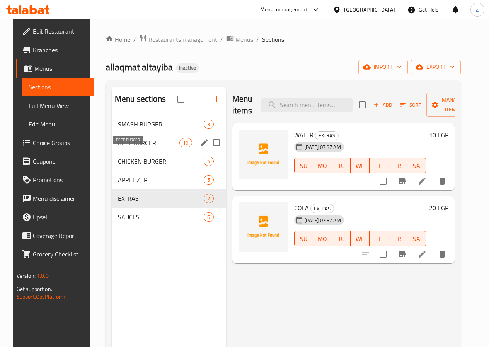
click at [130, 147] on span "BEEF BURGER" at bounding box center [149, 142] width 62 height 9
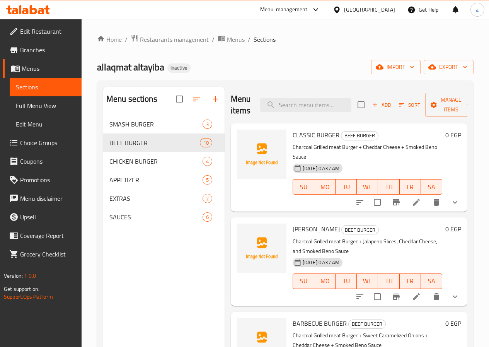
click at [30, 123] on span "Edit Menu" at bounding box center [46, 124] width 60 height 9
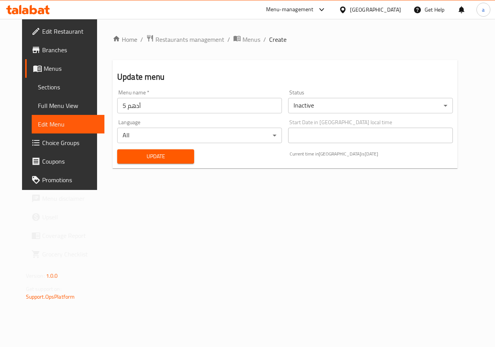
click at [38, 107] on span "Full Menu View" at bounding box center [68, 105] width 61 height 9
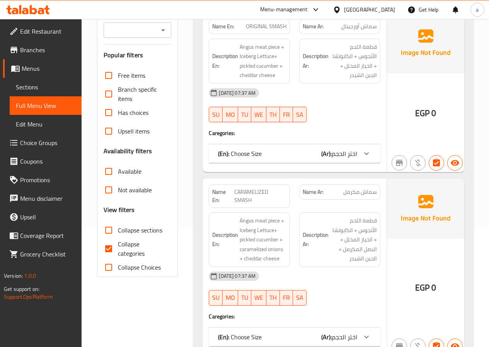
scroll to position [77, 0]
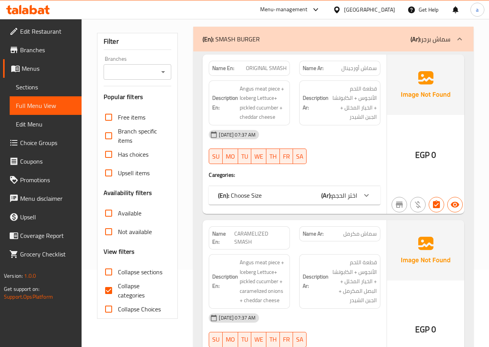
click at [381, 195] on div "Name En: ORIGINAL SMASH Name Ar: سماش أورجينال Description En: Angus meat piece…" at bounding box center [295, 134] width 184 height 159
click at [375, 196] on div at bounding box center [366, 195] width 19 height 19
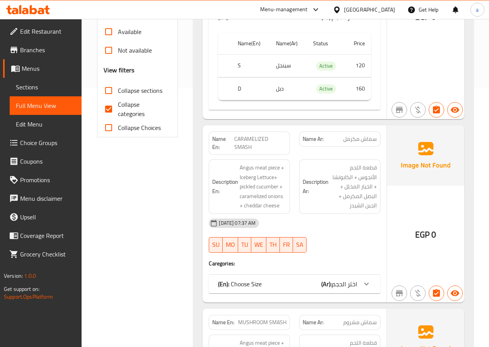
scroll to position [271, 0]
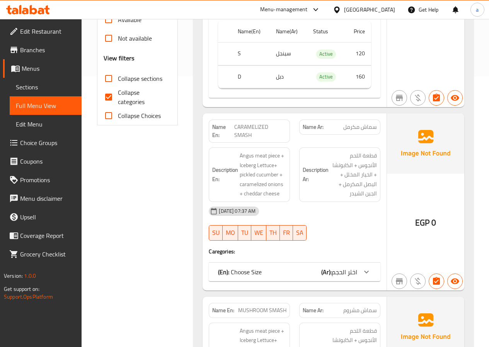
click at [378, 17] on div "(En): Choose Size (Ar): اختر الحجم" at bounding box center [295, 5] width 172 height 25
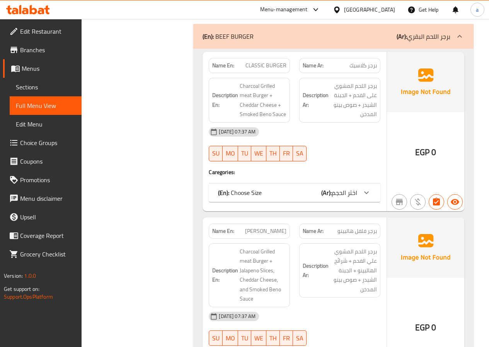
scroll to position [928, 0]
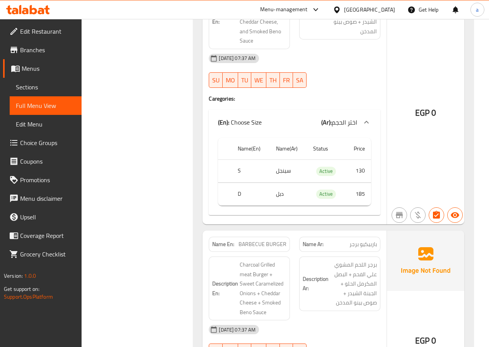
scroll to position [1315, 0]
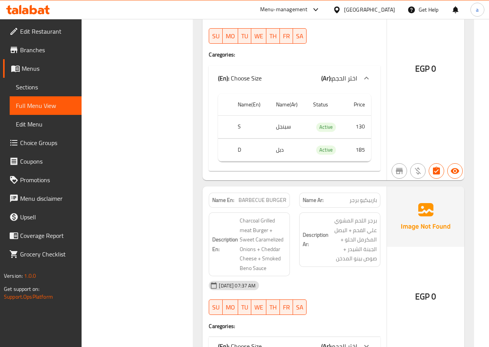
click at [56, 106] on span "Full Menu View" at bounding box center [46, 105] width 60 height 9
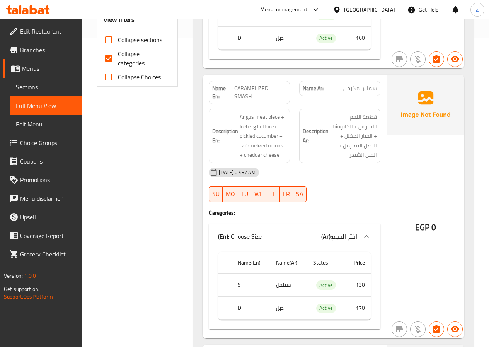
scroll to position [116, 0]
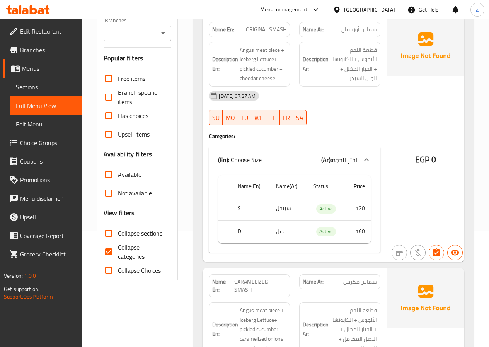
click at [103, 246] on input "Collapse categories" at bounding box center [108, 252] width 19 height 19
checkbox input "false"
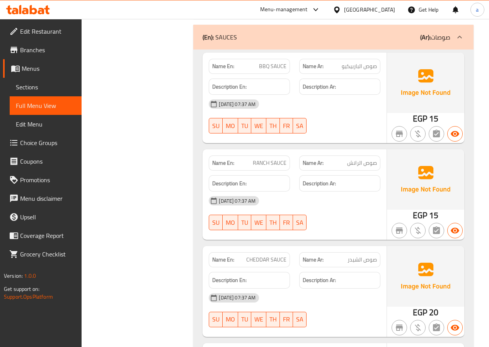
scroll to position [5455, 0]
click at [42, 85] on span "Sections" at bounding box center [46, 86] width 60 height 9
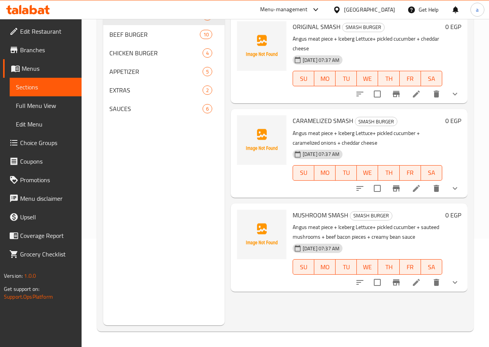
scroll to position [108, 0]
click at [129, 76] on span "APPETIZER" at bounding box center [145, 71] width 72 height 9
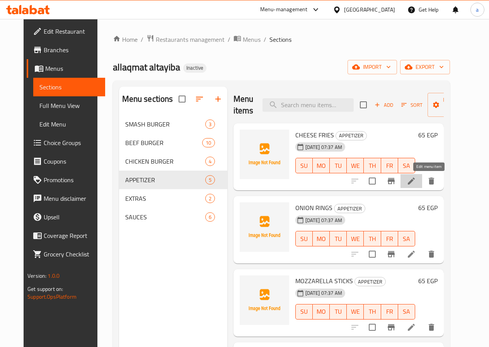
click at [416, 182] on icon at bounding box center [411, 180] width 9 height 9
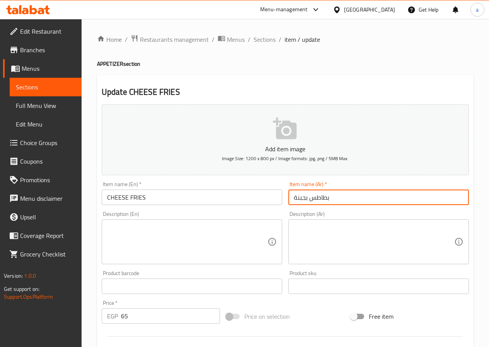
click at [308, 198] on input "بطاطس بجبنة" at bounding box center [379, 197] width 181 height 15
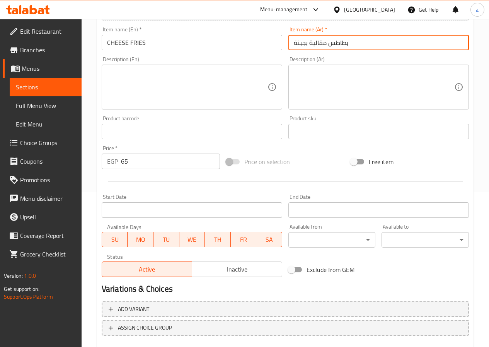
scroll to position [200, 0]
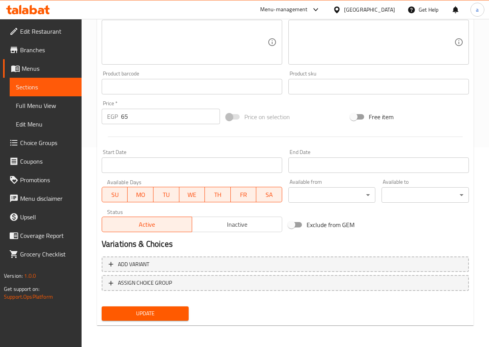
type input "بطاطس مقالية بجبنة"
click at [173, 315] on span "Update" at bounding box center [145, 314] width 75 height 10
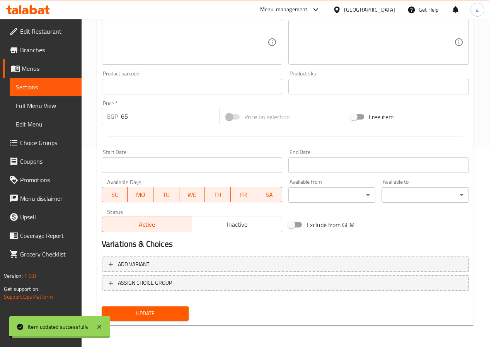
click at [43, 87] on span "Sections" at bounding box center [46, 86] width 60 height 9
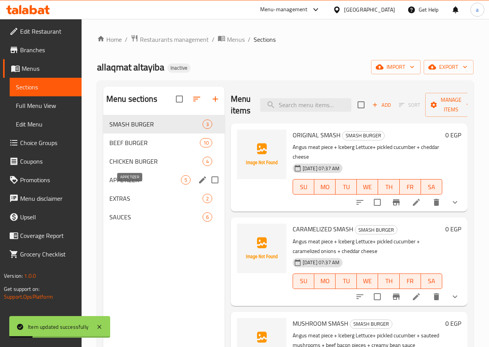
click at [140, 185] on span "APPETIZER" at bounding box center [145, 179] width 72 height 9
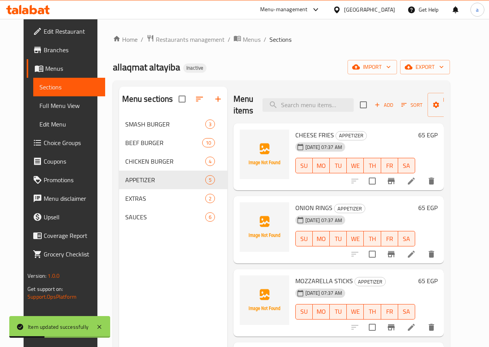
click at [422, 256] on li at bounding box center [412, 254] width 22 height 14
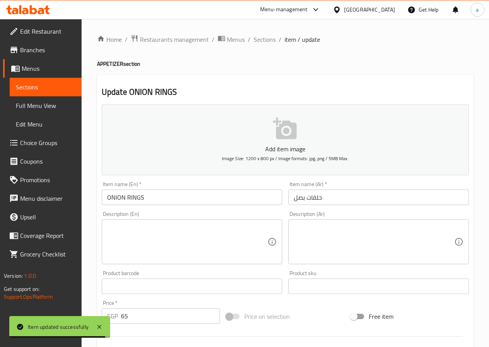
click at [38, 87] on span "Sections" at bounding box center [46, 86] width 60 height 9
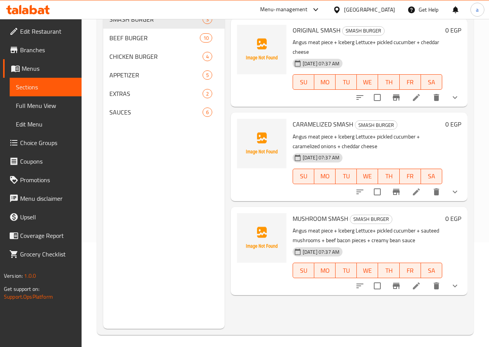
scroll to position [108, 0]
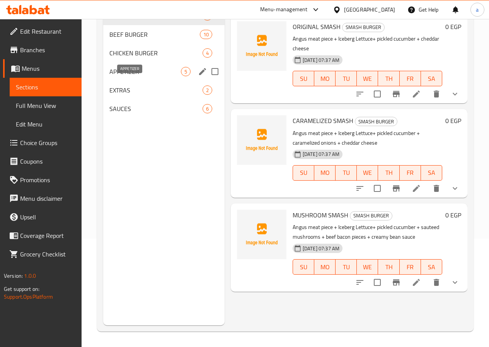
click at [144, 76] on span "APPETIZER" at bounding box center [145, 71] width 72 height 9
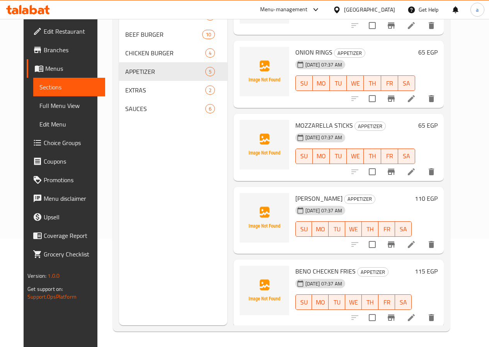
scroll to position [49, 0]
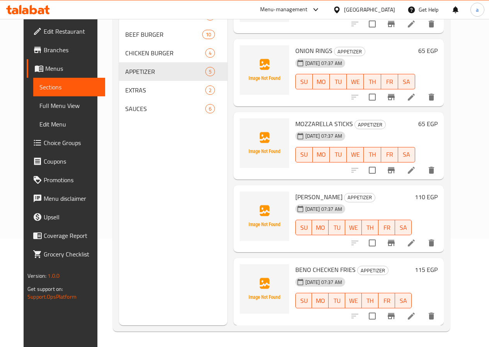
click at [416, 241] on icon at bounding box center [411, 242] width 9 height 9
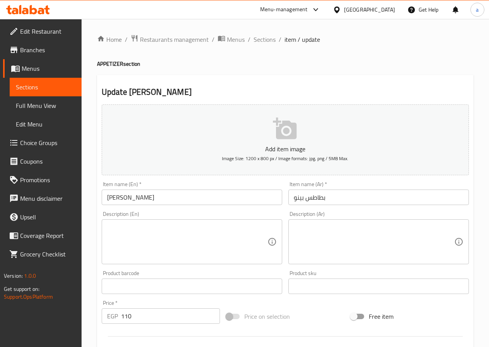
click at [307, 199] on input "بطاطس بينو" at bounding box center [379, 197] width 181 height 15
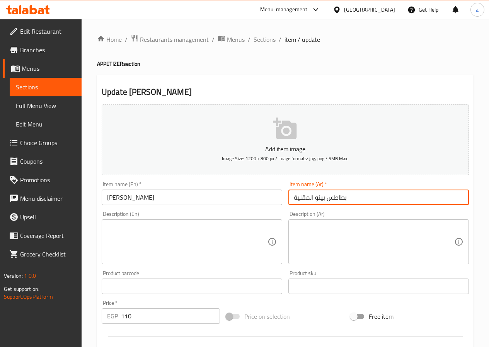
type input "بطاطس بينو المقلية"
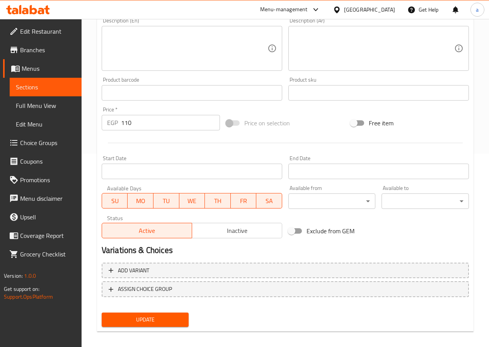
scroll to position [200, 0]
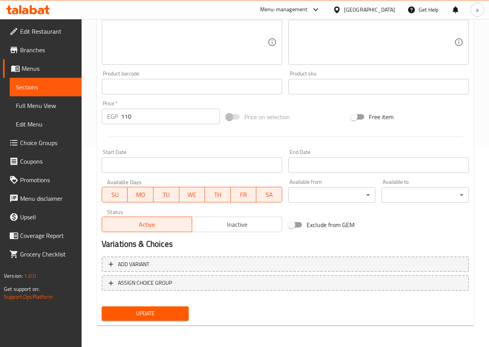
click at [149, 313] on span "Update" at bounding box center [145, 314] width 75 height 10
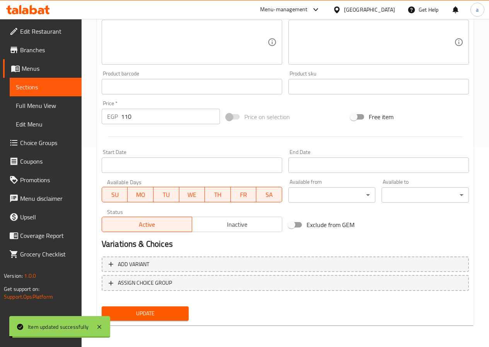
click at [38, 87] on span "Sections" at bounding box center [46, 86] width 60 height 9
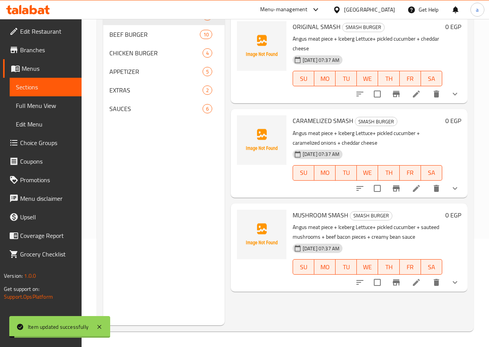
scroll to position [108, 0]
click at [125, 76] on span "APPETIZER" at bounding box center [145, 71] width 72 height 9
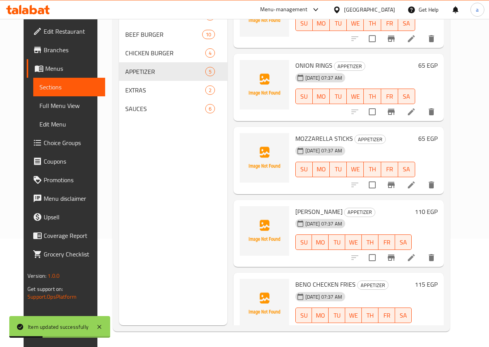
scroll to position [49, 0]
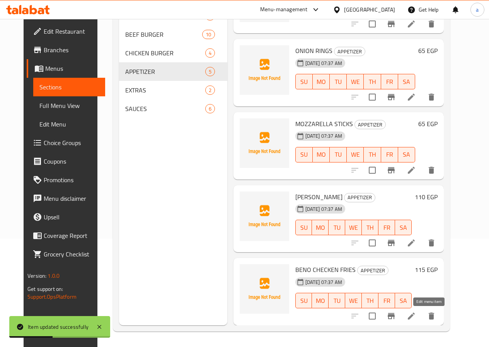
click at [416, 317] on icon at bounding box center [411, 315] width 9 height 9
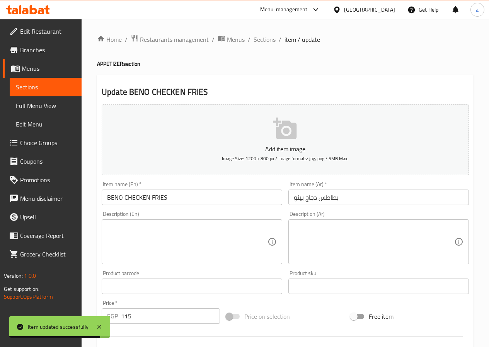
click at [300, 198] on input "بطاطس دجاج بينو" at bounding box center [379, 197] width 181 height 15
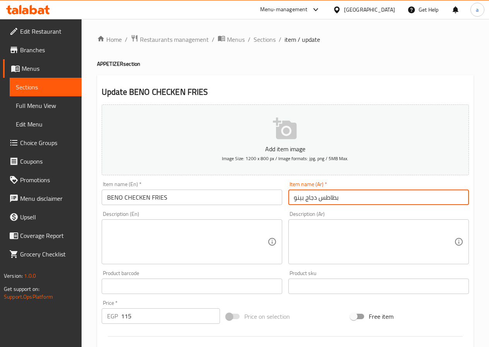
click at [318, 198] on input "بطاطس دجاج بينو" at bounding box center [379, 197] width 181 height 15
click at [297, 198] on input "بطاطس مقلية دجاج بينو" at bounding box center [379, 197] width 181 height 15
click at [292, 196] on input "بطاطس مقلية دجاج" at bounding box center [379, 197] width 181 height 15
paste input "بينو"
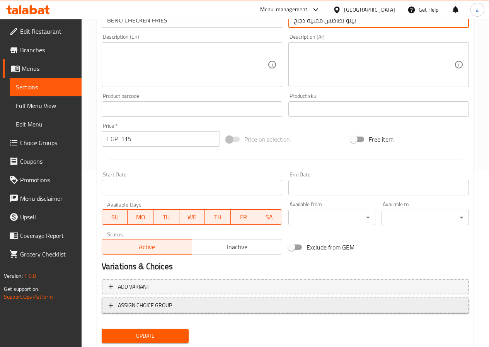
scroll to position [200, 0]
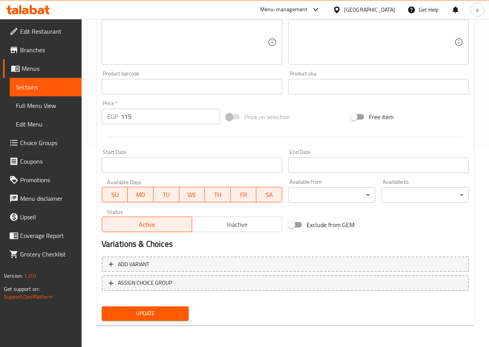
type input "بينو بطاطس مقلية دجاج"
click at [166, 319] on button "Update" at bounding box center [145, 313] width 87 height 14
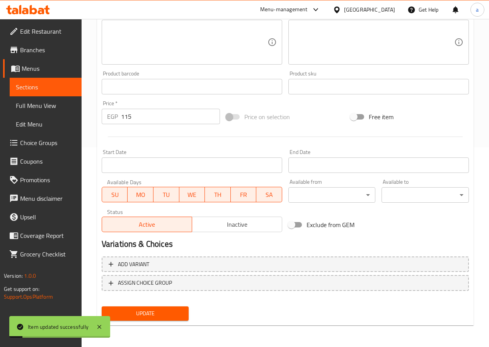
click at [44, 88] on span "Sections" at bounding box center [46, 86] width 60 height 9
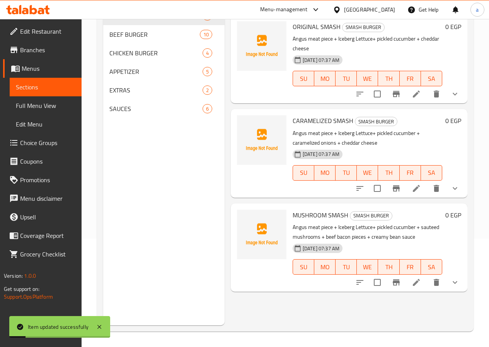
scroll to position [108, 0]
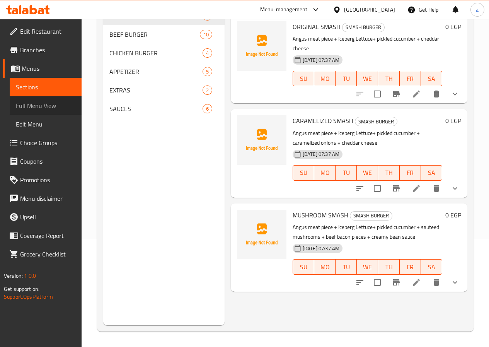
click at [19, 104] on span "Full Menu View" at bounding box center [46, 105] width 60 height 9
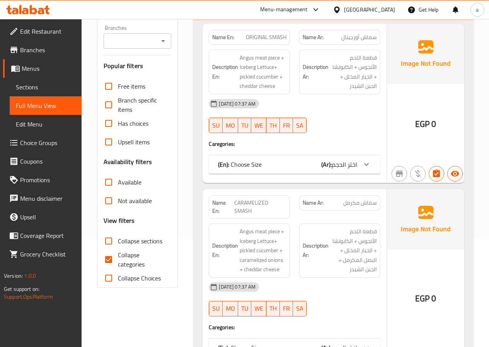
click at [106, 260] on input "Collapse categories" at bounding box center [108, 259] width 19 height 19
checkbox input "false"
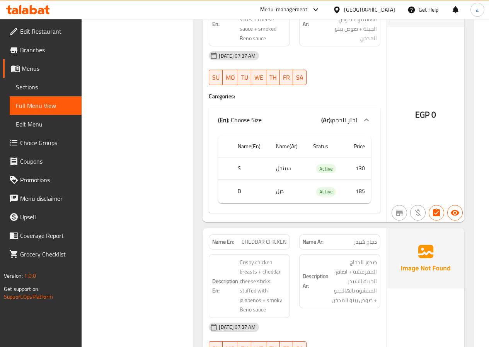
scroll to position [3773, 0]
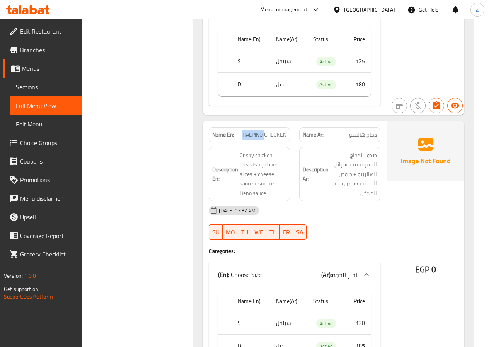
copy span "HALPINO"
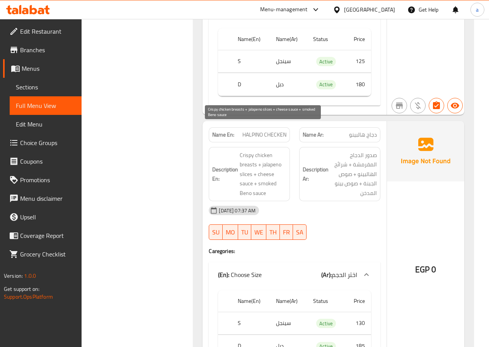
click at [269, 150] on span "Crispy chicken breasts + jalapeno slices + cheese sauce + smoked Beno sauce" at bounding box center [263, 174] width 47 height 48
copy span "jalapeno"
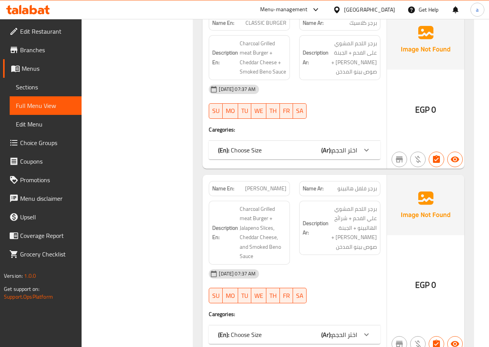
scroll to position [735, 0]
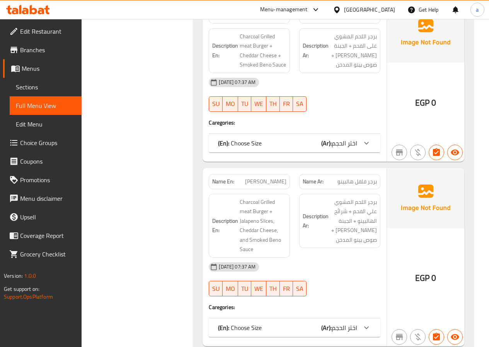
click at [59, 82] on span "Sections" at bounding box center [46, 86] width 60 height 9
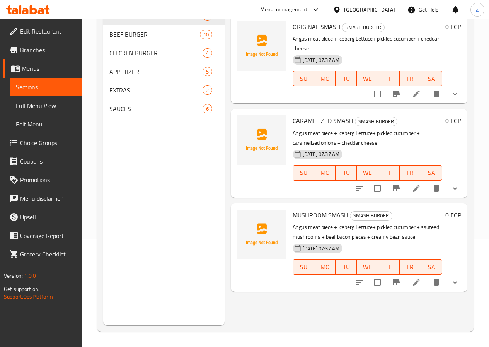
scroll to position [108, 0]
click at [135, 39] on span "BEEF BURGER" at bounding box center [143, 34] width 69 height 9
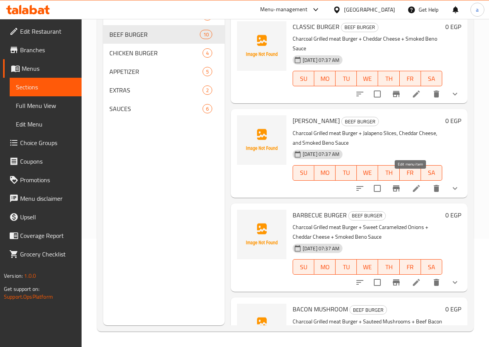
click at [412, 184] on icon at bounding box center [416, 188] width 9 height 9
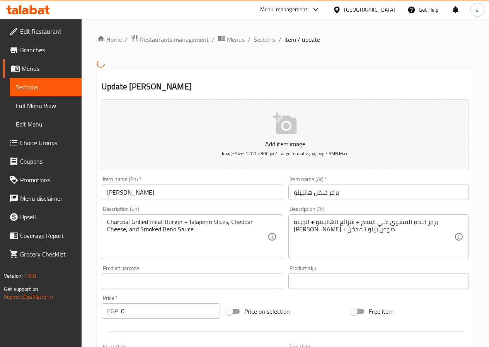
click at [125, 189] on input "[PERSON_NAME]" at bounding box center [192, 192] width 181 height 15
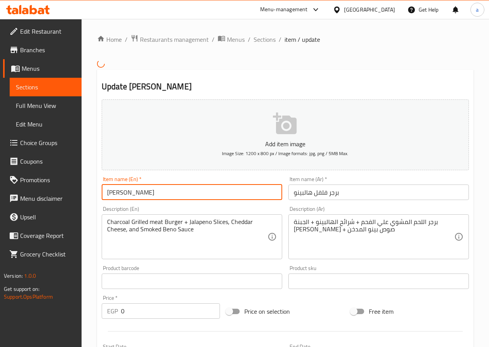
click at [120, 189] on input "[PERSON_NAME]" at bounding box center [192, 192] width 181 height 15
paste input "المخلل"
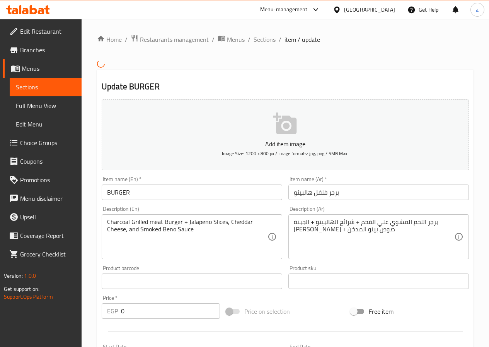
click at [108, 193] on input "BURGER" at bounding box center [192, 192] width 181 height 15
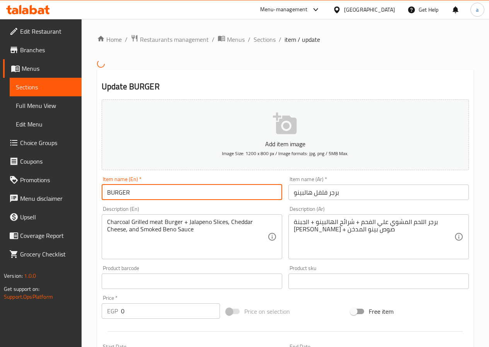
paste input "jalapeno"
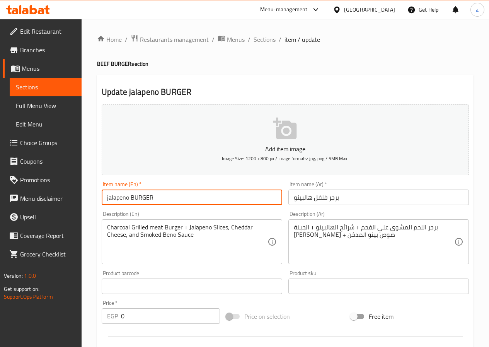
click at [108, 197] on input "jalapeno BURGER" at bounding box center [192, 197] width 181 height 15
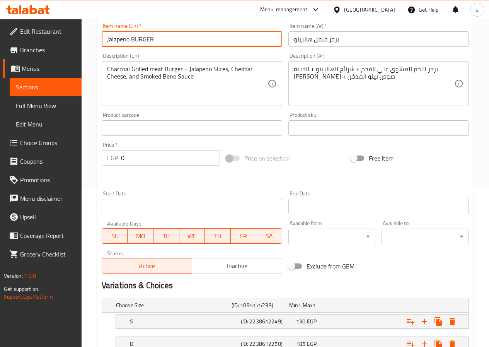
scroll to position [217, 0]
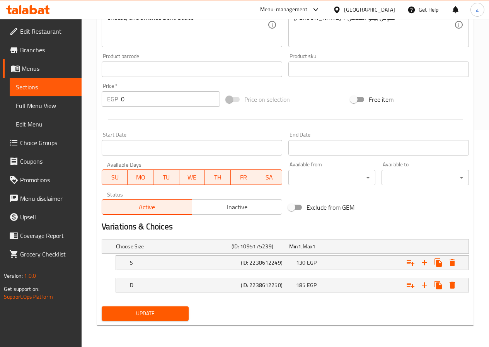
type input "Jalapeno BURGER"
click at [164, 309] on span "Update" at bounding box center [145, 314] width 75 height 10
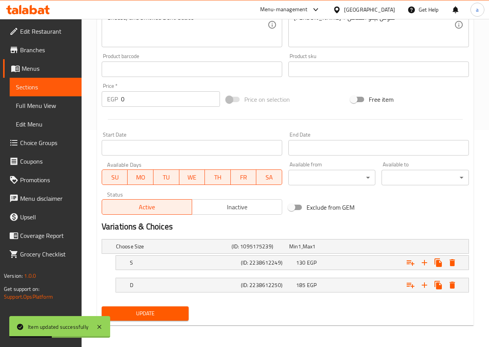
click at [54, 87] on span "Sections" at bounding box center [46, 86] width 60 height 9
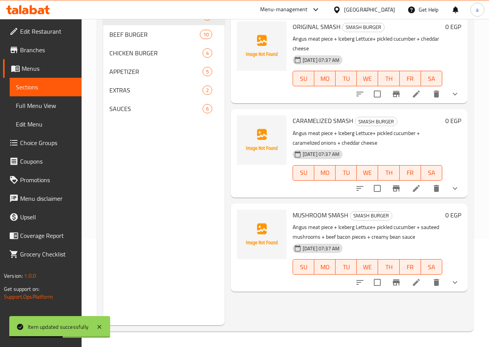
scroll to position [31, 0]
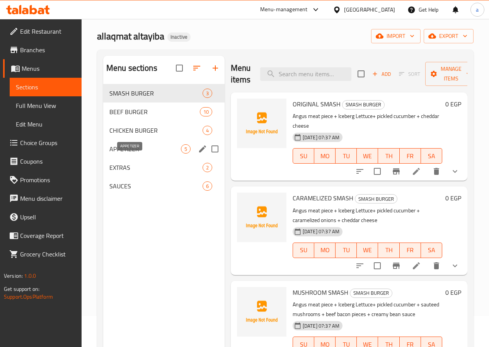
click at [138, 154] on span "APPETIZER" at bounding box center [145, 148] width 72 height 9
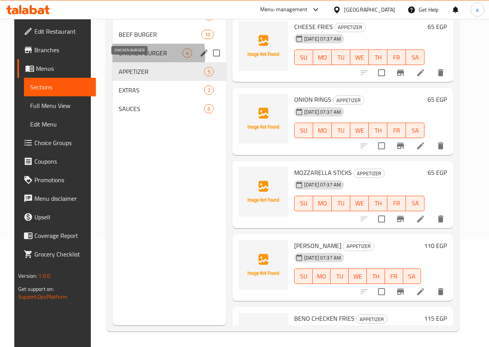
click at [135, 58] on span "CHICKEN BURGER" at bounding box center [151, 52] width 64 height 9
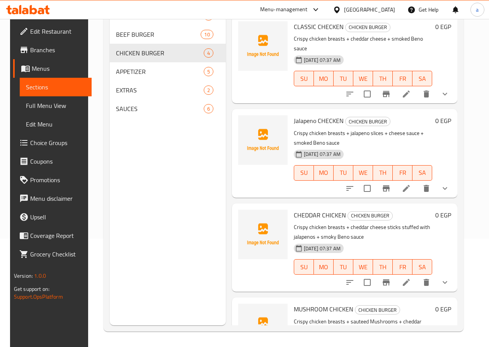
click at [294, 115] on span "Jalapeno CHECKEN" at bounding box center [319, 121] width 50 height 12
click at [411, 184] on icon at bounding box center [406, 188] width 9 height 9
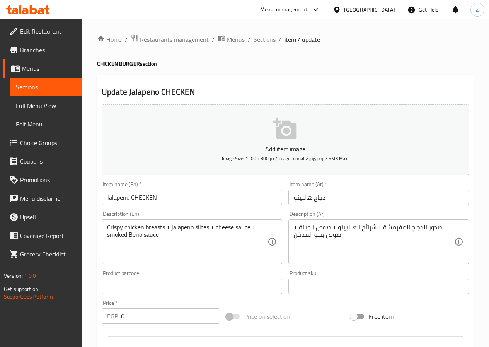
click at [121, 197] on input "Jalapeno CHECKEN" at bounding box center [192, 197] width 181 height 15
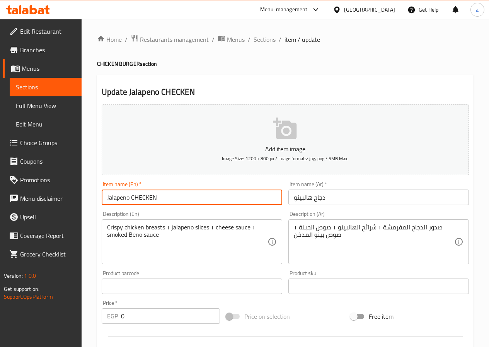
click at [126, 198] on input "Jalapeno CHECKEN" at bounding box center [192, 197] width 181 height 15
click at [130, 198] on input "Jalapeno CHECKEN" at bounding box center [192, 197] width 181 height 15
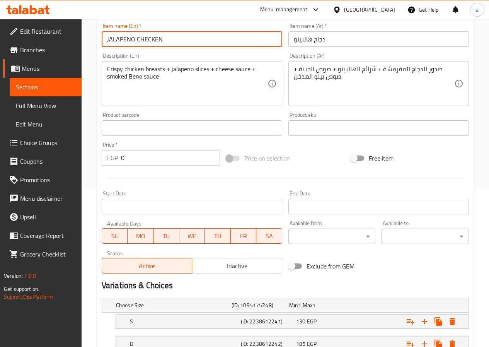
scroll to position [217, 0]
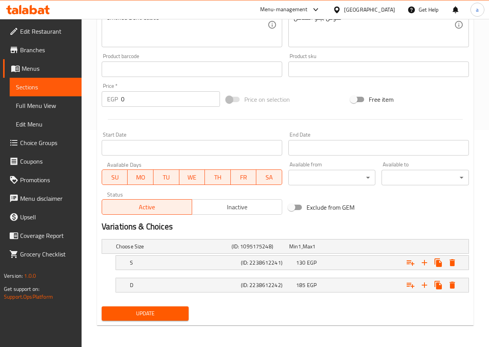
type input "JALAPENO CHECKEN"
click at [171, 313] on span "Update" at bounding box center [145, 314] width 75 height 10
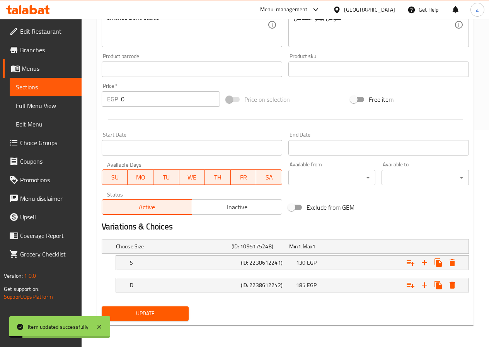
click at [52, 88] on span "Sections" at bounding box center [46, 86] width 60 height 9
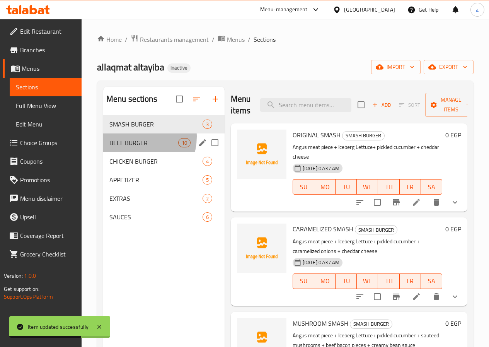
click at [135, 149] on div "BEEF BURGER 10" at bounding box center [163, 142] width 121 height 19
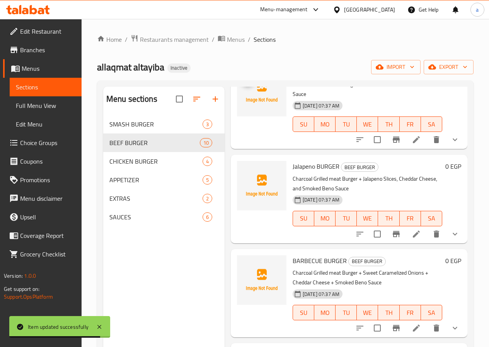
scroll to position [77, 0]
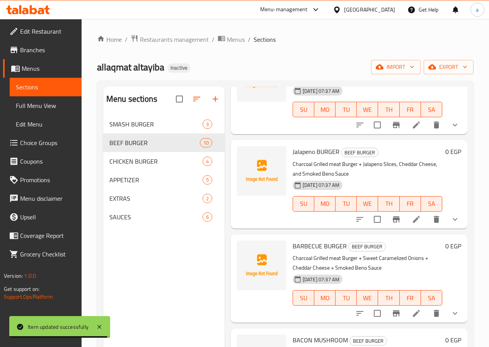
click at [414, 215] on icon at bounding box center [416, 219] width 9 height 9
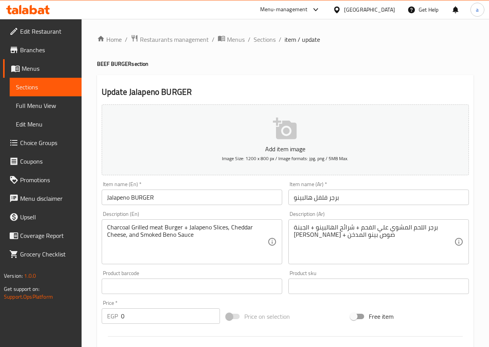
click at [120, 200] on input "Jalapeno BURGER" at bounding box center [192, 197] width 181 height 15
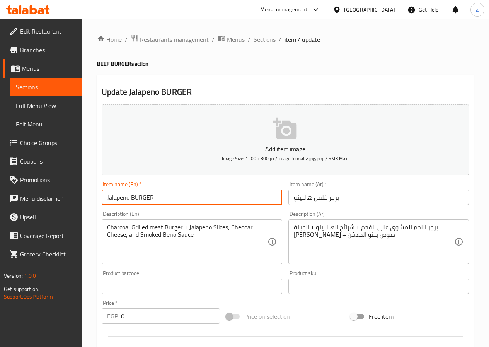
click at [129, 198] on input "Jalapeno BURGER" at bounding box center [192, 197] width 181 height 15
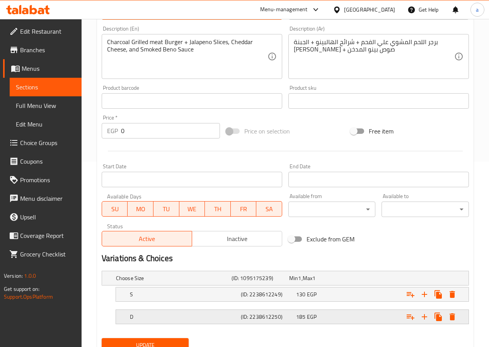
scroll to position [217, 0]
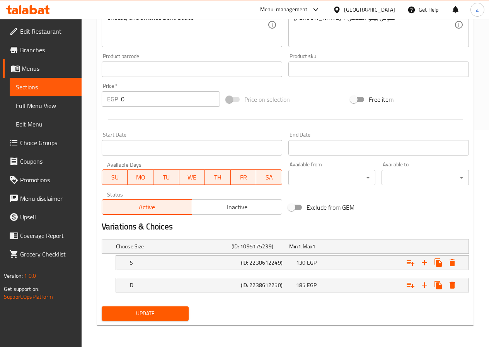
type input "JALAPENO BURGER"
click at [174, 317] on span "Update" at bounding box center [145, 314] width 75 height 10
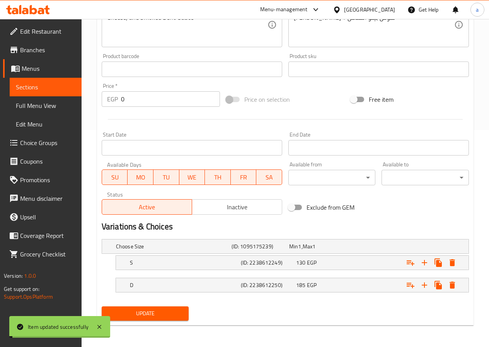
click at [32, 87] on span "Sections" at bounding box center [46, 86] width 60 height 9
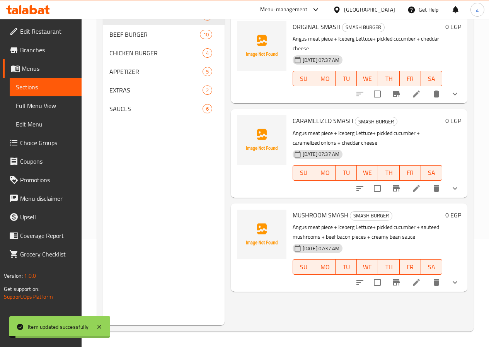
scroll to position [108, 0]
click at [129, 39] on span "BEEF BURGER" at bounding box center [143, 34] width 69 height 9
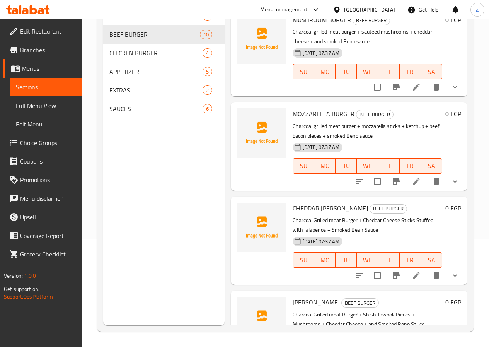
scroll to position [268, 0]
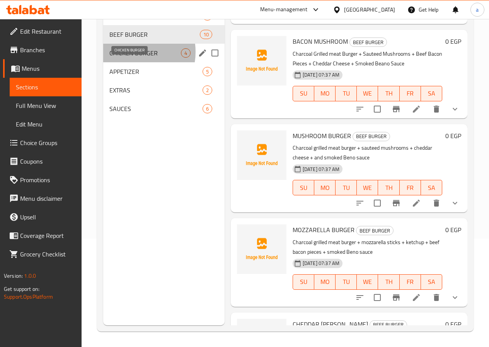
click at [130, 58] on span "CHICKEN BURGER" at bounding box center [145, 52] width 72 height 9
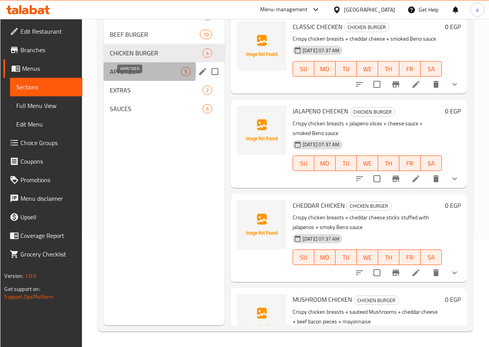
click at [128, 76] on span "APPETIZER" at bounding box center [145, 71] width 71 height 9
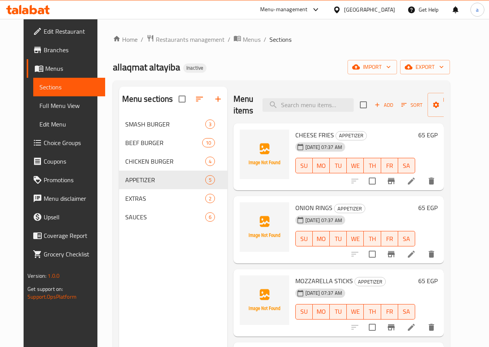
scroll to position [49, 0]
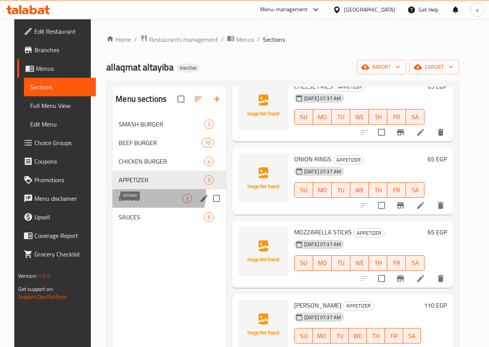
click at [139, 203] on span "EXTRAS" at bounding box center [151, 198] width 64 height 9
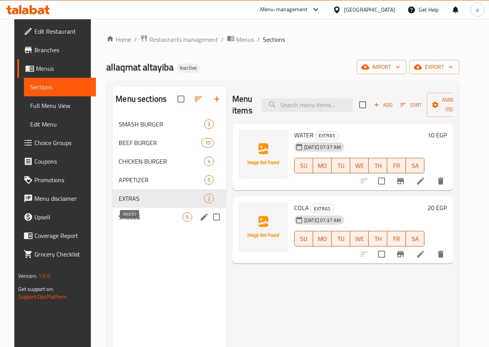
click at [138, 222] on span "SAUCES" at bounding box center [151, 216] width 64 height 9
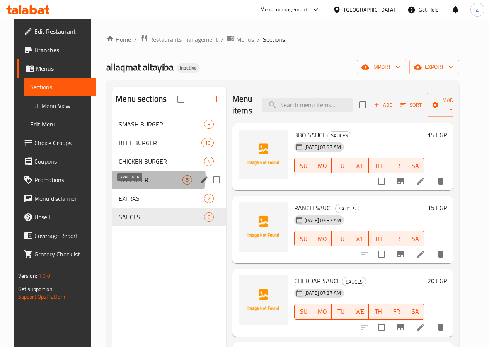
click at [135, 185] on span "APPETIZER" at bounding box center [151, 179] width 64 height 9
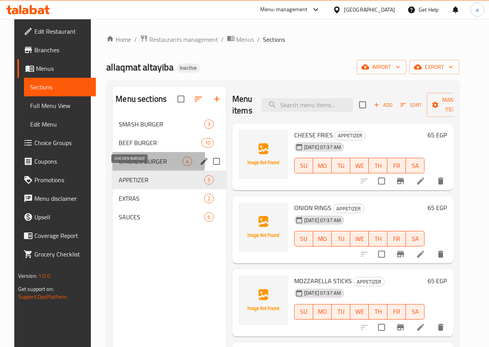
click at [136, 166] on span "CHICKEN BURGER" at bounding box center [151, 161] width 64 height 9
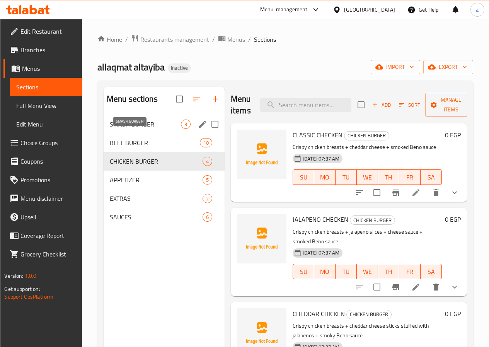
click at [144, 129] on span "SMASH BURGER" at bounding box center [145, 124] width 71 height 9
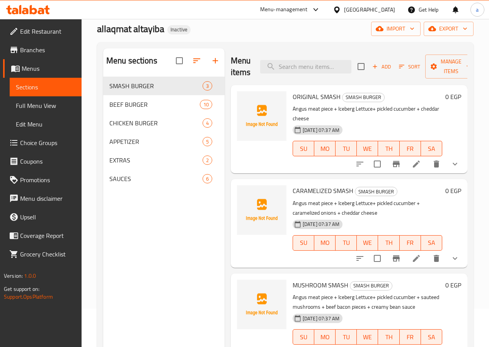
scroll to position [31, 0]
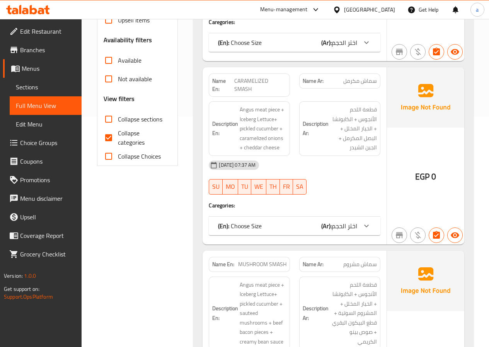
scroll to position [232, 0]
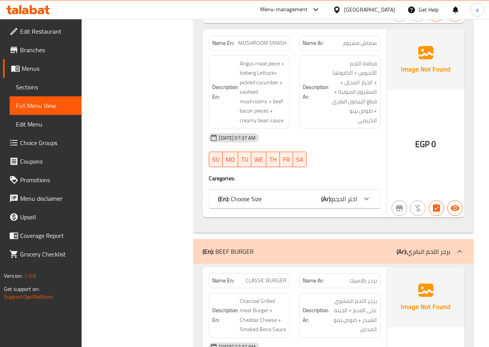
scroll to position [426, 0]
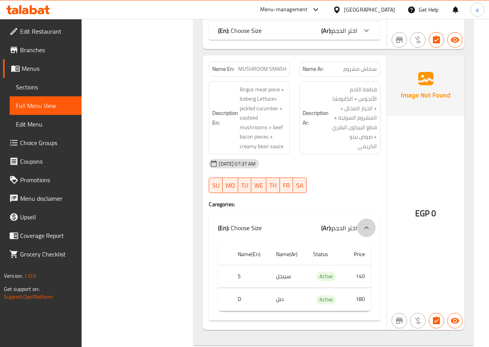
click at [369, 219] on div at bounding box center [366, 228] width 19 height 19
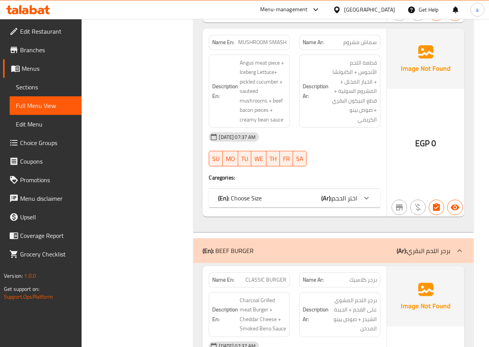
scroll to position [464, 0]
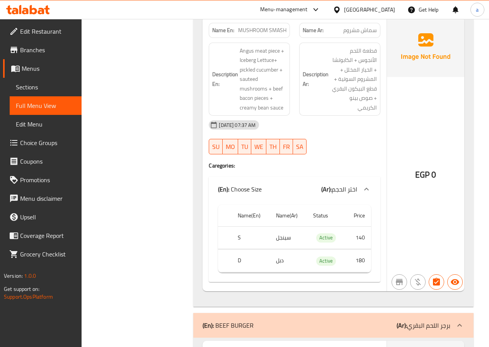
click at [361, 180] on div at bounding box center [366, 189] width 19 height 19
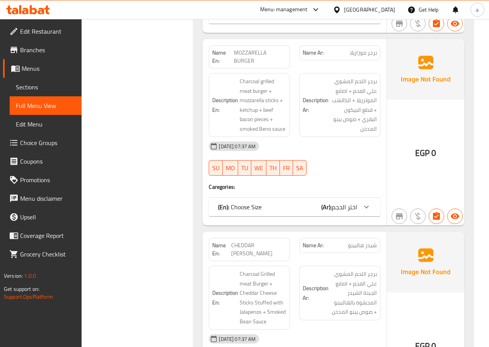
scroll to position [1702, 0]
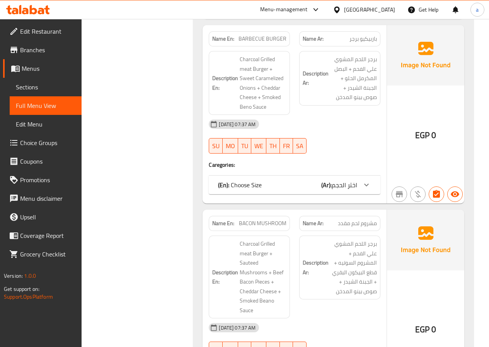
scroll to position [1122, 0]
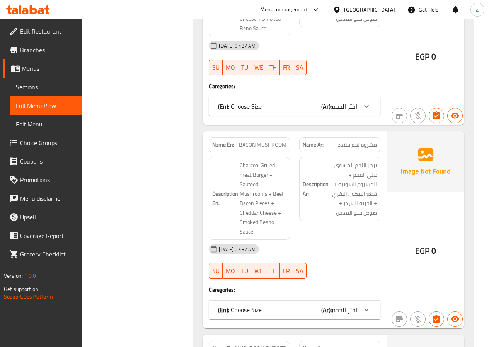
click at [244, 141] on span "BACON MUSHROOM" at bounding box center [263, 145] width 48 height 8
copy span "BACON"
click at [348, 141] on span "مشروم لحم مقدد" at bounding box center [357, 145] width 39 height 8
click at [40, 84] on span "Sections" at bounding box center [46, 86] width 60 height 9
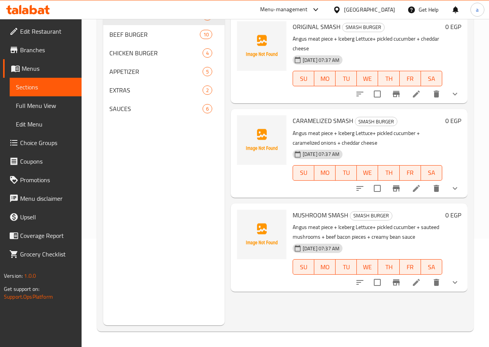
scroll to position [108, 0]
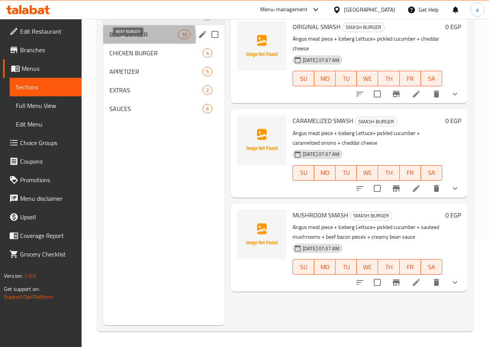
click at [140, 39] on span "BEEF BURGER" at bounding box center [143, 34] width 69 height 9
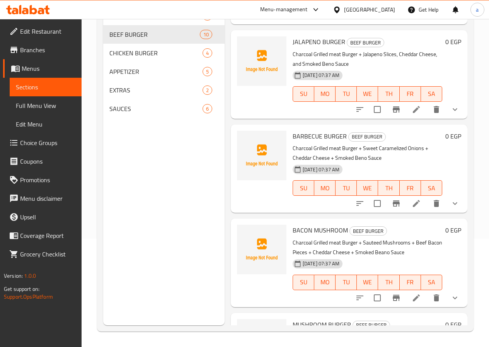
scroll to position [116, 0]
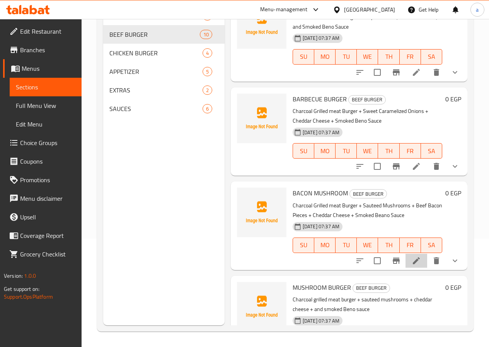
click at [406, 254] on li at bounding box center [417, 261] width 22 height 14
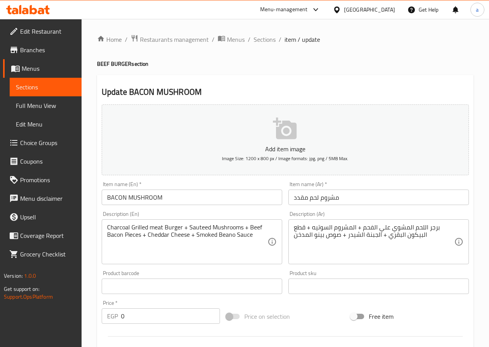
click at [315, 198] on input "مشروم لحم مقدد" at bounding box center [379, 197] width 181 height 15
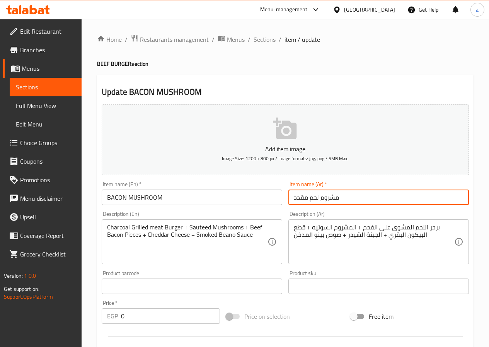
click at [315, 198] on input "مشروم لحم مقدد" at bounding box center [379, 197] width 181 height 15
click at [299, 195] on input "مشروم مقدد" at bounding box center [379, 197] width 181 height 15
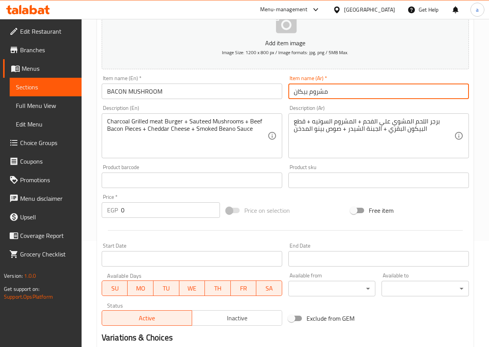
scroll to position [116, 0]
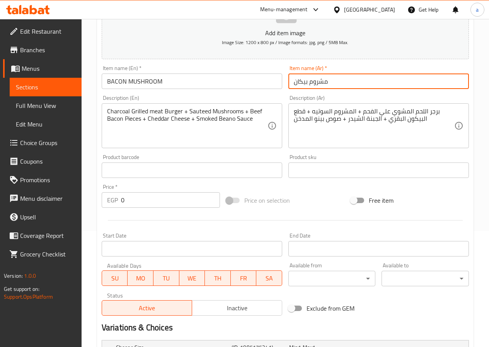
click at [299, 84] on input "مشروم بيكان" at bounding box center [379, 81] width 181 height 15
paste input "بيكان"
click at [305, 86] on input "مشروم بيكان" at bounding box center [379, 81] width 181 height 15
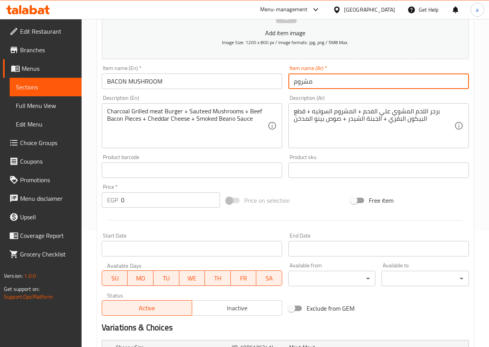
click at [292, 81] on input "مشروم" at bounding box center [379, 81] width 181 height 15
paste input "بيكان"
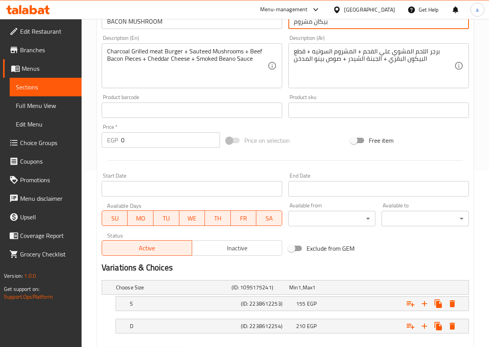
scroll to position [217, 0]
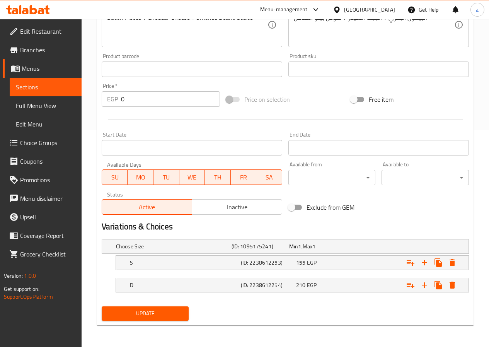
type input "بيكان مشروم"
click at [176, 305] on div "Update" at bounding box center [146, 313] width 94 height 21
click at [177, 313] on span "Update" at bounding box center [145, 314] width 75 height 10
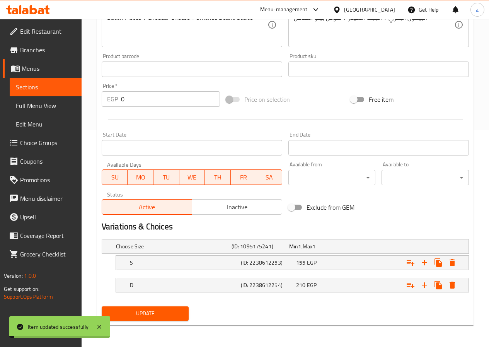
click at [36, 82] on span "Sections" at bounding box center [46, 86] width 60 height 9
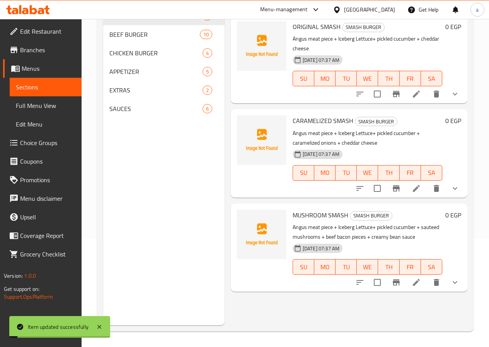
scroll to position [108, 0]
click at [136, 56] on div "CHICKEN BURGER 4" at bounding box center [163, 53] width 121 height 19
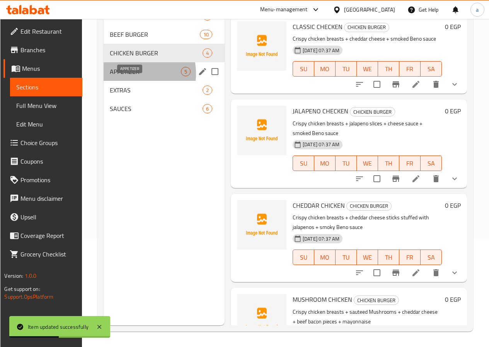
click at [120, 76] on span "APPETIZER" at bounding box center [145, 71] width 71 height 9
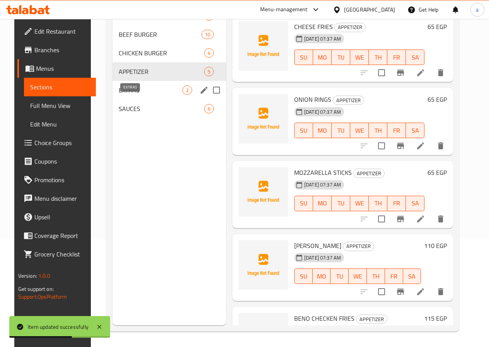
click at [126, 95] on span "EXTRAS" at bounding box center [151, 89] width 64 height 9
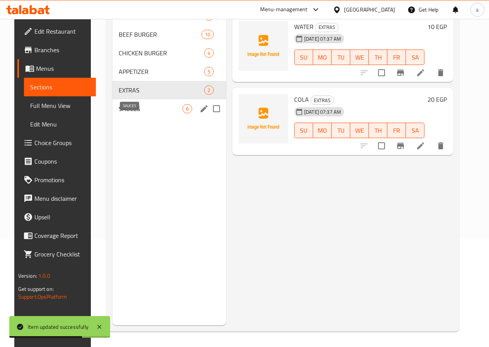
click at [130, 113] on span "SAUCES" at bounding box center [151, 108] width 64 height 9
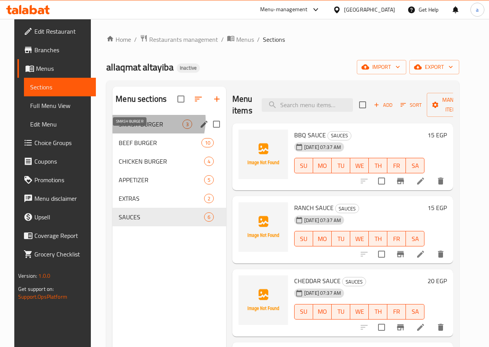
click at [131, 129] on span "SMASH BURGER" at bounding box center [151, 124] width 64 height 9
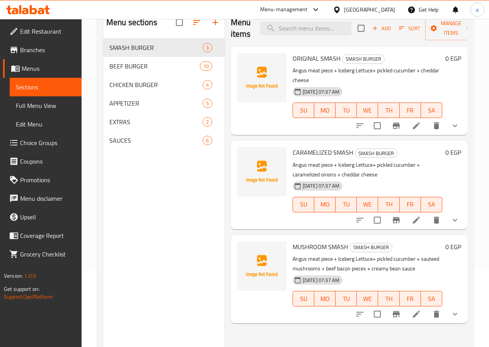
scroll to position [77, 0]
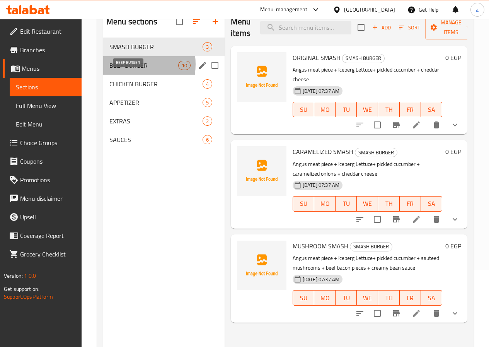
click at [124, 70] on span "BEEF BURGER" at bounding box center [143, 65] width 69 height 9
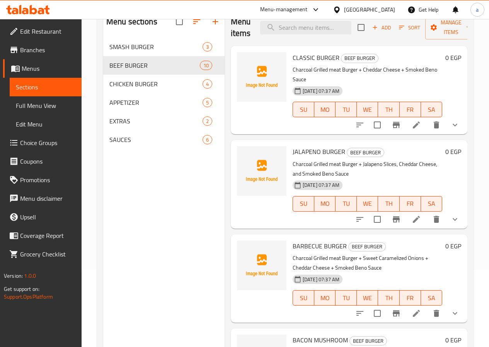
click at [25, 103] on span "Full Menu View" at bounding box center [46, 105] width 60 height 9
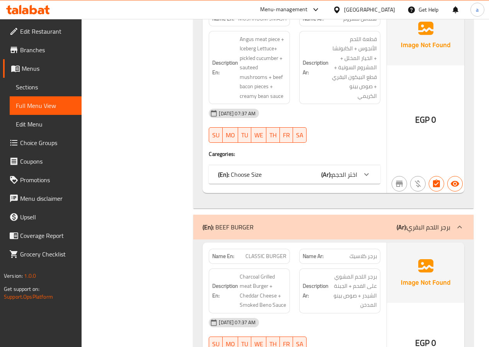
scroll to position [464, 0]
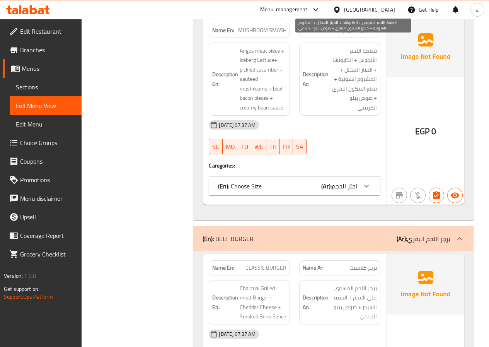
click at [367, 80] on span "قطعة اللحم الأنجوس + الكابوتشا + الخيار المخلل + المشروم السوتية + قطع البيكون …" at bounding box center [353, 79] width 47 height 67
copy span "البيكون"
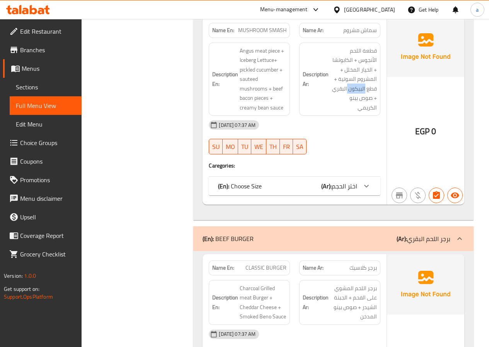
click at [39, 85] on span "Sections" at bounding box center [46, 86] width 60 height 9
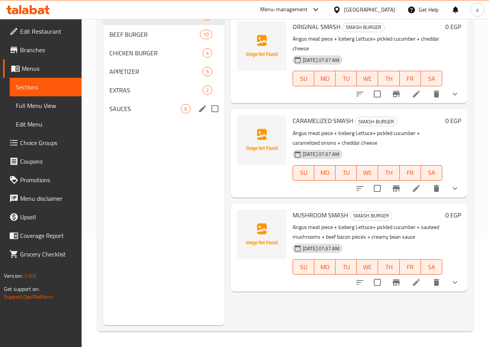
scroll to position [108, 0]
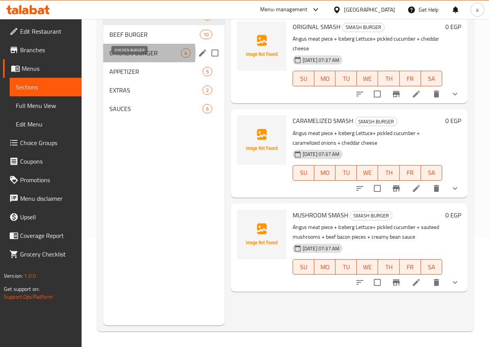
click at [130, 58] on span "CHICKEN BURGER" at bounding box center [145, 52] width 72 height 9
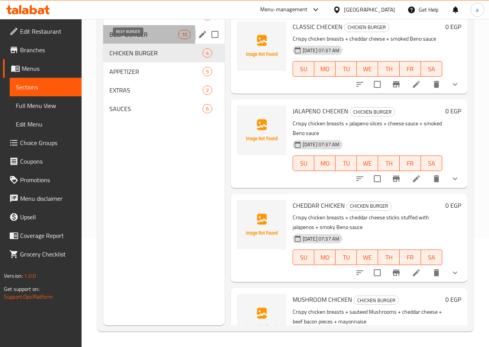
click at [133, 39] on span "BEEF BURGER" at bounding box center [143, 34] width 69 height 9
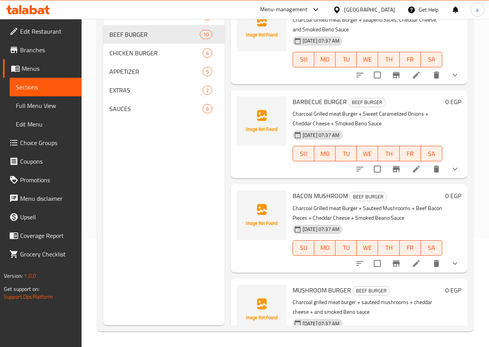
scroll to position [113, 0]
click at [415, 257] on li at bounding box center [417, 264] width 22 height 14
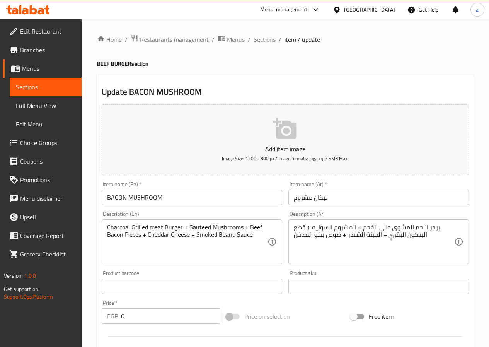
click at [323, 198] on input "بيكان مشروم" at bounding box center [379, 197] width 181 height 15
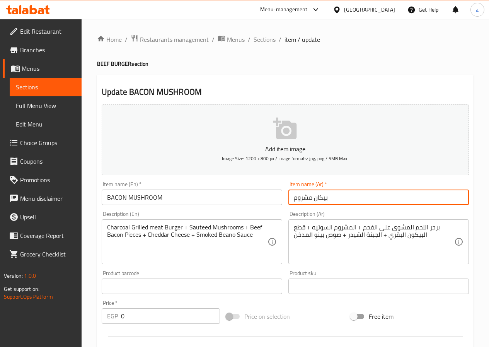
click at [323, 198] on input "بيكان مشروم" at bounding box center [379, 197] width 181 height 15
paste input "لبيكو"
click at [329, 199] on input "البيكون مشروم" at bounding box center [379, 197] width 181 height 15
click at [330, 198] on input "البيكون مشروم" at bounding box center [379, 197] width 181 height 15
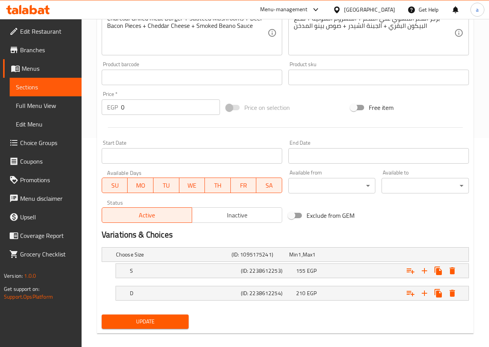
scroll to position [217, 0]
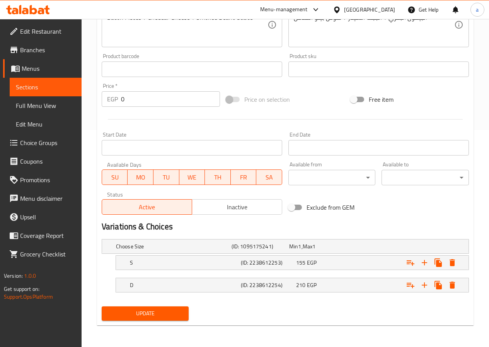
type input "بيكون مشروم"
click at [176, 316] on span "Update" at bounding box center [145, 314] width 75 height 10
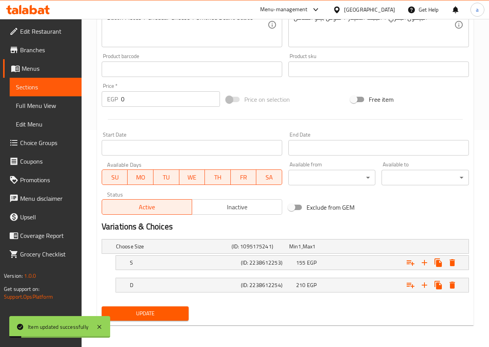
click at [38, 120] on span "Edit Menu" at bounding box center [46, 124] width 60 height 9
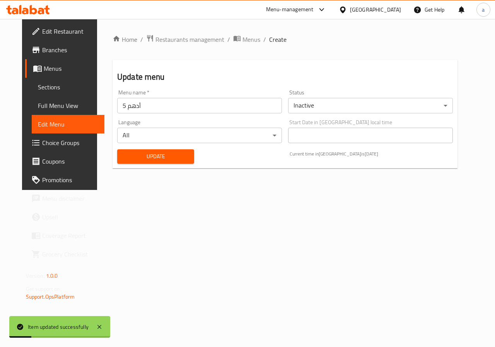
click at [45, 90] on span "Sections" at bounding box center [68, 86] width 61 height 9
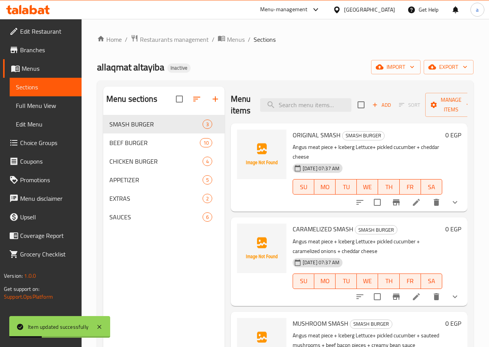
click at [44, 105] on span "Full Menu View" at bounding box center [46, 105] width 60 height 9
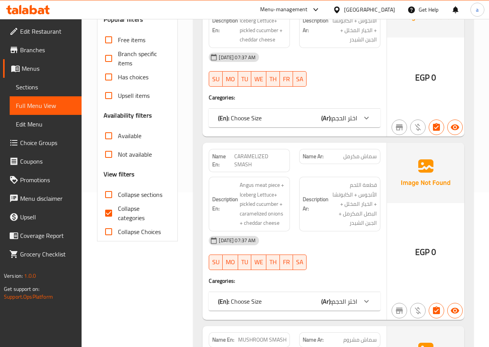
scroll to position [232, 0]
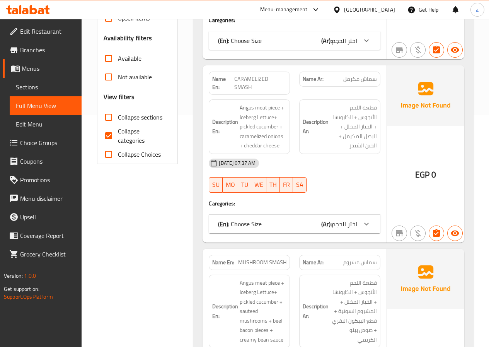
click at [108, 140] on input "Collapse categories" at bounding box center [108, 135] width 19 height 19
checkbox input "false"
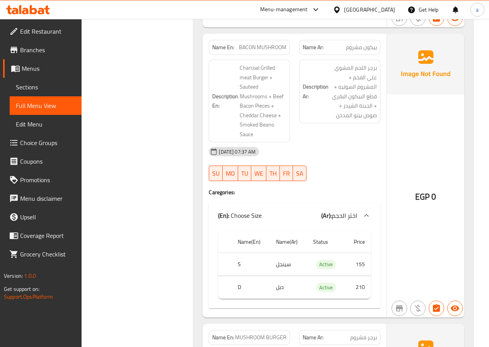
scroll to position [1647, 0]
